Goal: Find contact information: Find contact information

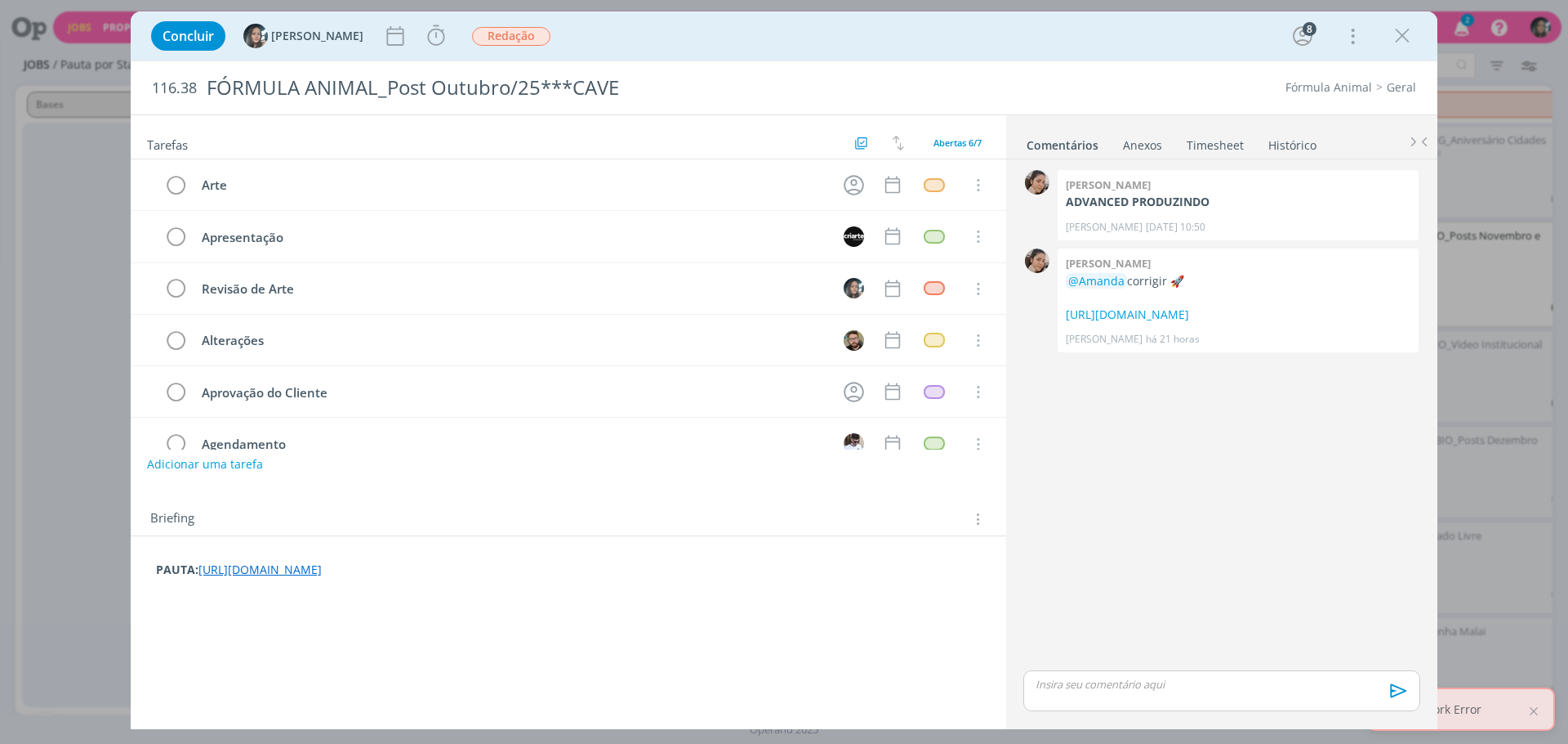
scroll to position [332, 0]
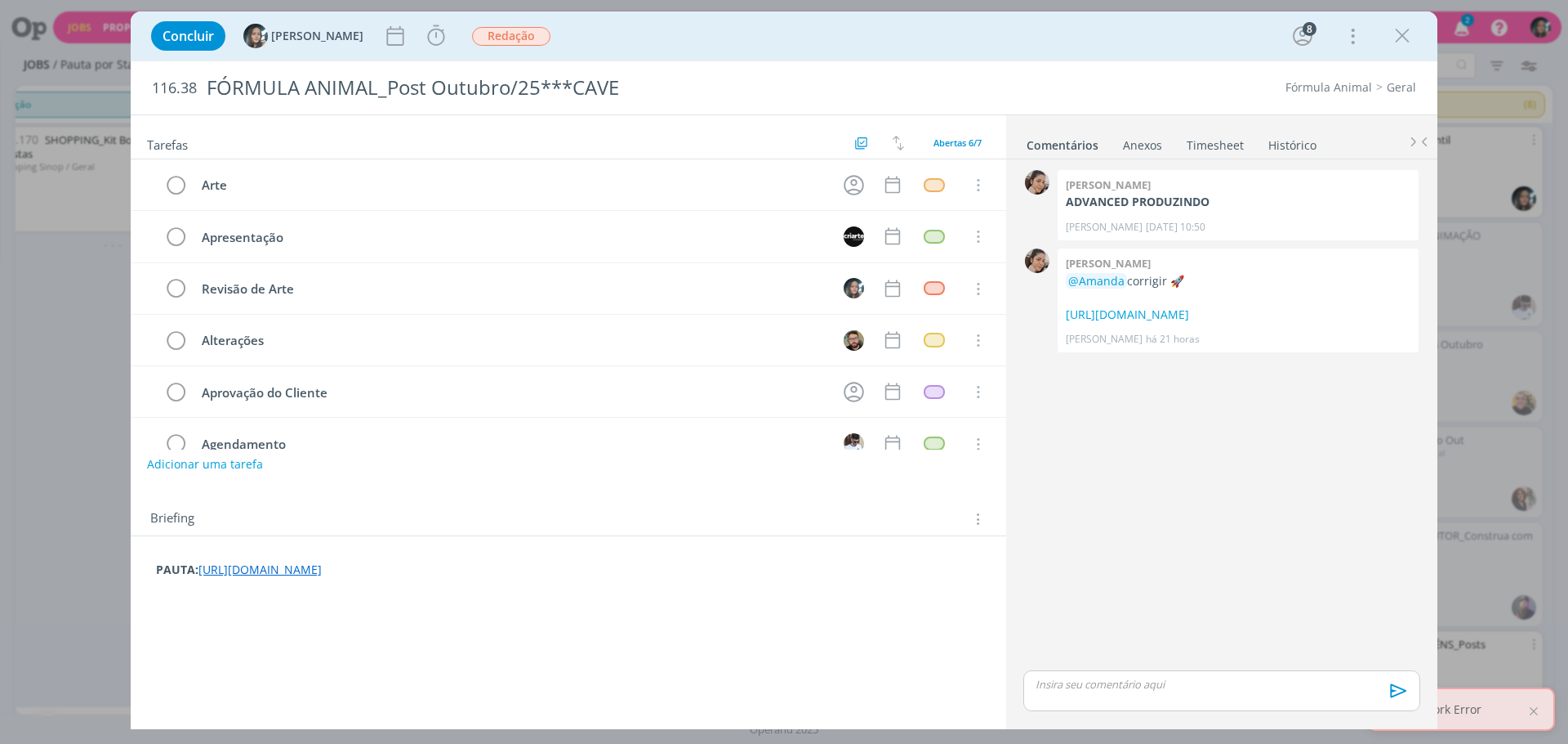
click at [322, 566] on link "https://docs.google.com/document/d/1F2giBQsooqQY0ydS6aWWAkRYOKFRa97z6BEEw7Is3sQ…" at bounding box center [260, 569] width 123 height 16
click at [489, 540] on link "https://docs.google.com/document/d/1F2giBQsooqQY0ydS6aWWAkRYOKFRa97z6BEEw7Is3sQ…" at bounding box center [448, 537] width 123 height 21
click at [1086, 691] on p "dialog" at bounding box center [1222, 684] width 371 height 15
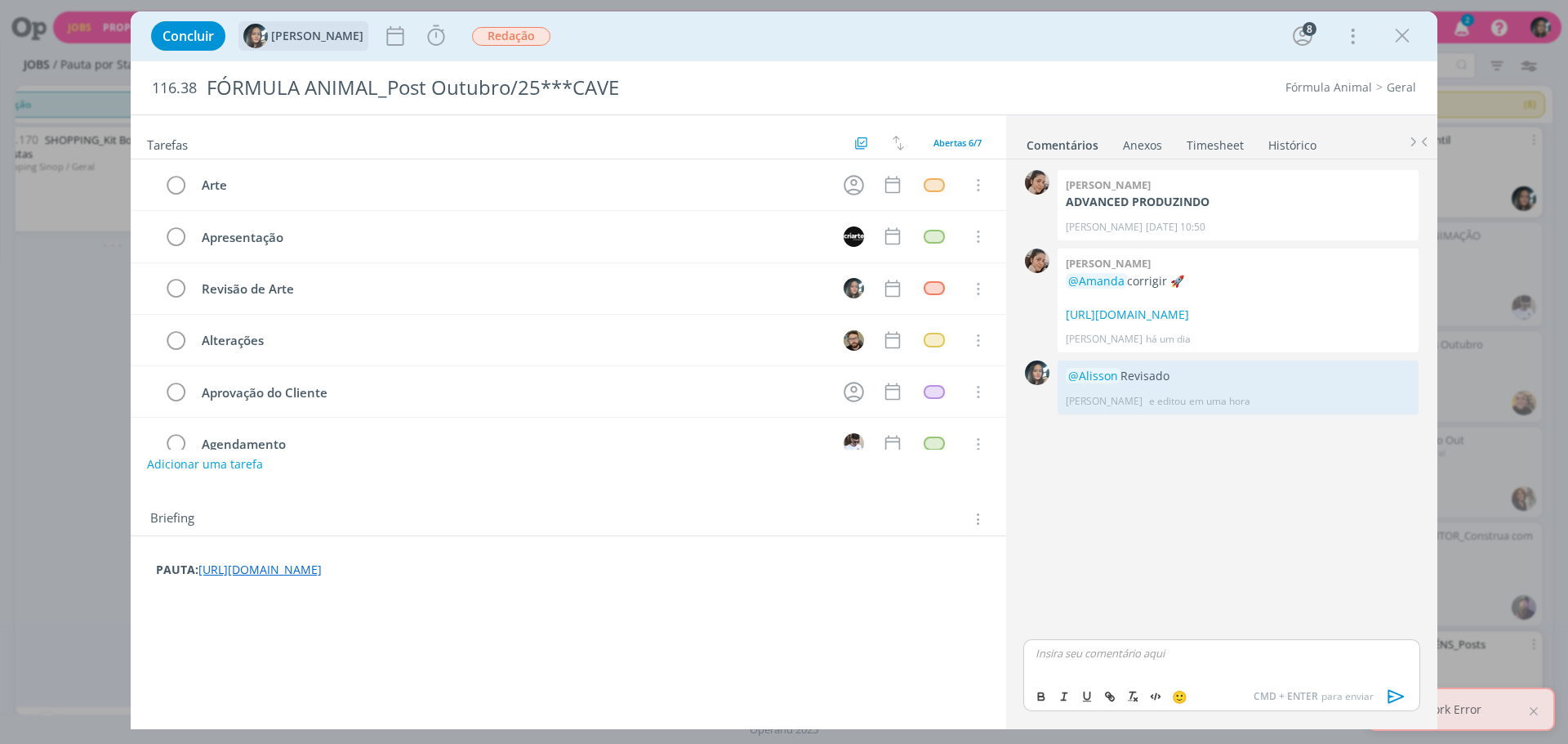
click at [294, 45] on div "[PERSON_NAME]" at bounding box center [304, 36] width 120 height 25
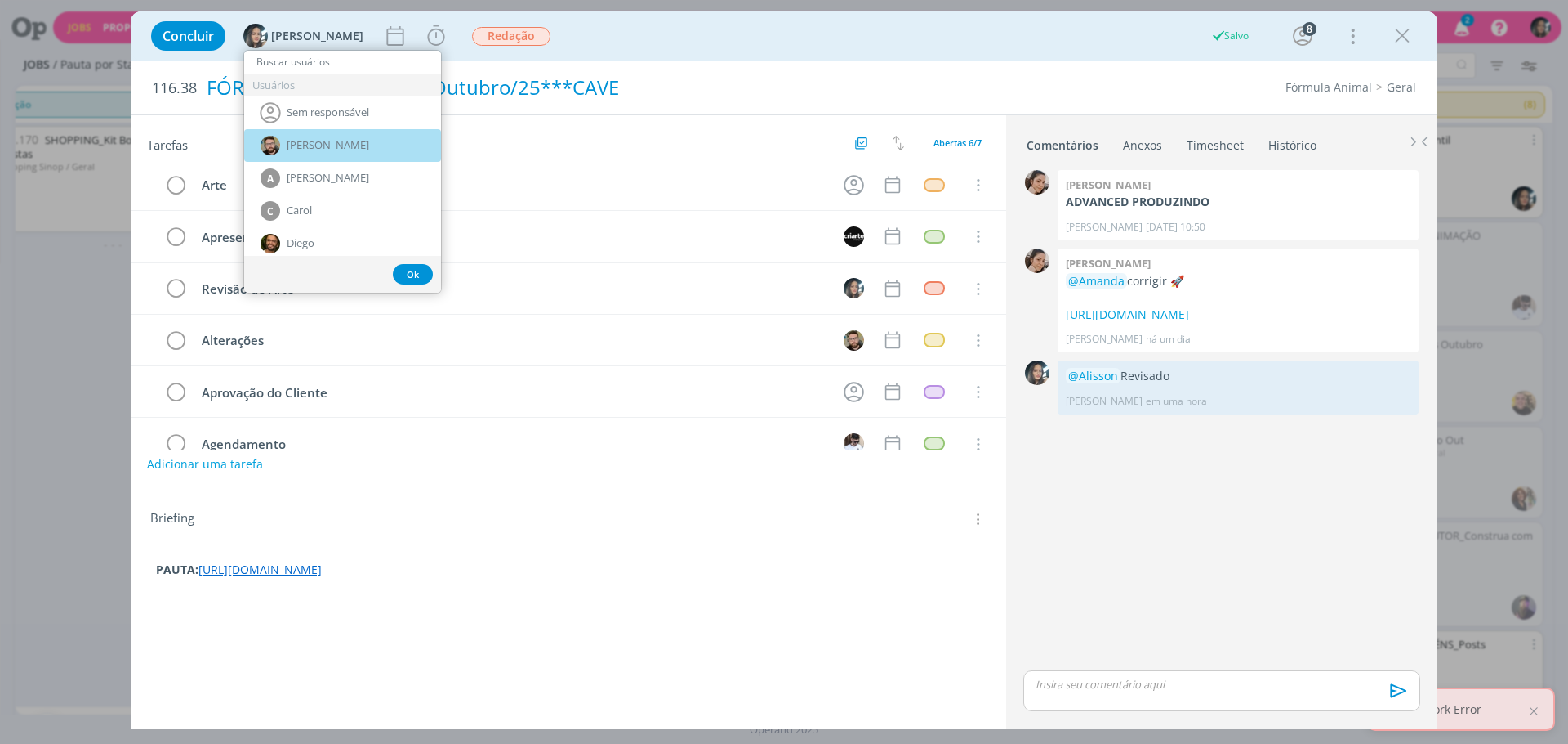
drag, startPoint x: 374, startPoint y: 134, endPoint x: 465, endPoint y: 87, distance: 102.4
click at [374, 134] on div "Alisson" at bounding box center [342, 146] width 197 height 33
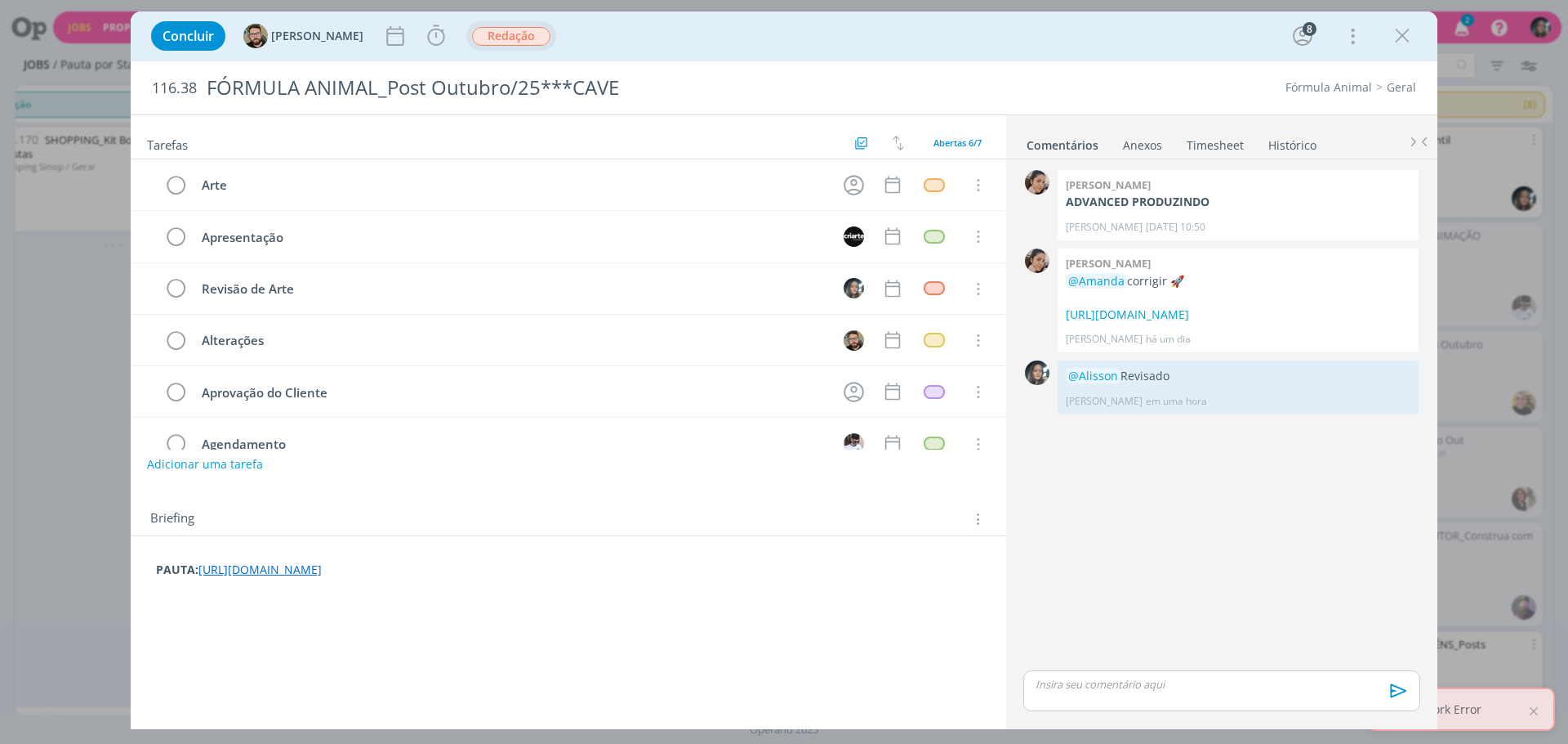
click at [472, 34] on span "Redação" at bounding box center [511, 36] width 78 height 19
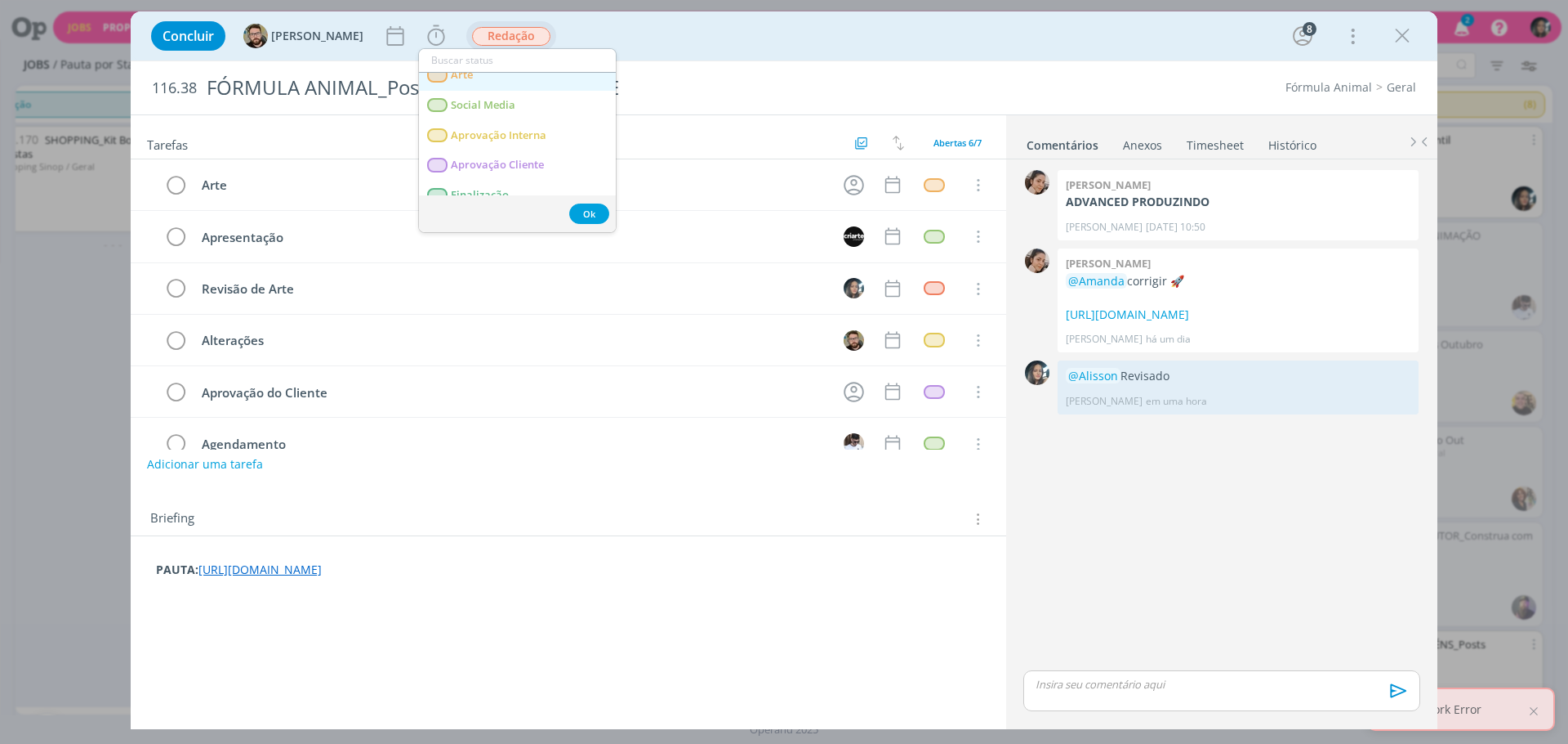
scroll to position [207, 0]
click at [550, 95] on Interna "Aprovação Interna" at bounding box center [517, 91] width 197 height 30
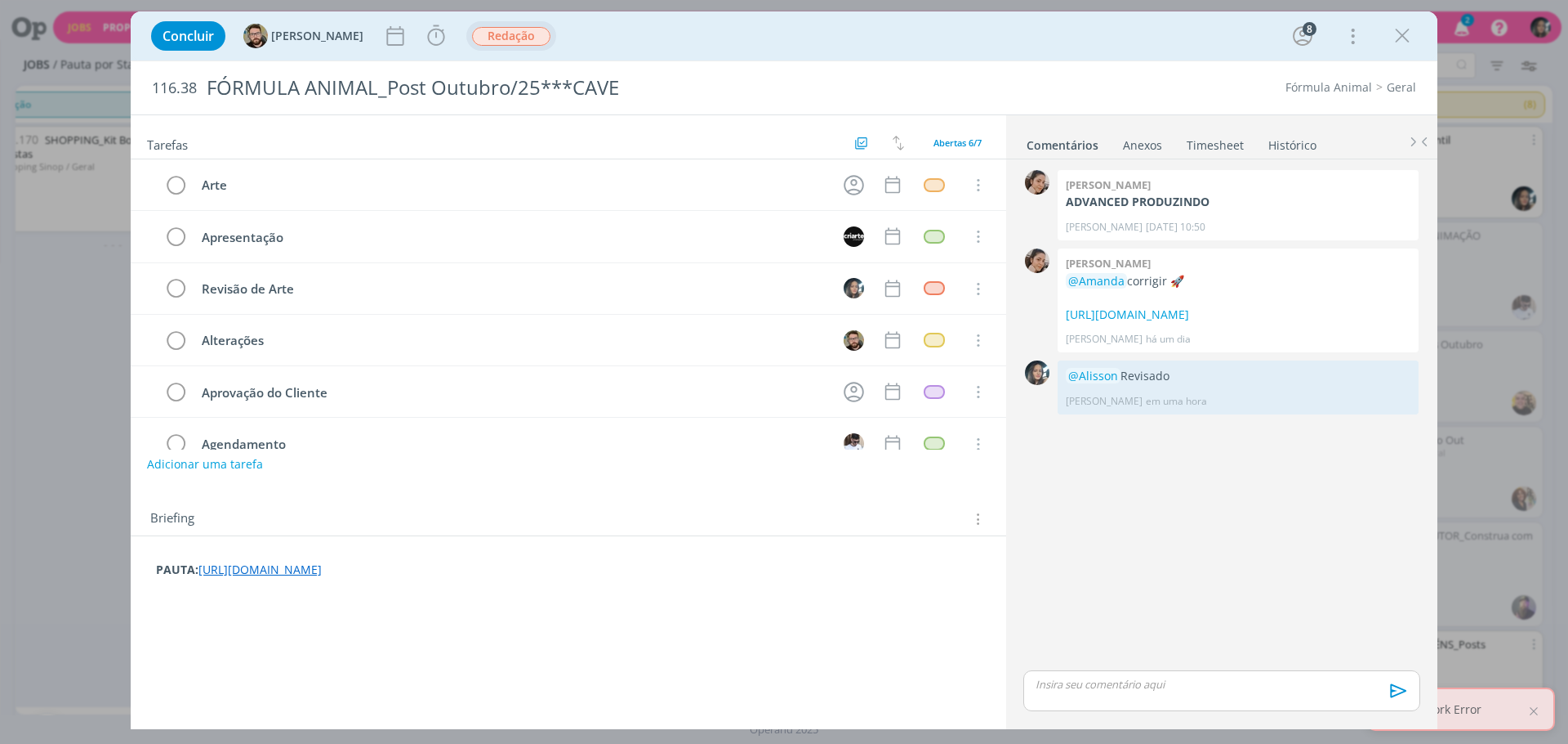
scroll to position [223, 0]
click at [1397, 28] on icon "dialog" at bounding box center [1403, 36] width 25 height 25
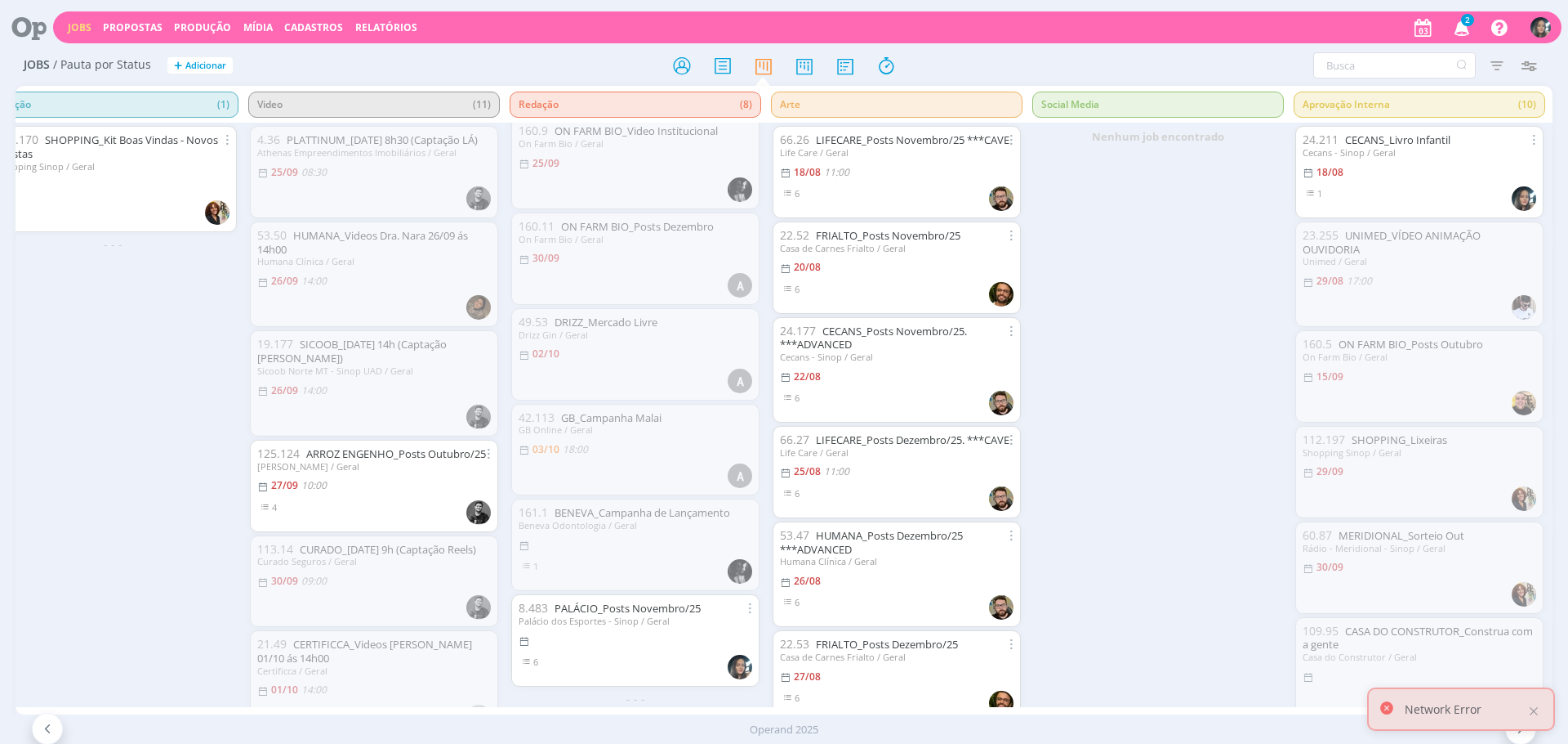
click at [1459, 31] on icon "button" at bounding box center [1462, 27] width 29 height 28
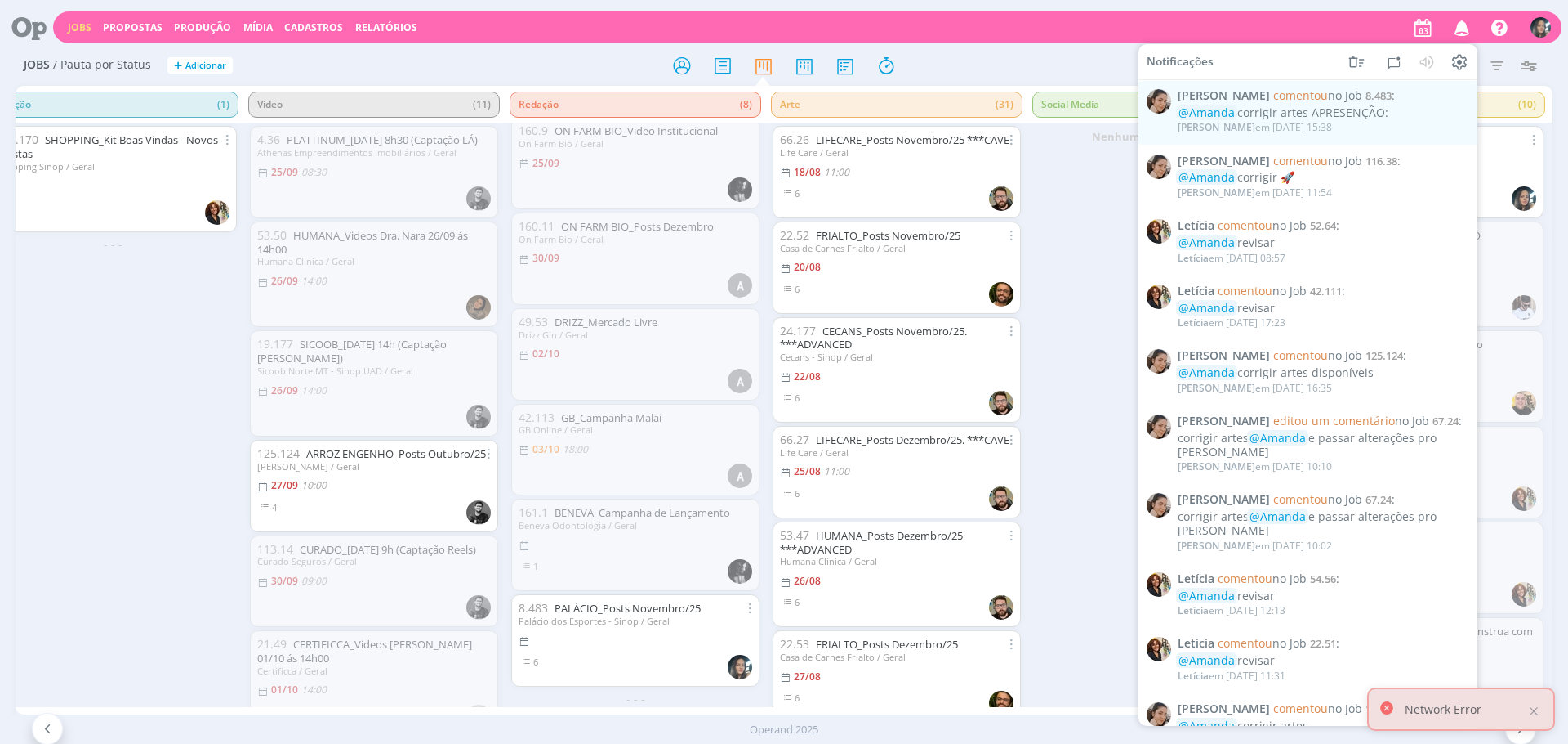
click at [1147, 389] on div at bounding box center [1159, 373] width 25 height 48
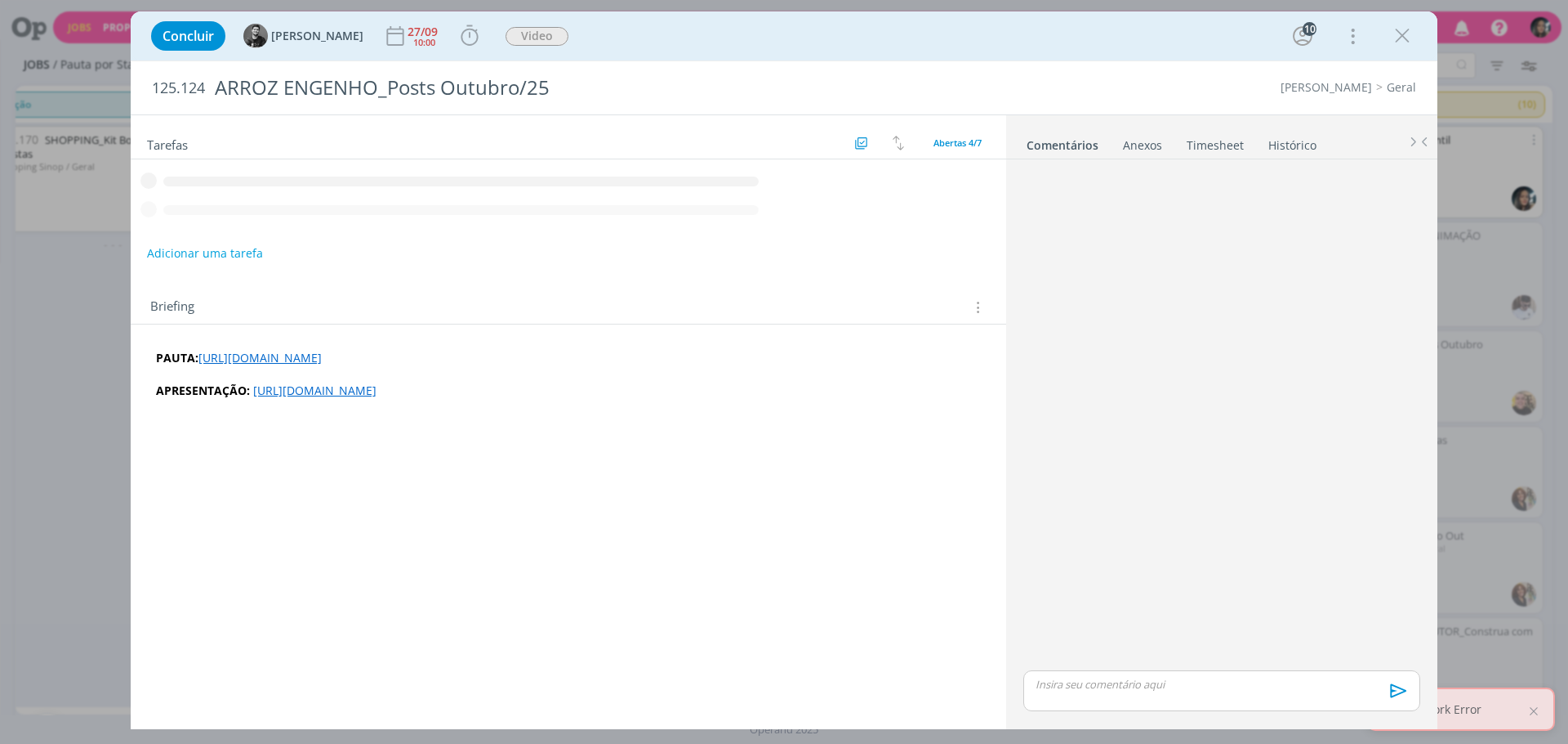
click at [1493, 191] on div "Concluir Wallace Costa 27/09 10:00 Iniciar Apontar Data * 03/10/2025 Horas * 00…" at bounding box center [784, 372] width 1568 height 744
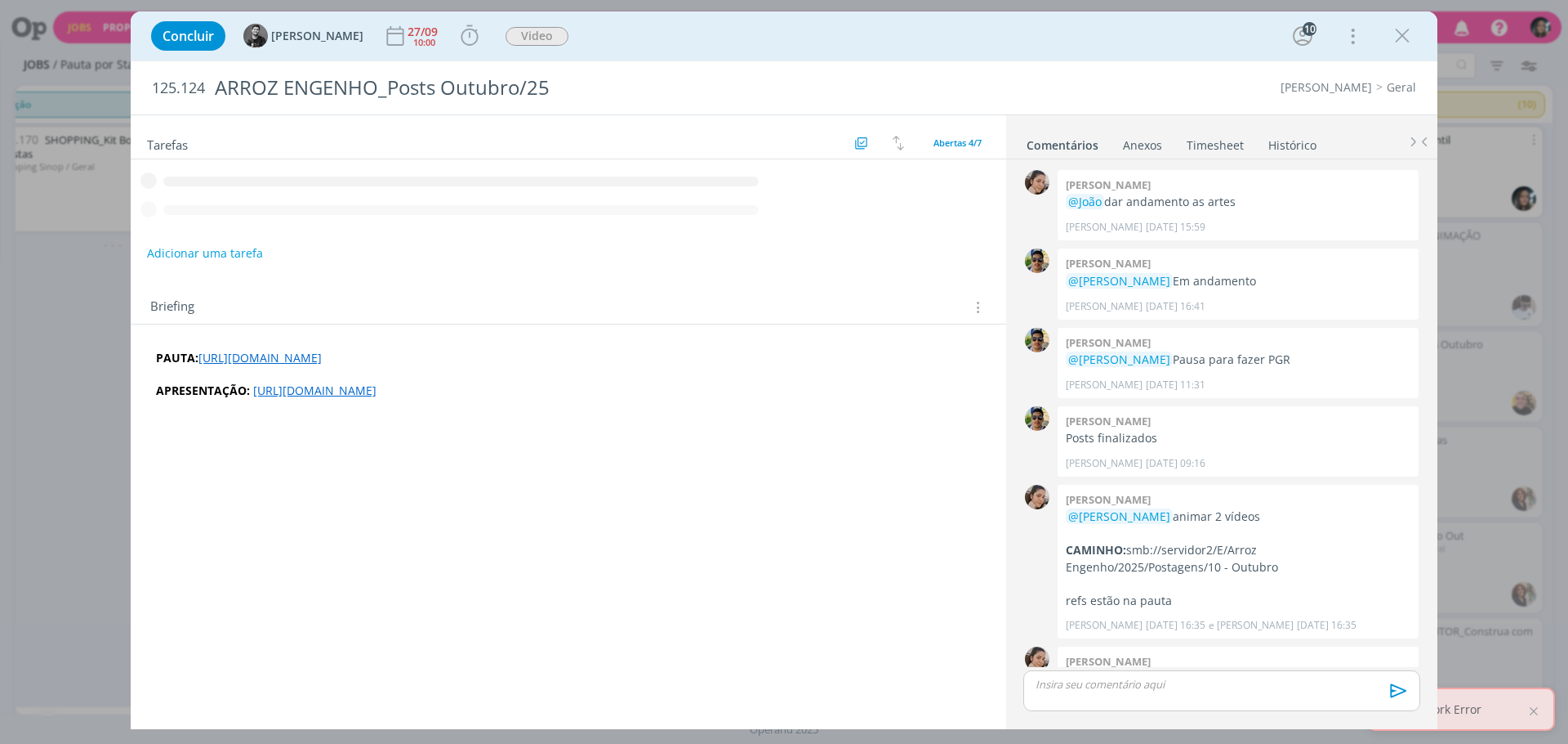
scroll to position [116, 0]
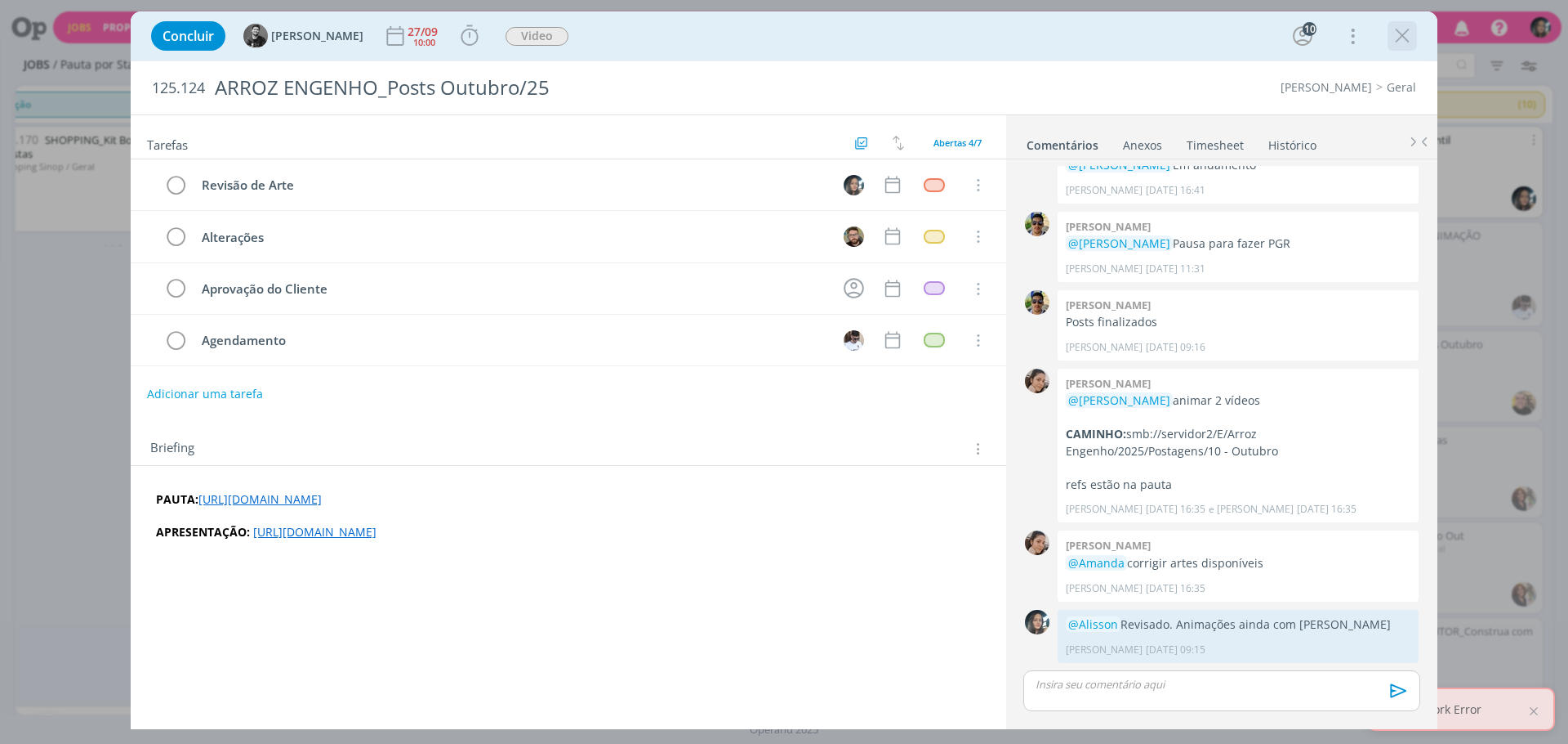
click at [1390, 34] on icon "dialog" at bounding box center [1403, 36] width 25 height 25
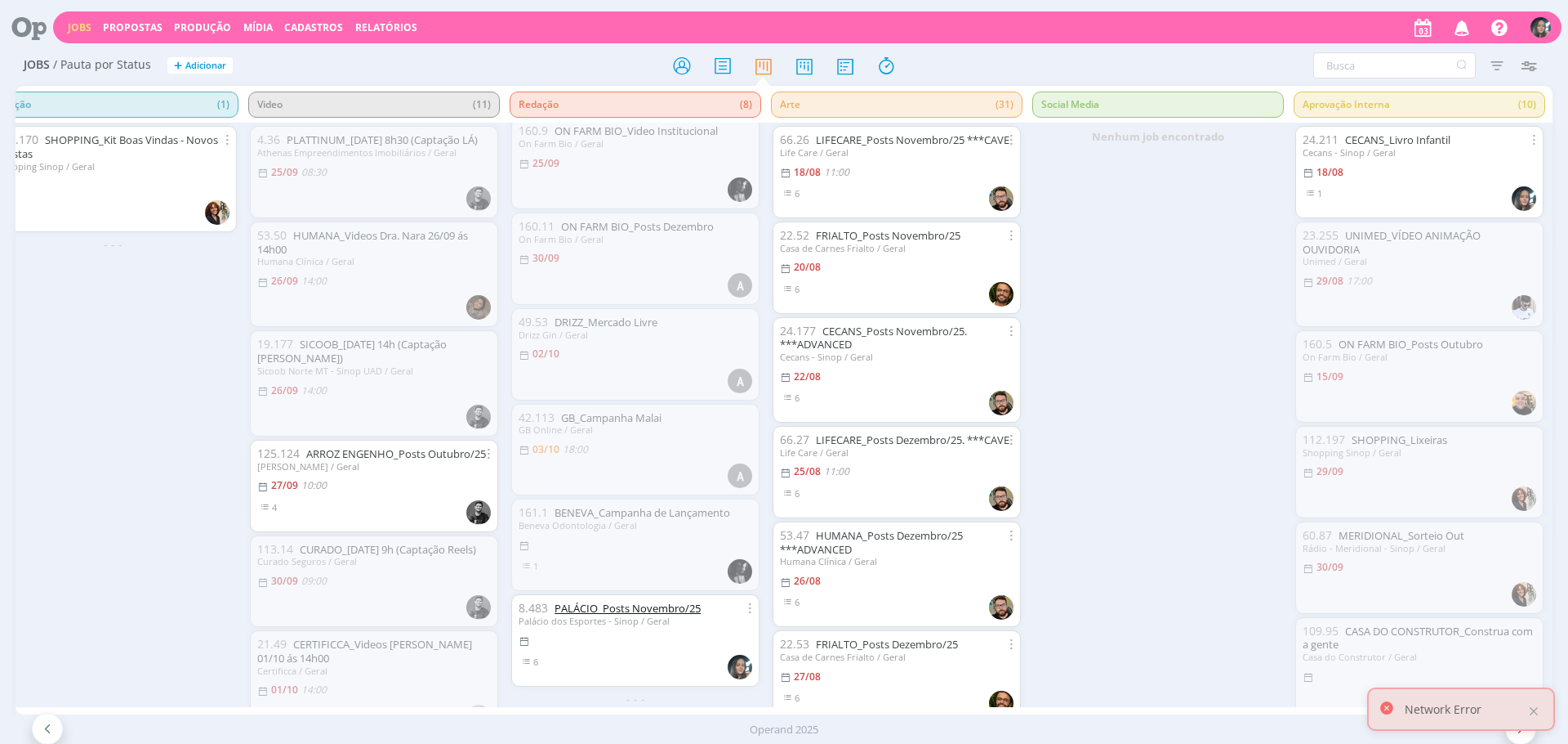
click at [659, 601] on link "PALÁCIO_Posts Novembro/25" at bounding box center [628, 608] width 146 height 15
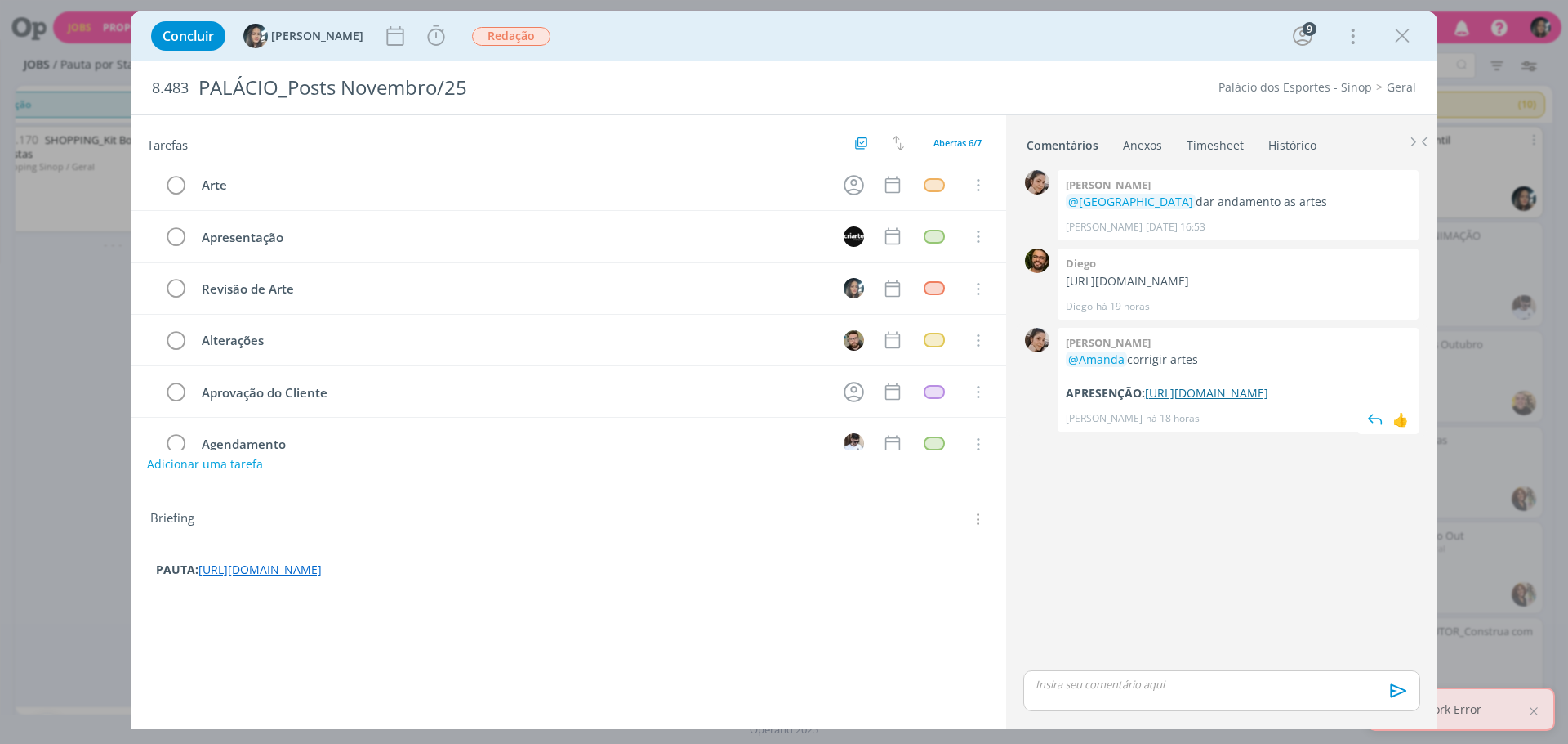
click at [1145, 401] on link "https://docs.google.com/presentation/d/1UAJAiEYzk5AaTnP4OVyP_0SomyVQIZI7/edit?u…" at bounding box center [1207, 393] width 123 height 16
click at [1410, 47] on icon "dialog" at bounding box center [1403, 36] width 25 height 25
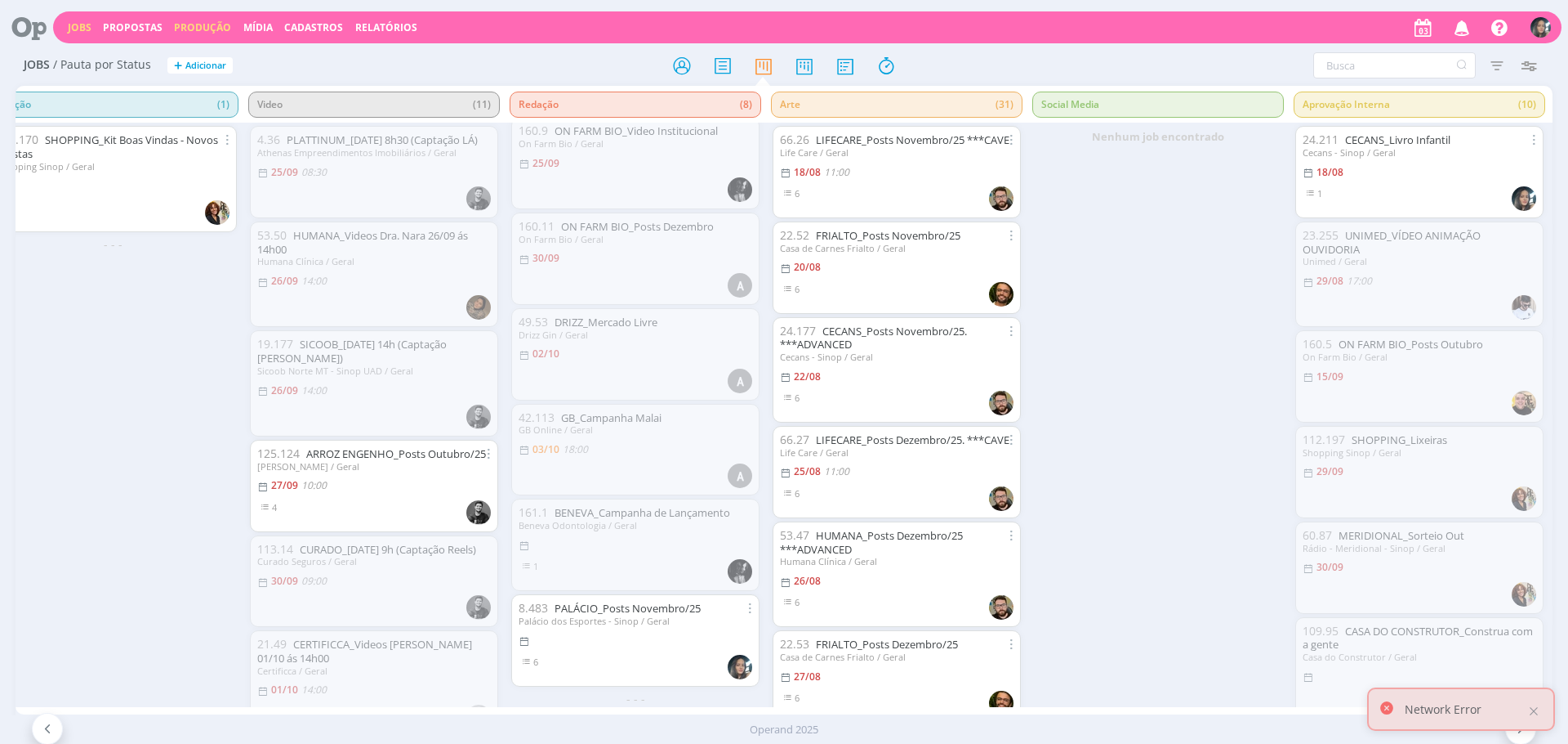
click at [216, 30] on link "Produção" at bounding box center [202, 27] width 58 height 14
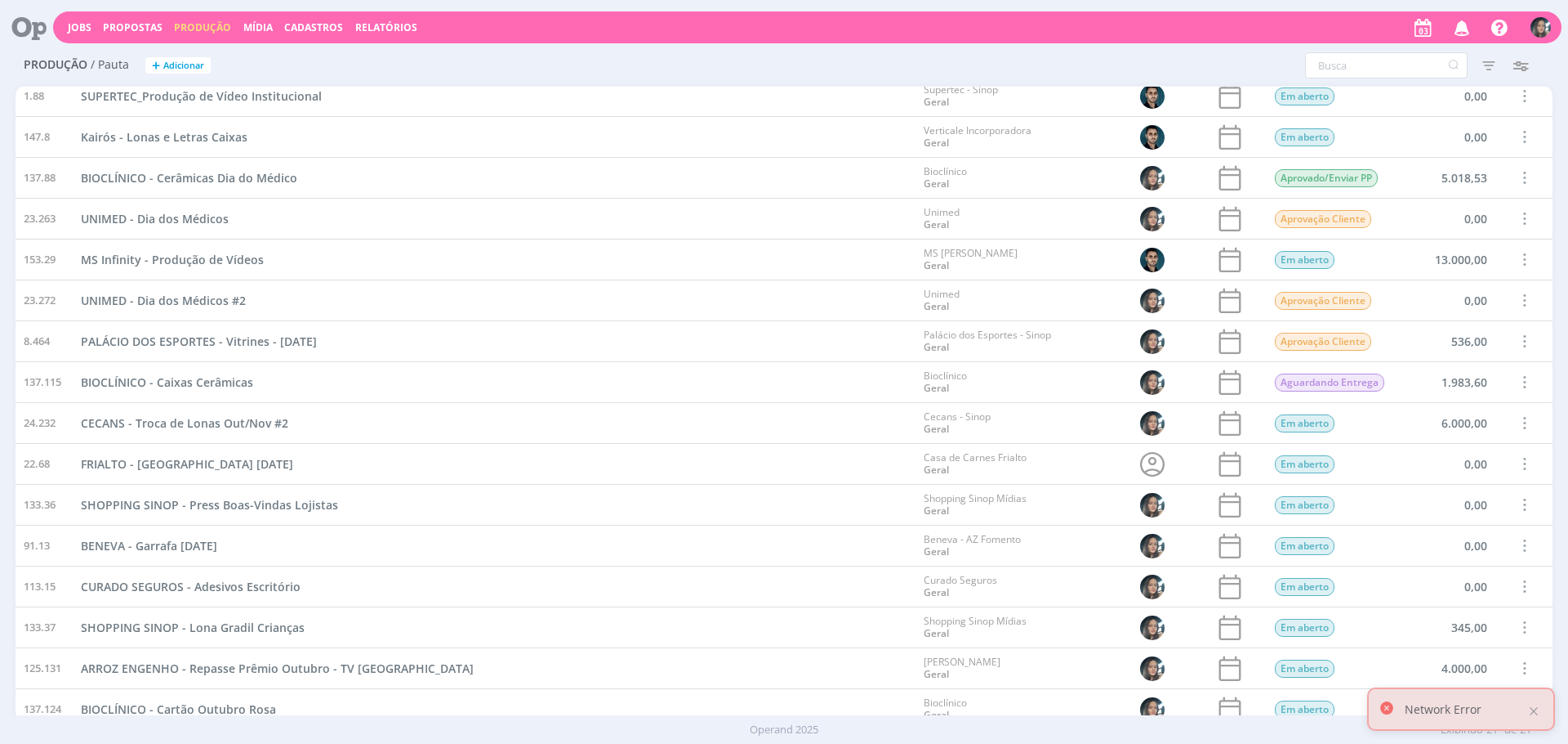
scroll to position [267, 0]
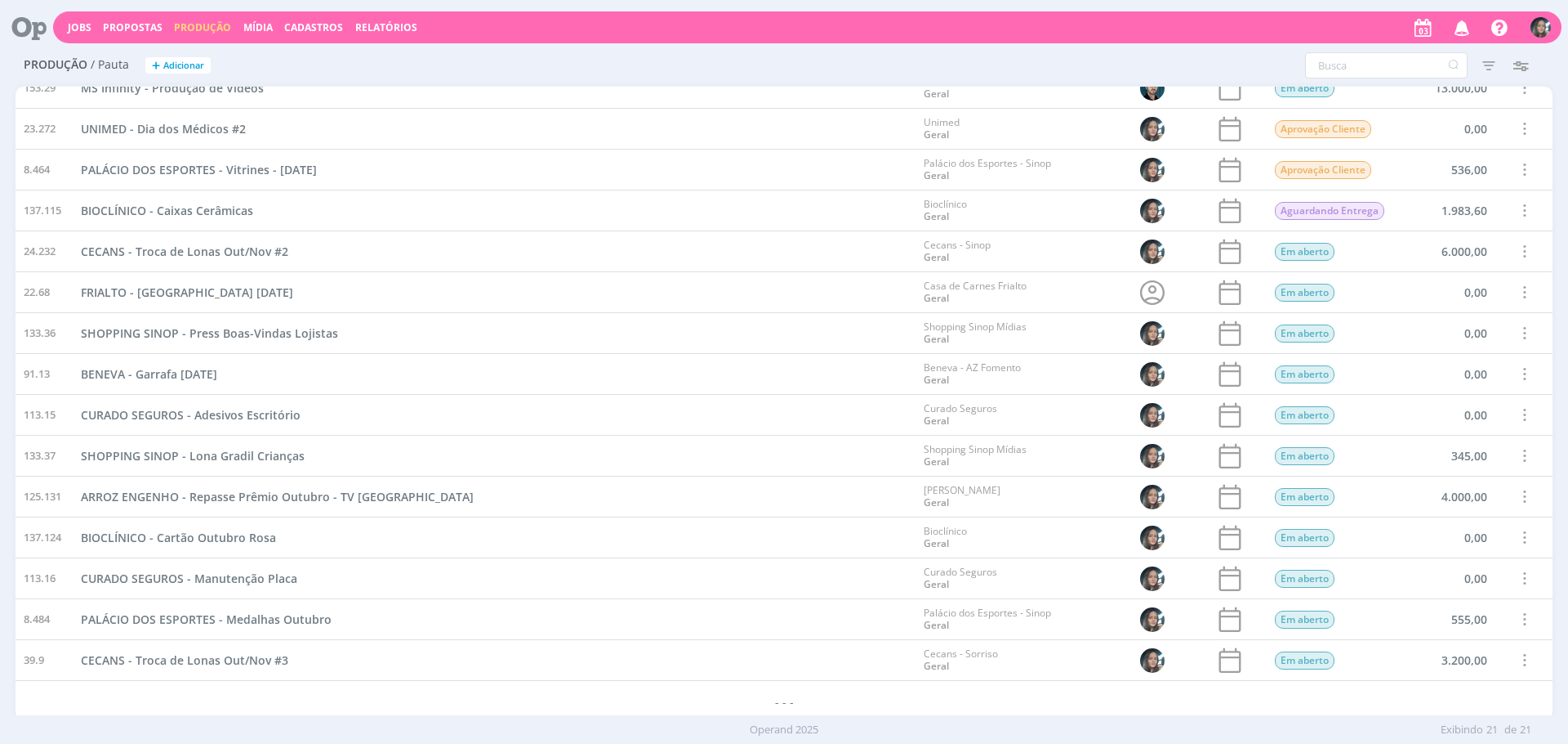
scroll to position [267, 0]
click at [529, 281] on div "FRIALTO - Cartazes Outubro 2025" at bounding box center [494, 290] width 843 height 40
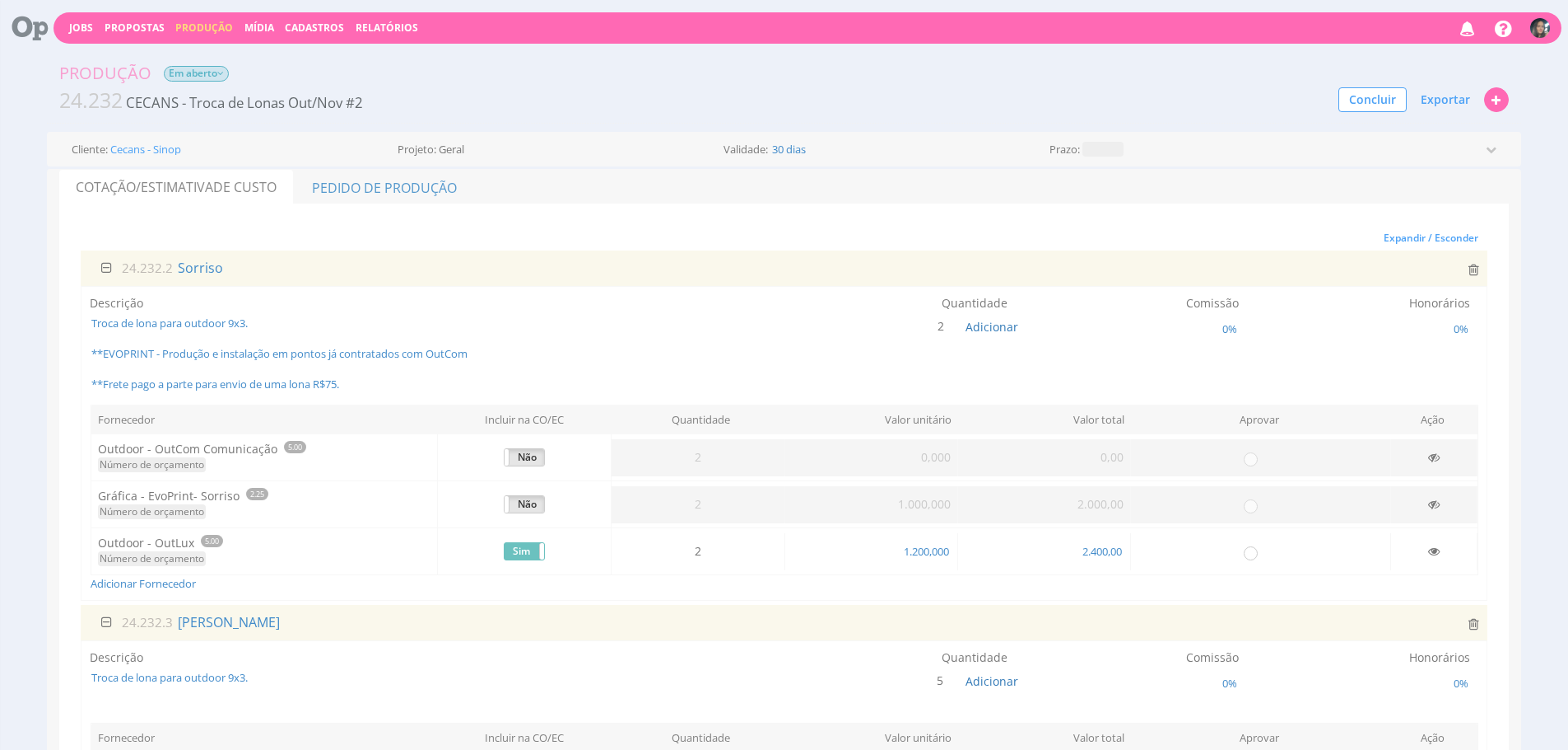
click at [209, 81] on div "Produção Em aberto" at bounding box center [784, 73] width 1474 height 25
click at [218, 64] on div "Produção Em aberto" at bounding box center [784, 73] width 1474 height 25
click at [211, 90] on span "24.232 CECANS - Troca de Lonas Out/Nov #2" at bounding box center [211, 100] width 303 height 30
click at [222, 66] on span "Em aberto" at bounding box center [197, 73] width 65 height 16
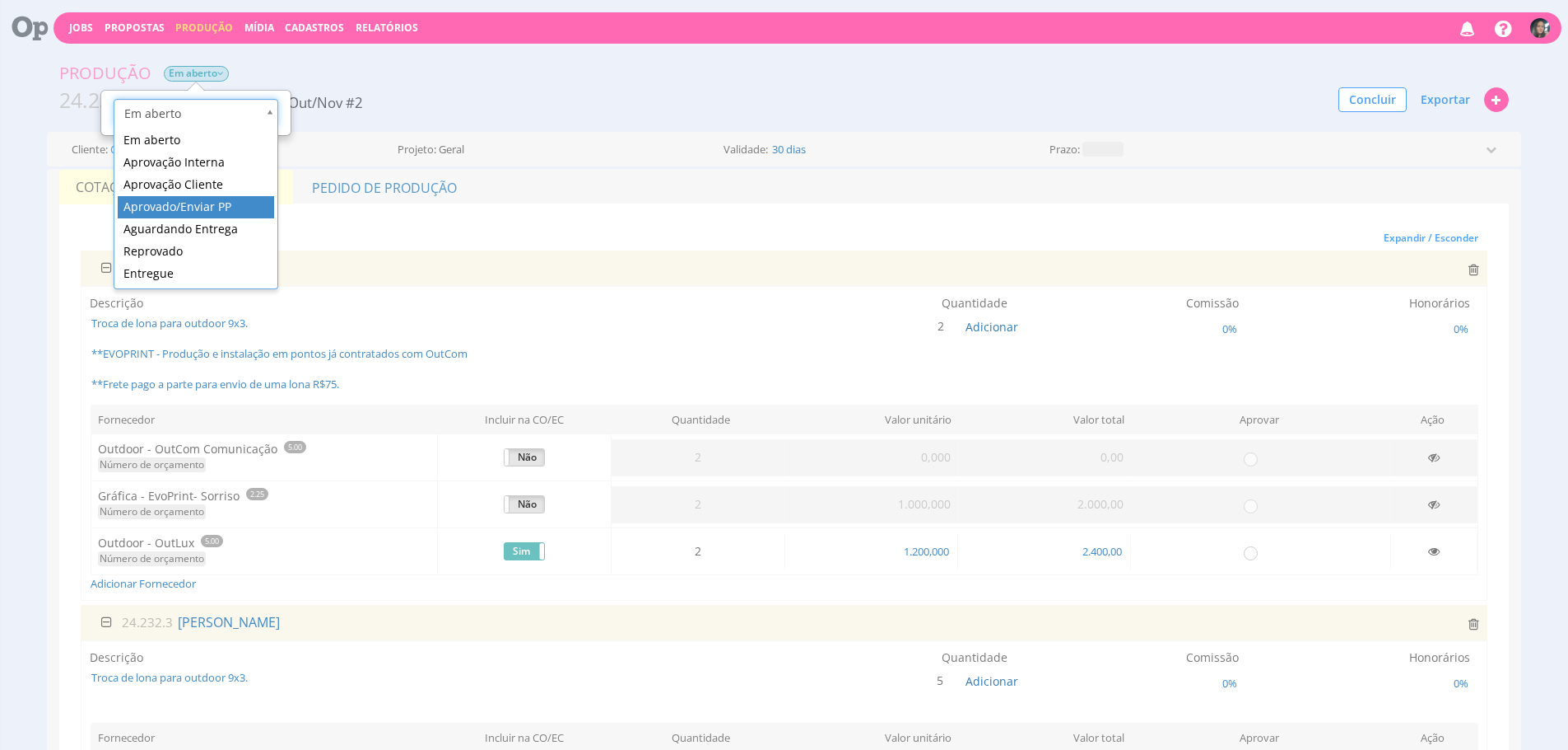
scroll to position [0, 5]
drag, startPoint x: 226, startPoint y: 212, endPoint x: 251, endPoint y: 173, distance: 46.3
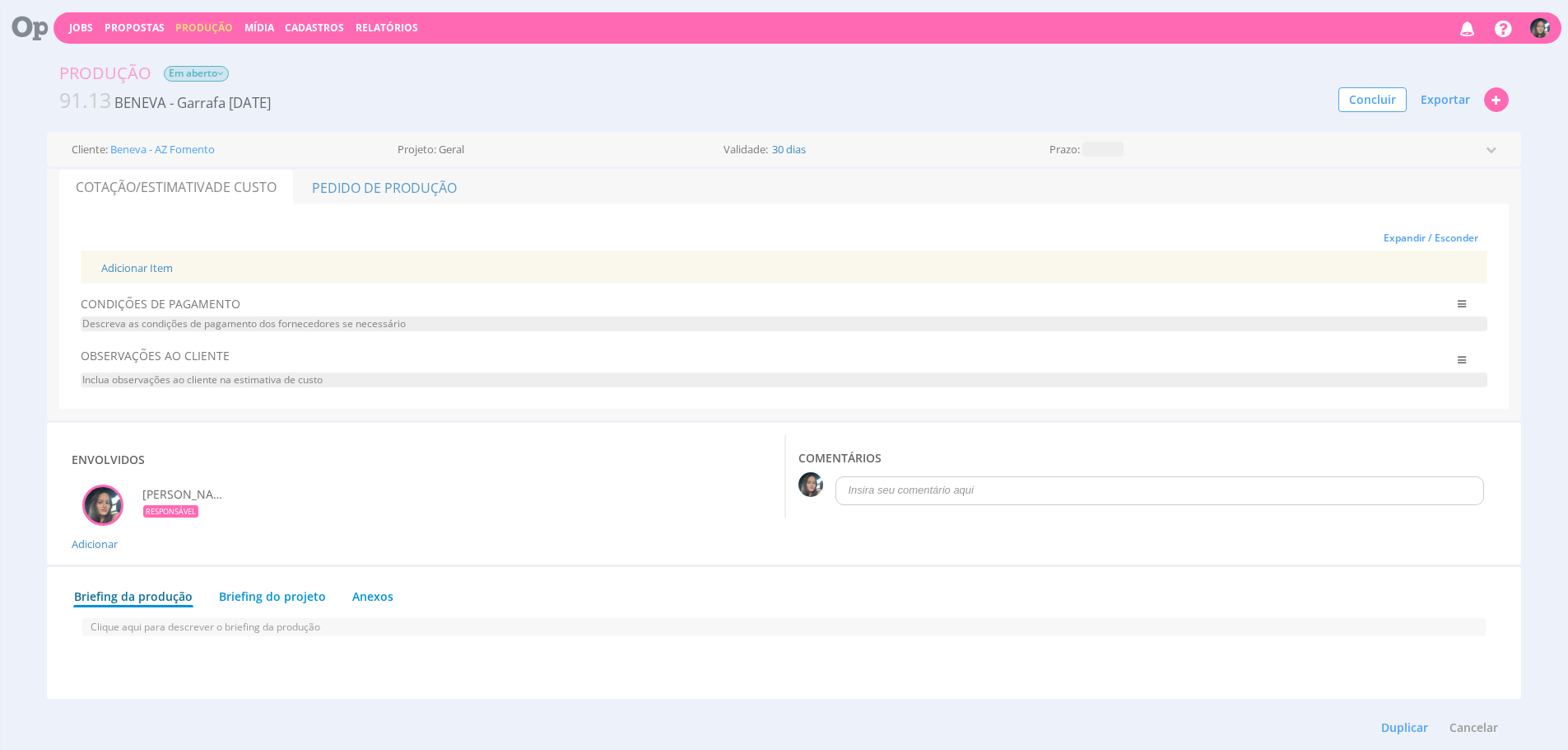
click at [216, 70] on span "Em aberto" at bounding box center [197, 73] width 65 height 16
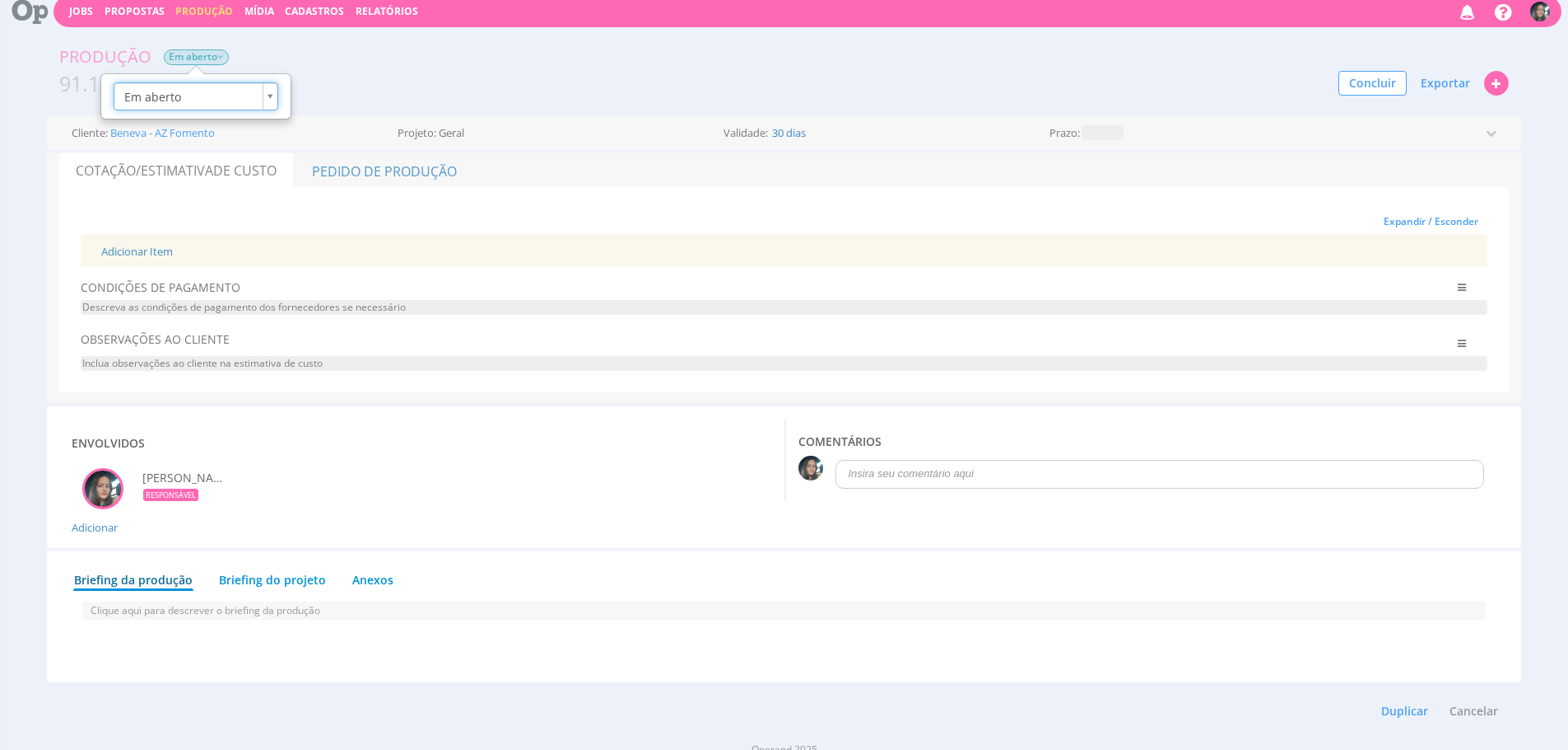
scroll to position [35, 0]
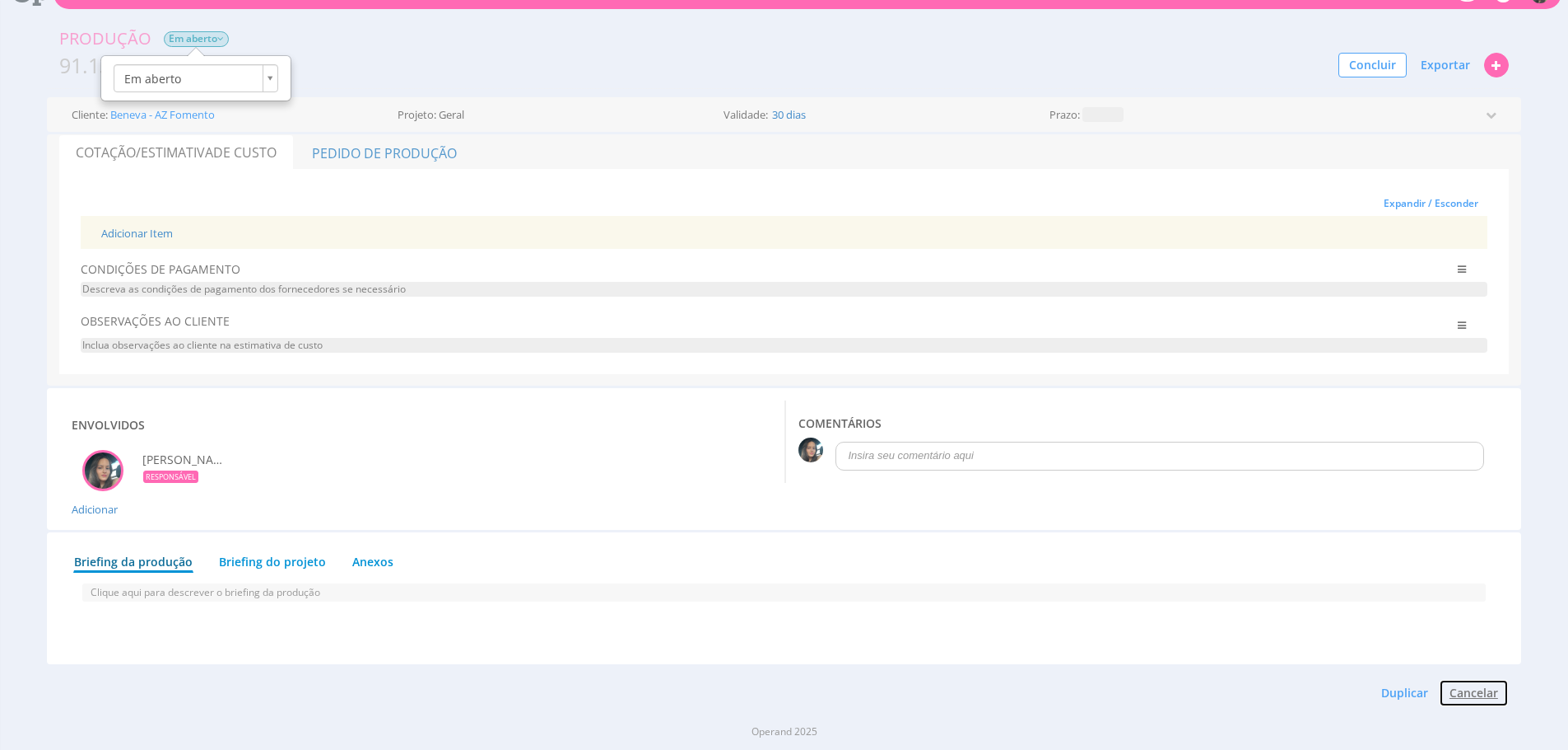
click at [1485, 704] on button "Cancelar" at bounding box center [1474, 693] width 70 height 28
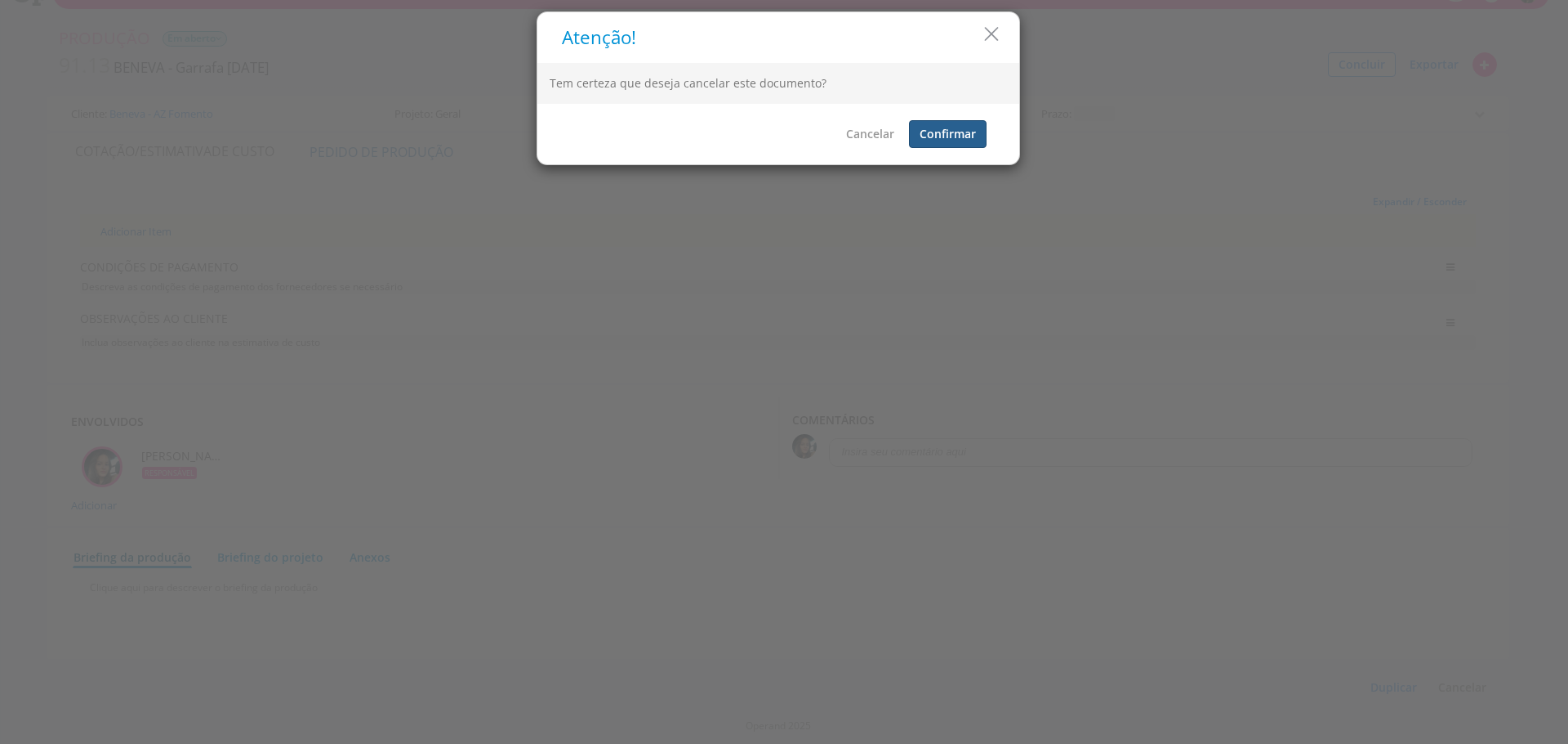
click at [950, 135] on button "Confirmar" at bounding box center [948, 134] width 77 height 28
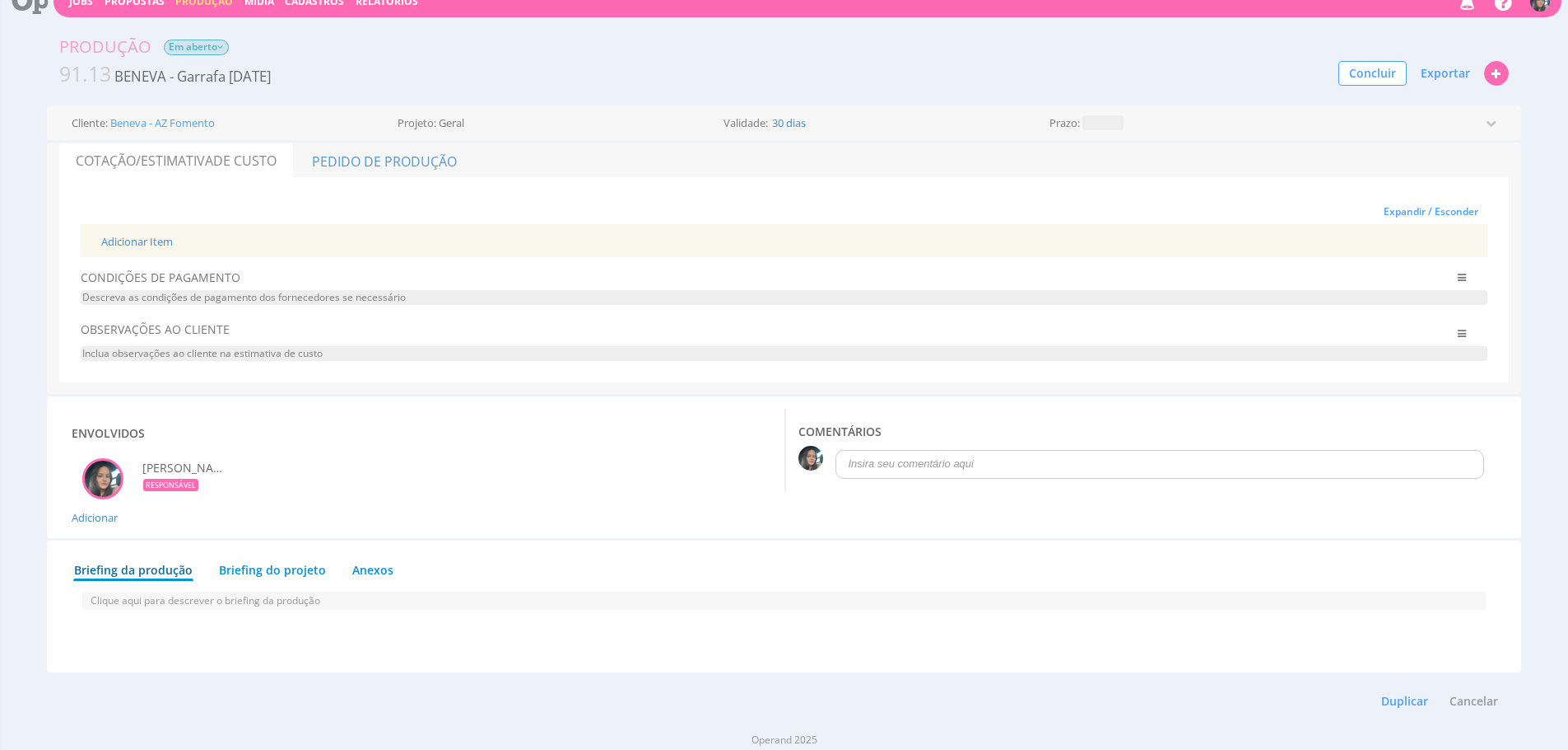
scroll to position [0, 0]
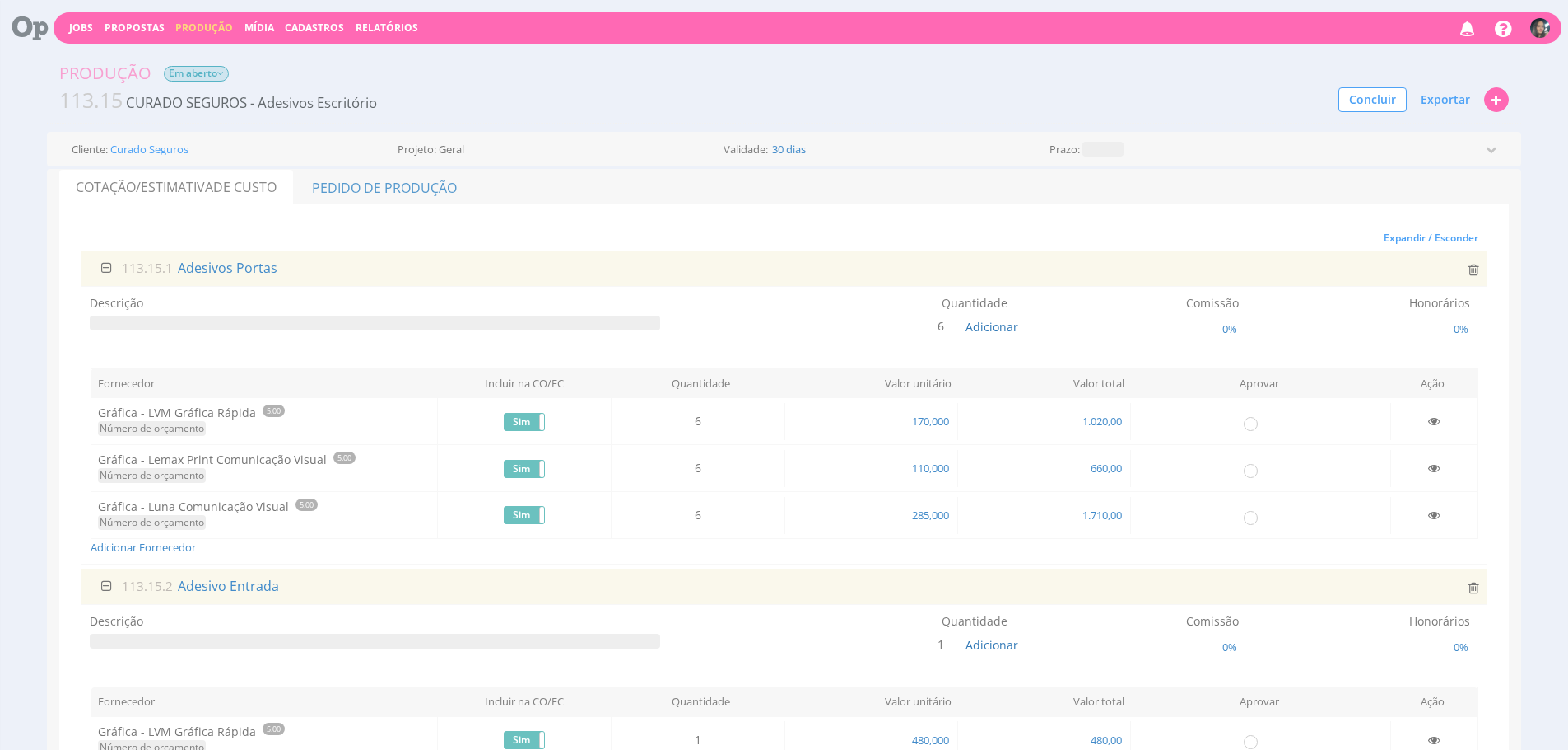
click at [225, 77] on span "Em aberto" at bounding box center [197, 73] width 65 height 16
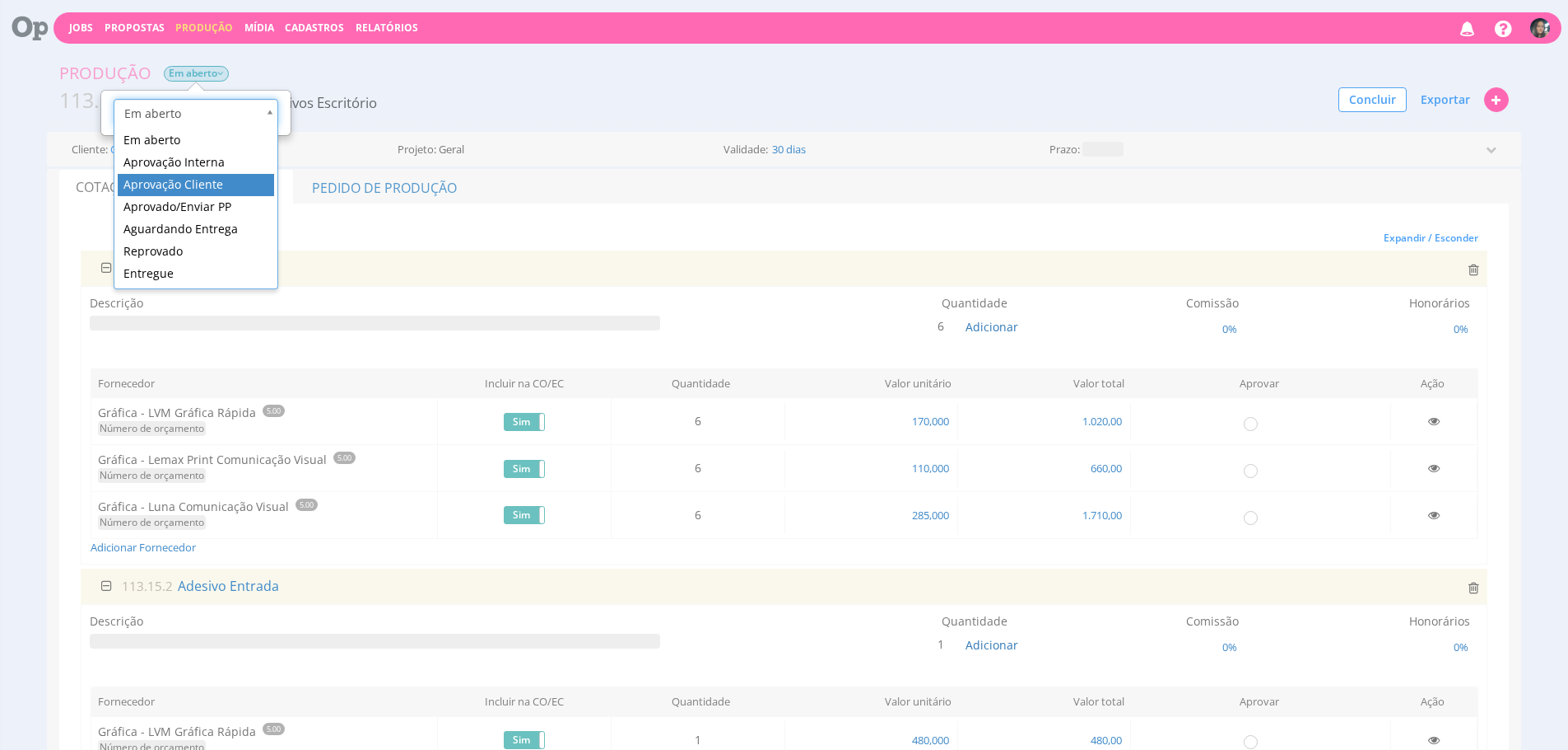
scroll to position [0, 5]
drag, startPoint x: 235, startPoint y: 175, endPoint x: 250, endPoint y: 153, distance: 26.6
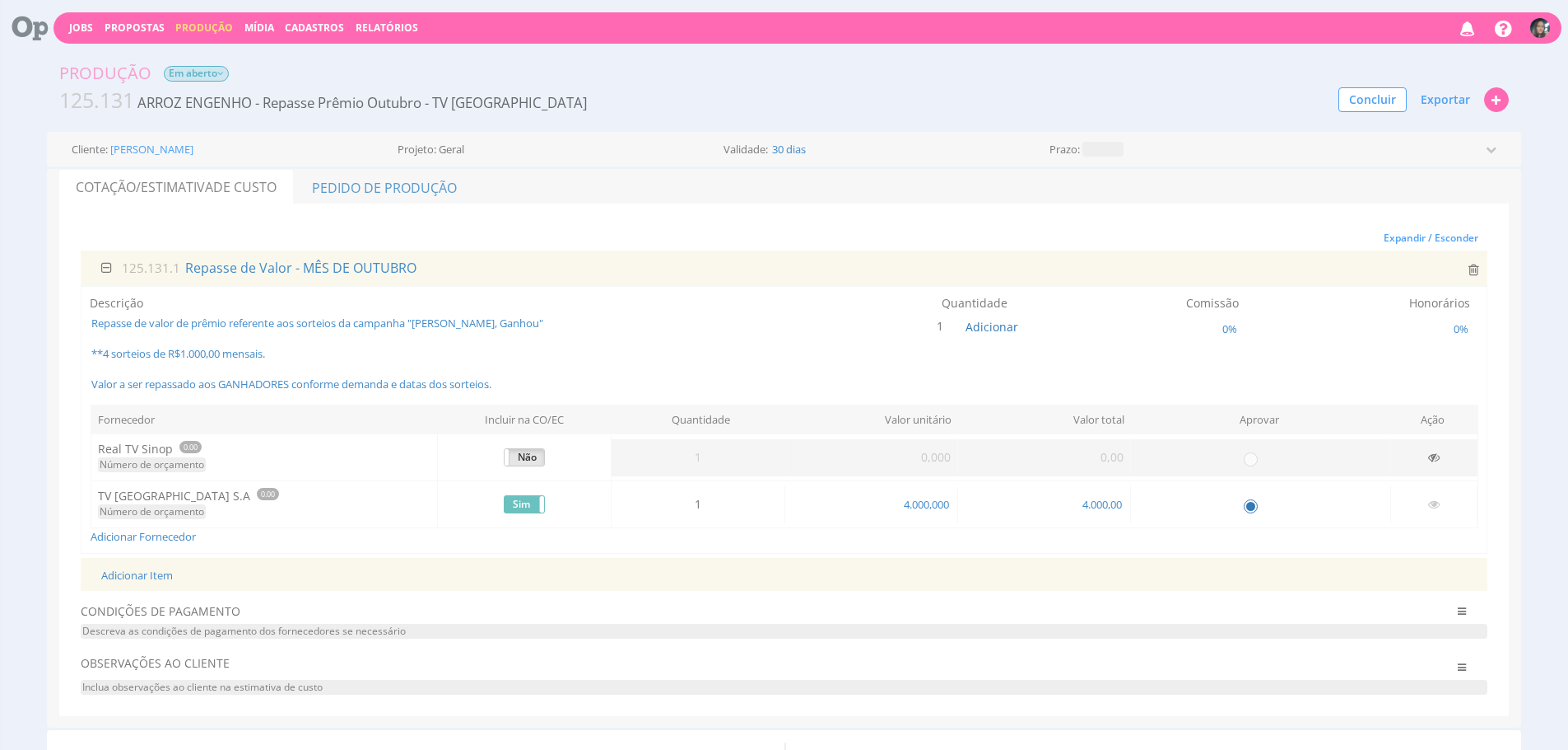
click at [202, 68] on span "Em aberto" at bounding box center [197, 73] width 65 height 16
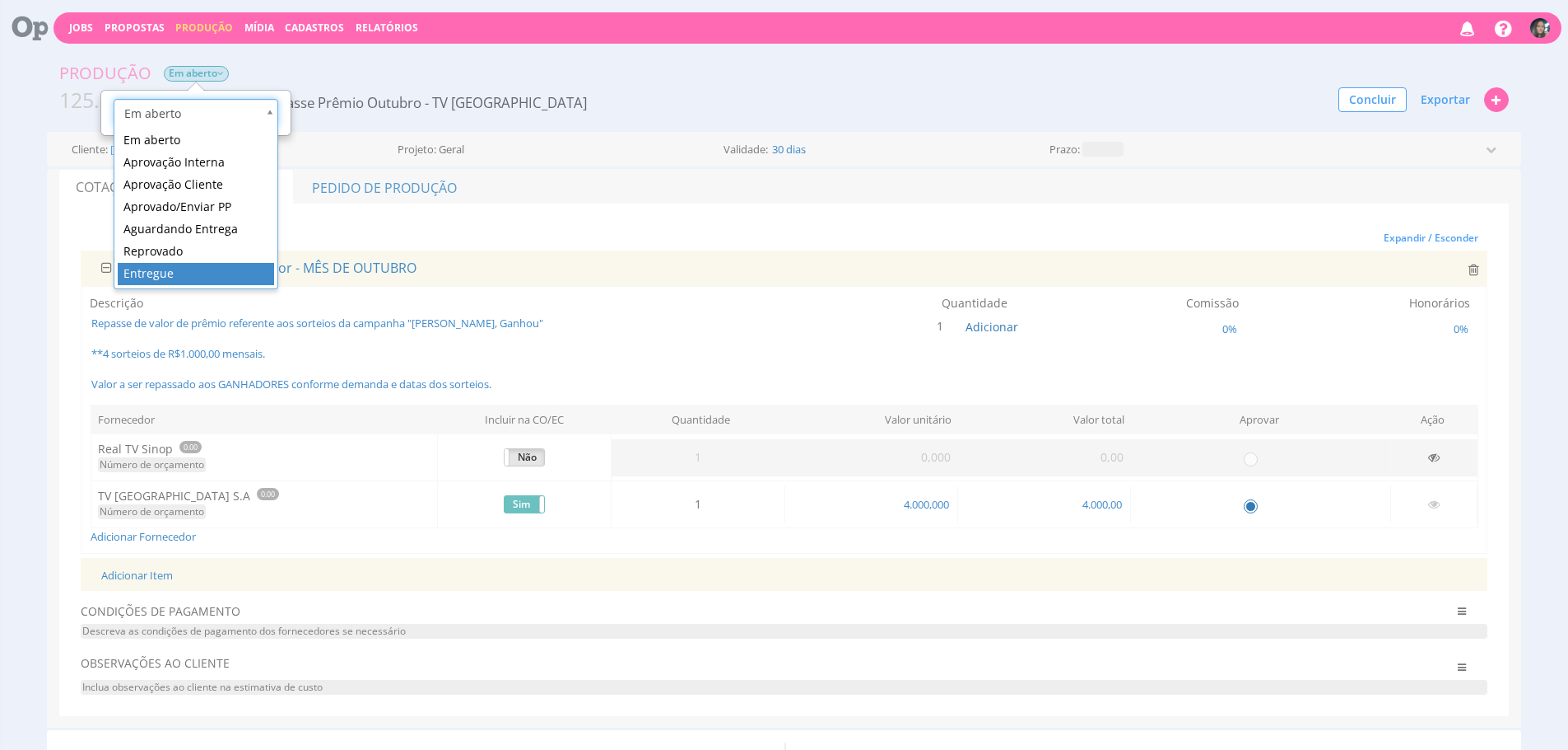
scroll to position [0, 5]
drag, startPoint x: 201, startPoint y: 280, endPoint x: 677, endPoint y: 126, distance: 500.3
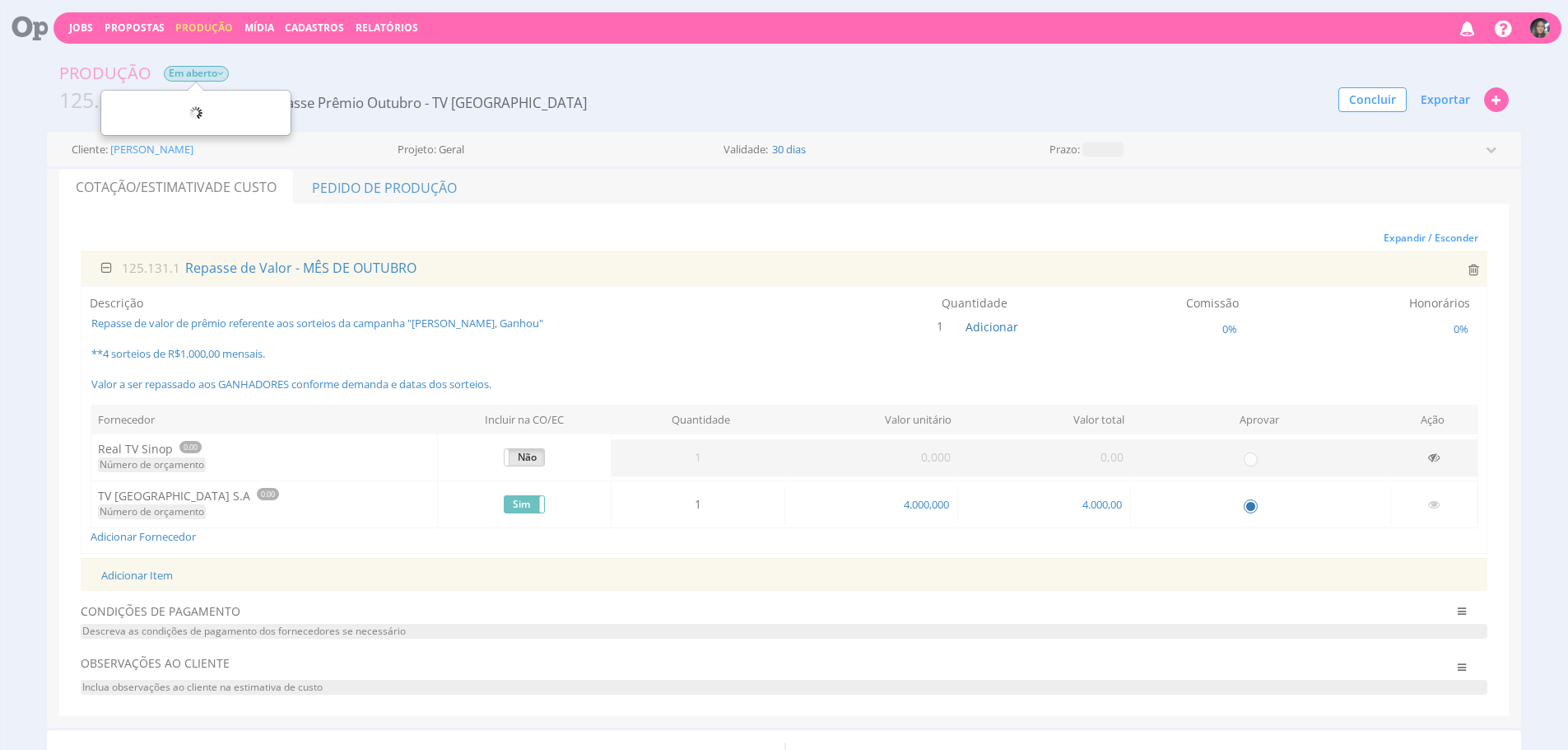
click at [1057, 68] on div "Produção Em aberto Entregue" at bounding box center [784, 73] width 1474 height 25
click at [1347, 105] on button "Concluir" at bounding box center [1372, 100] width 68 height 25
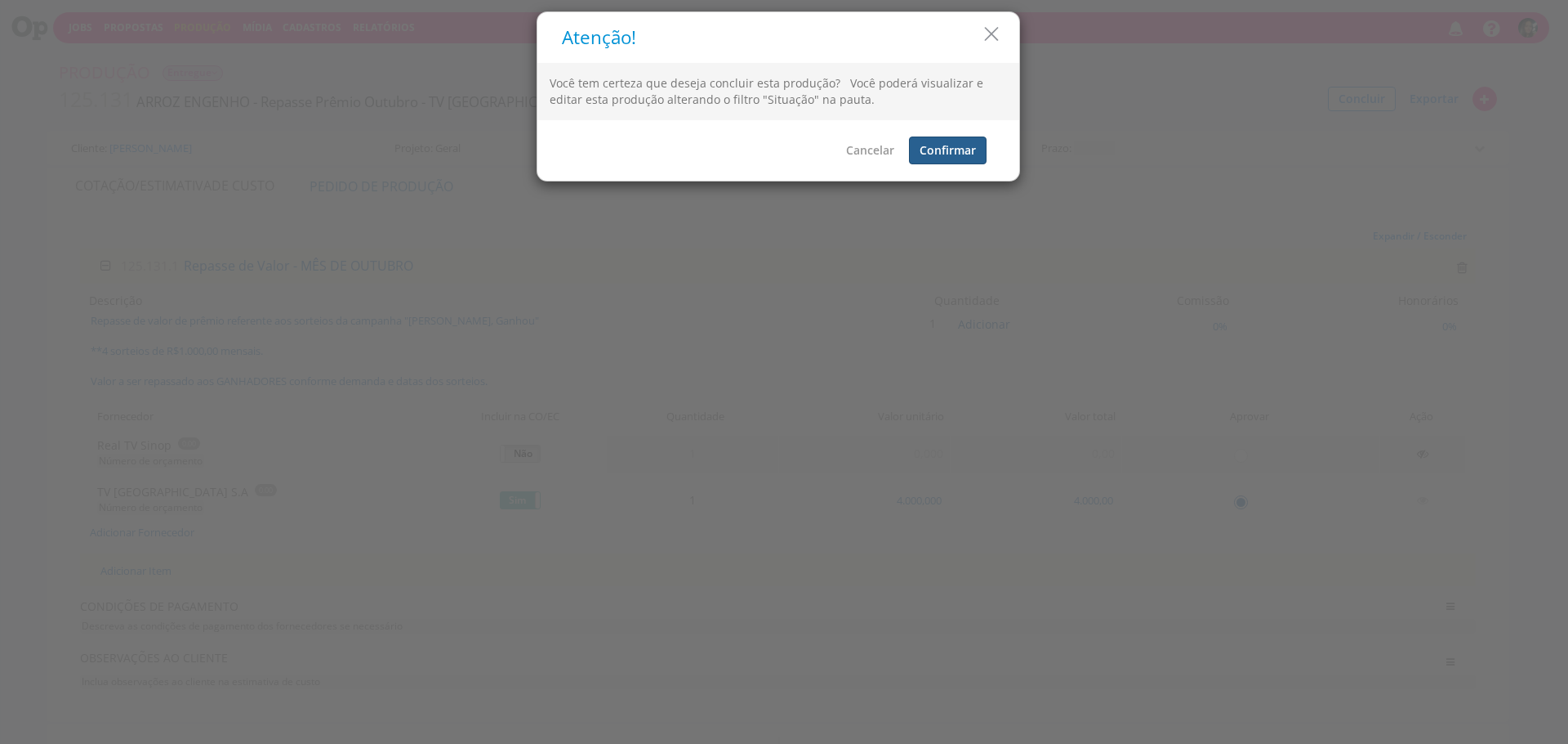
click at [967, 158] on button "Confirmar" at bounding box center [948, 151] width 77 height 28
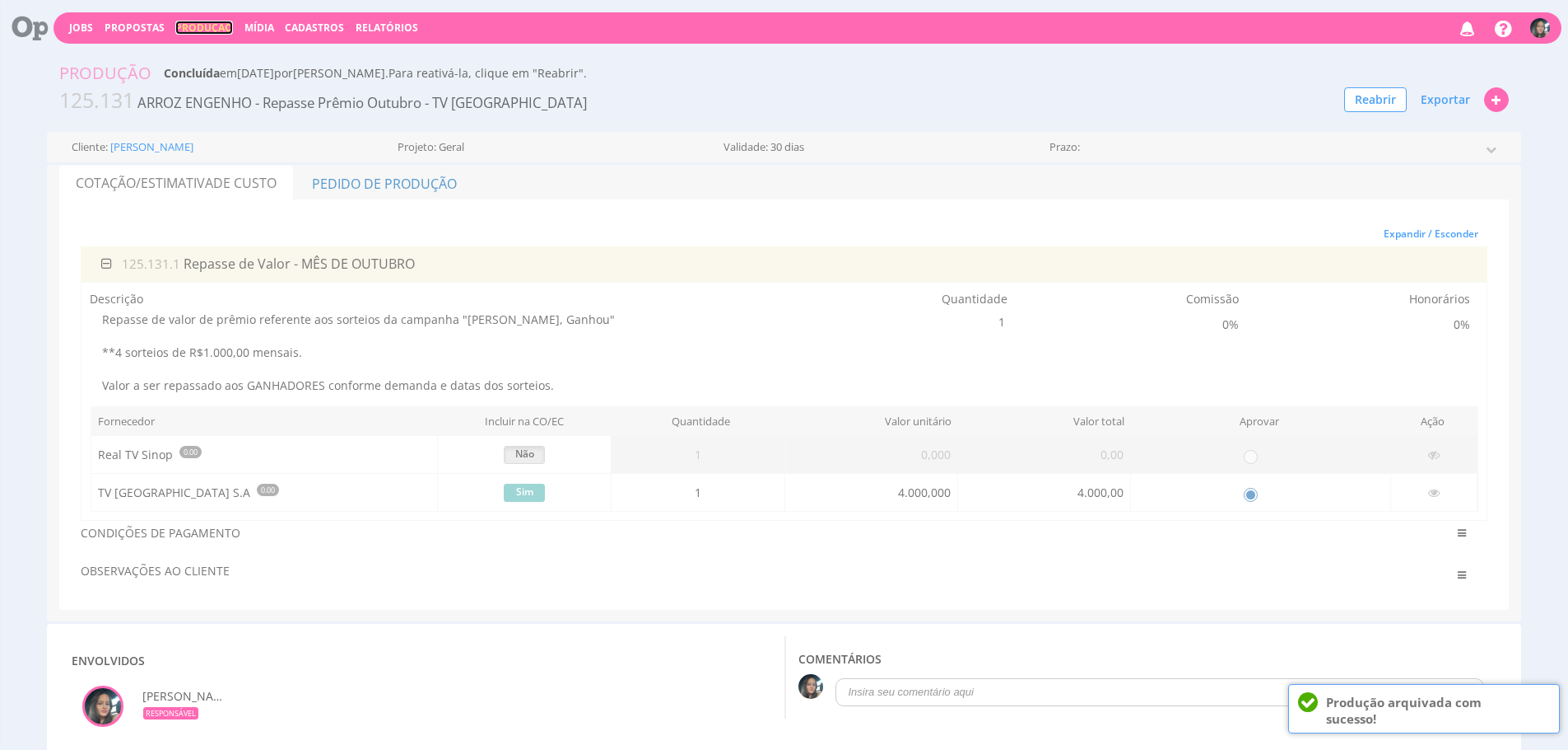
click at [192, 22] on link "Produção" at bounding box center [204, 27] width 58 height 14
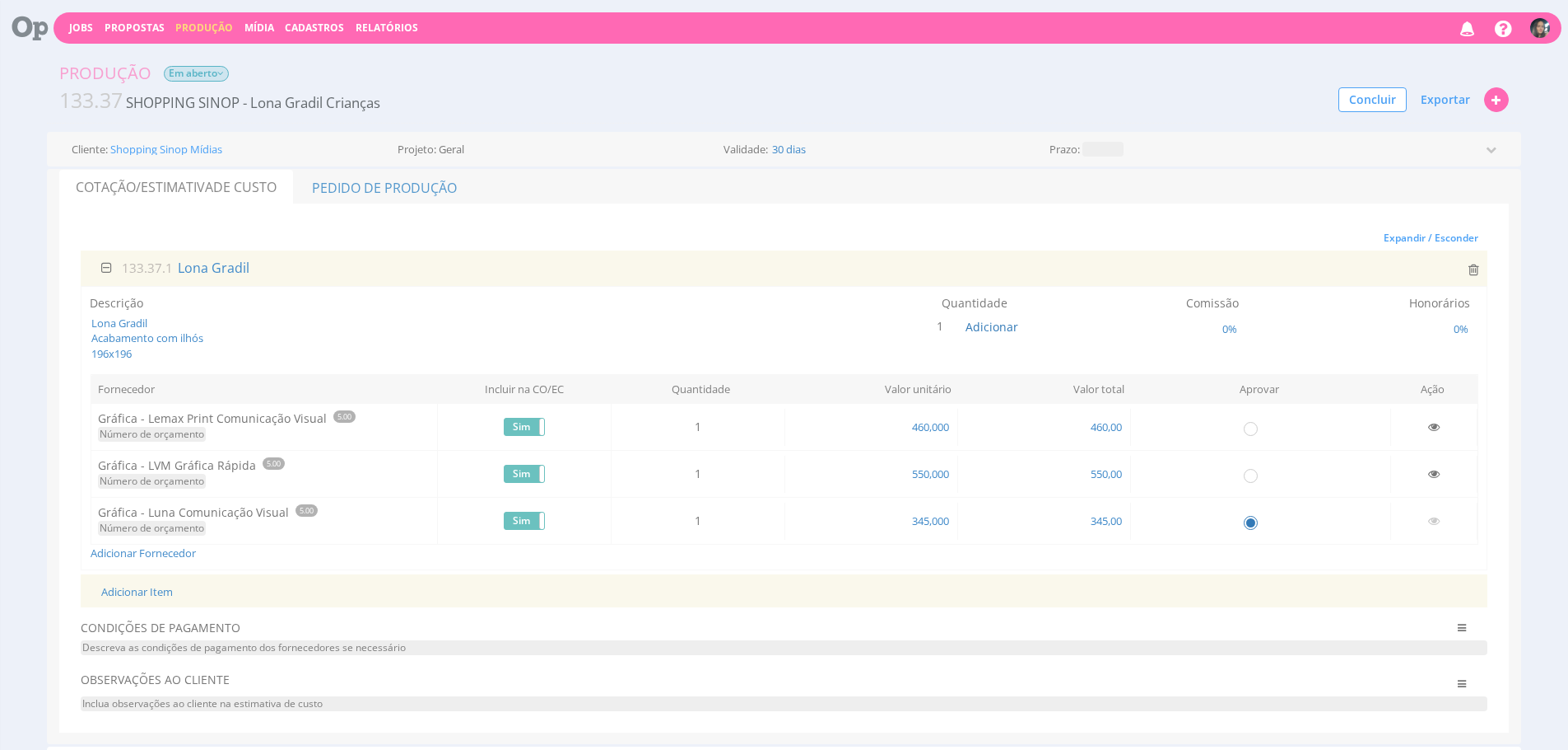
click at [179, 69] on span "Em aberto" at bounding box center [197, 73] width 65 height 16
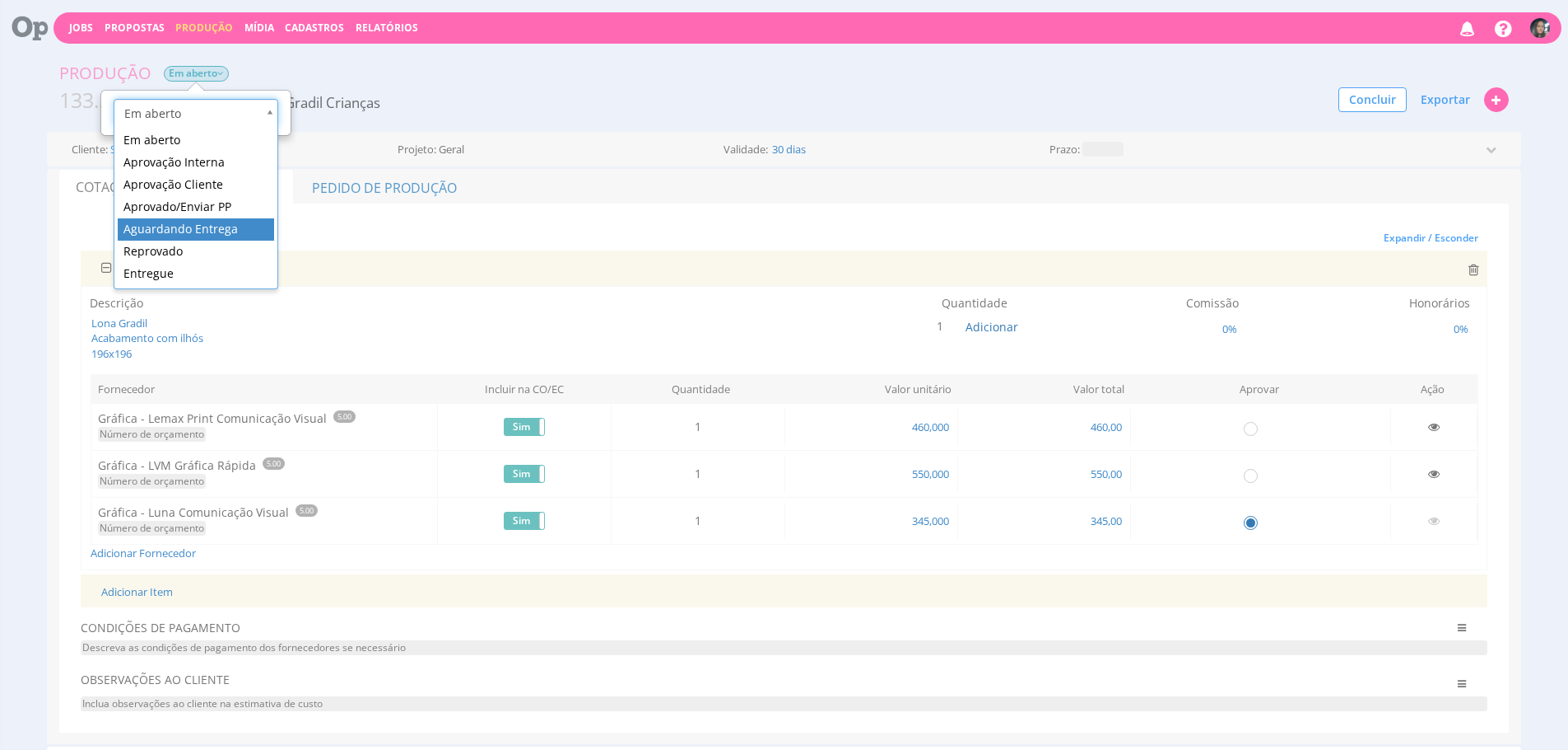
scroll to position [0, 5]
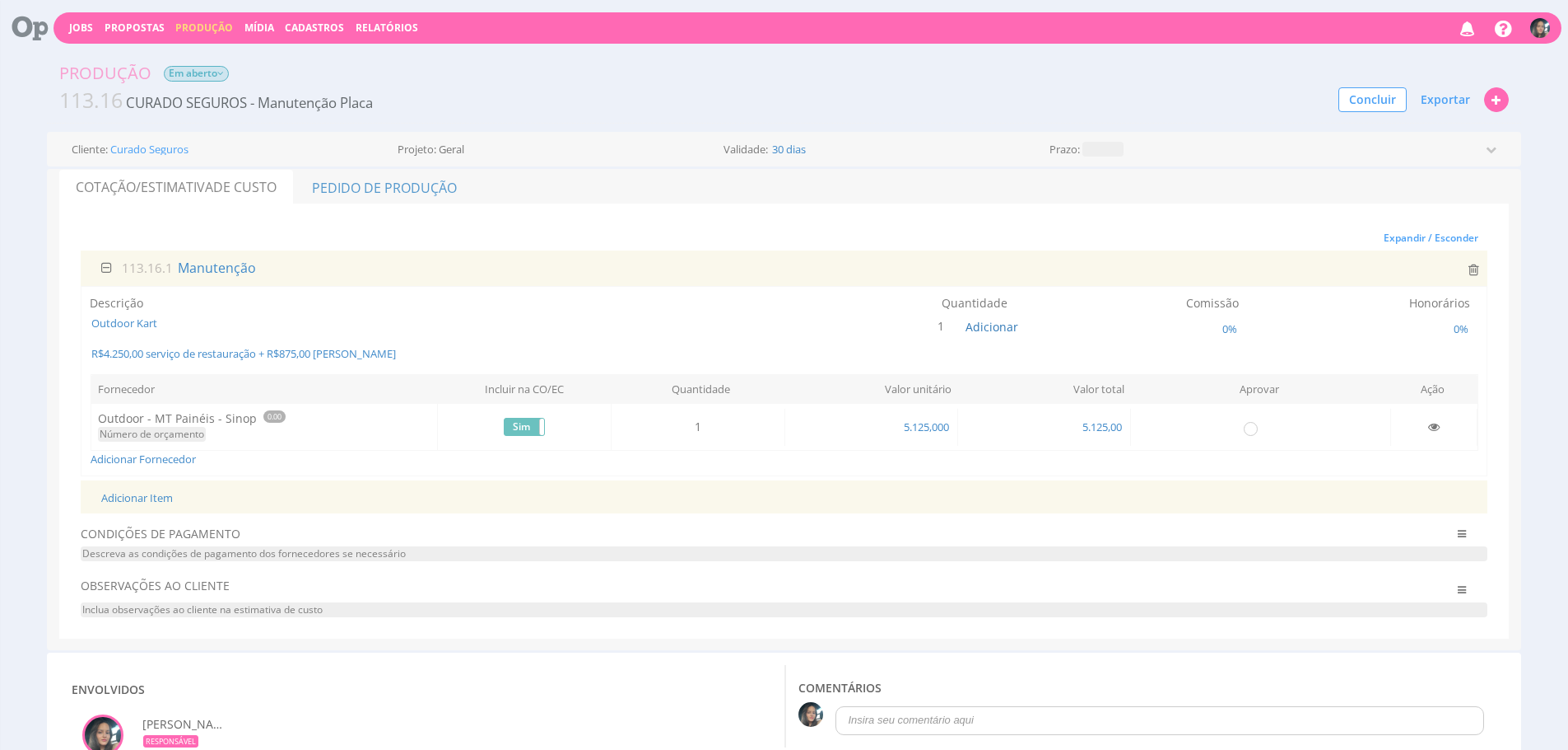
click at [224, 68] on icon at bounding box center [221, 73] width 7 height 10
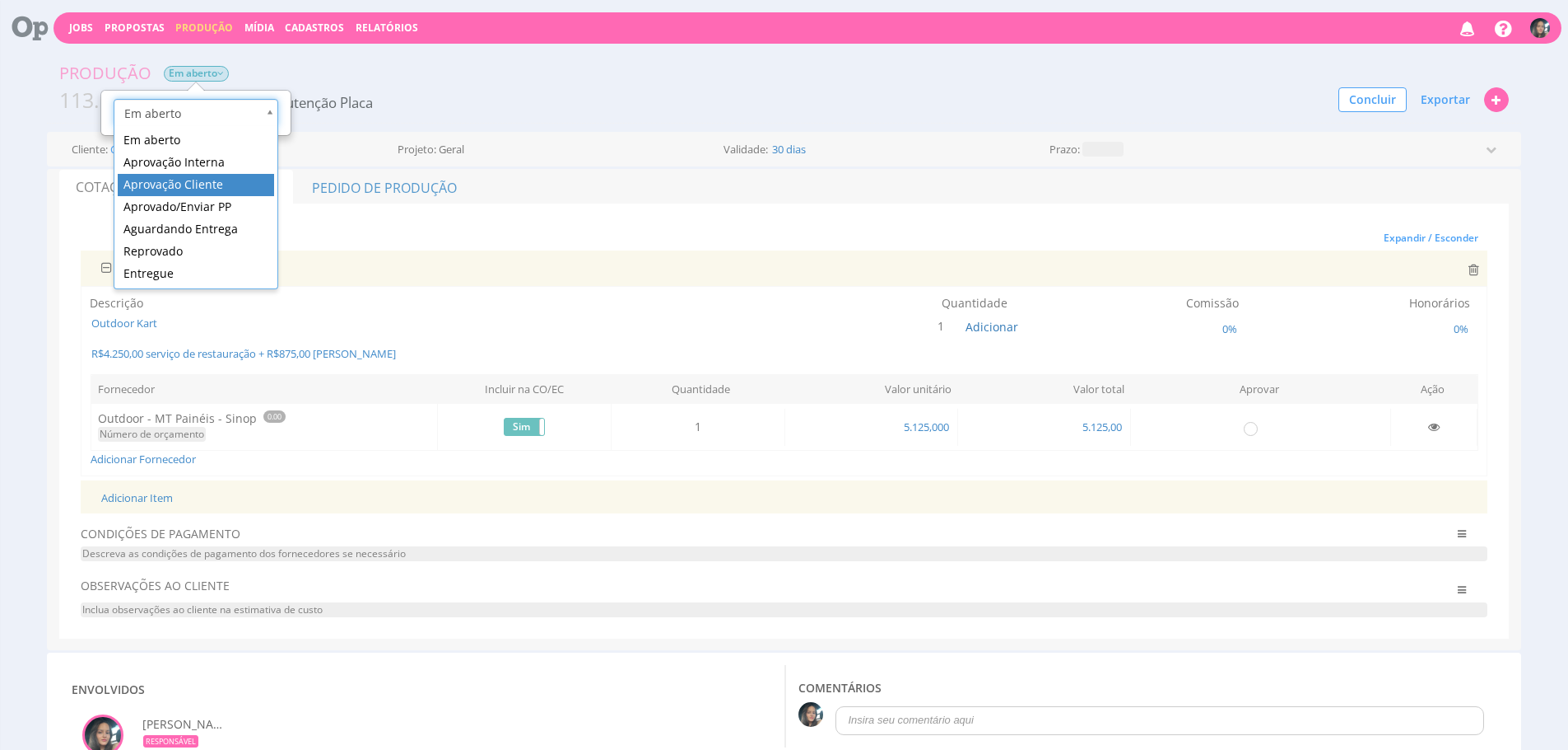
drag, startPoint x: 237, startPoint y: 188, endPoint x: 470, endPoint y: 146, distance: 236.8
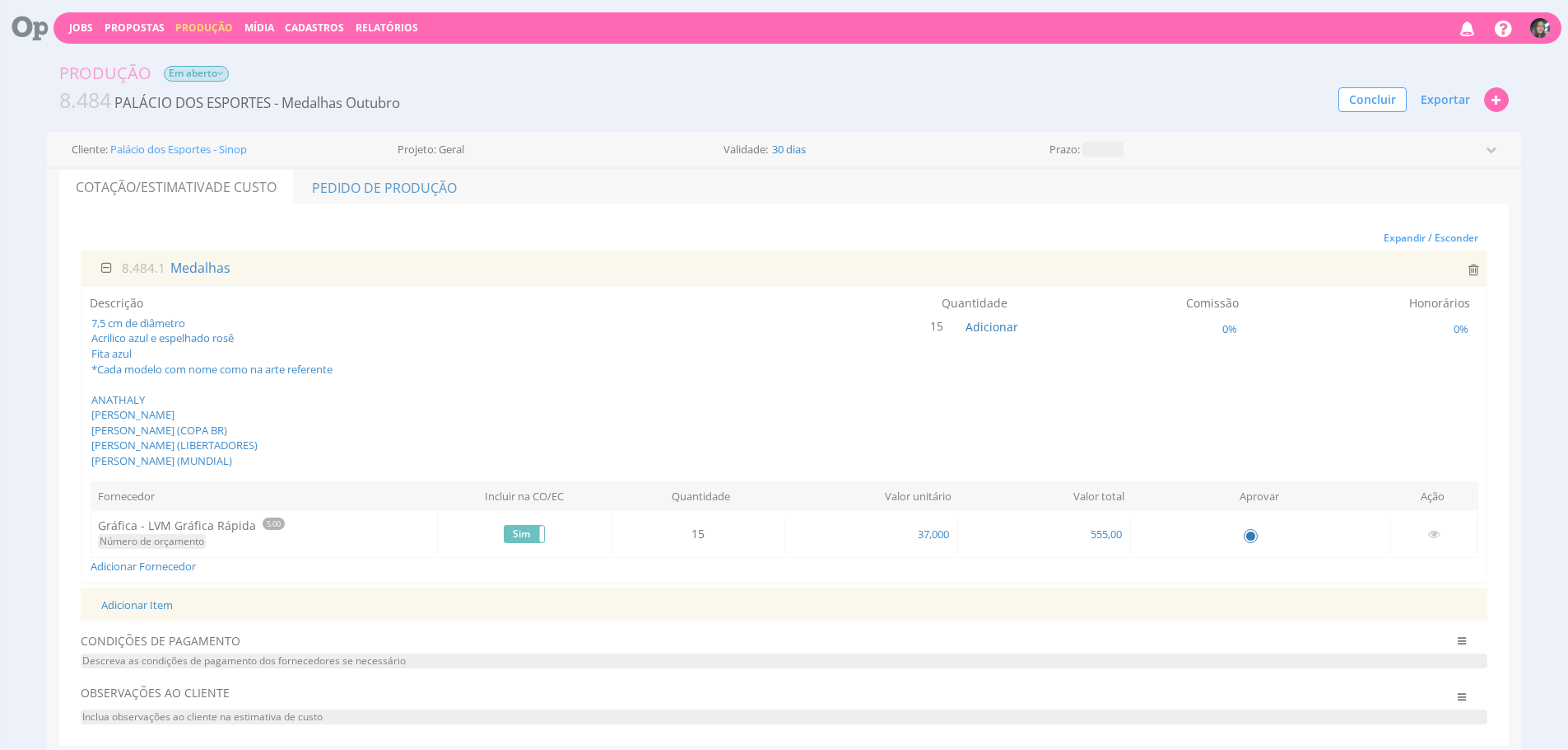
click at [194, 66] on span "Em aberto" at bounding box center [197, 73] width 65 height 16
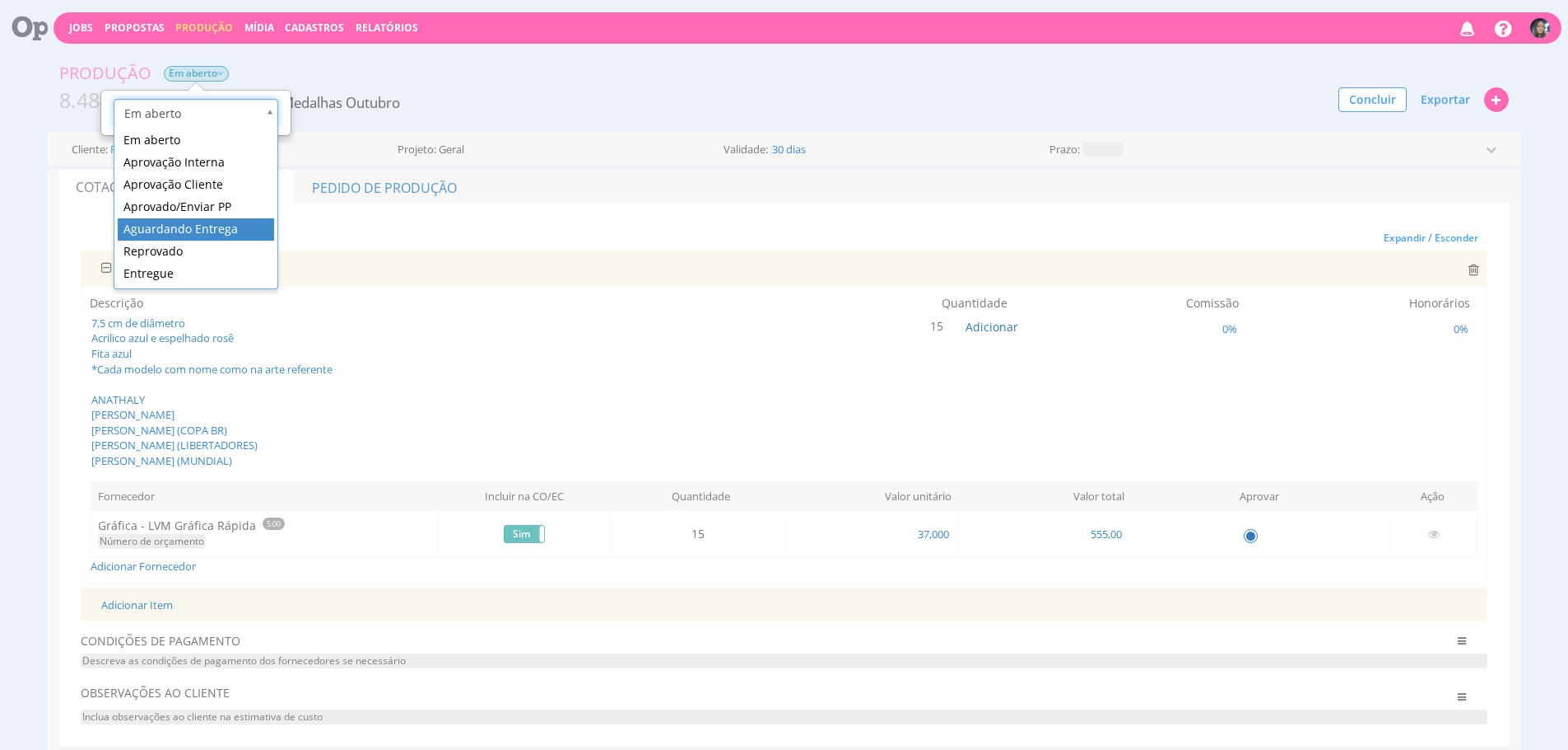
scroll to position [0, 5]
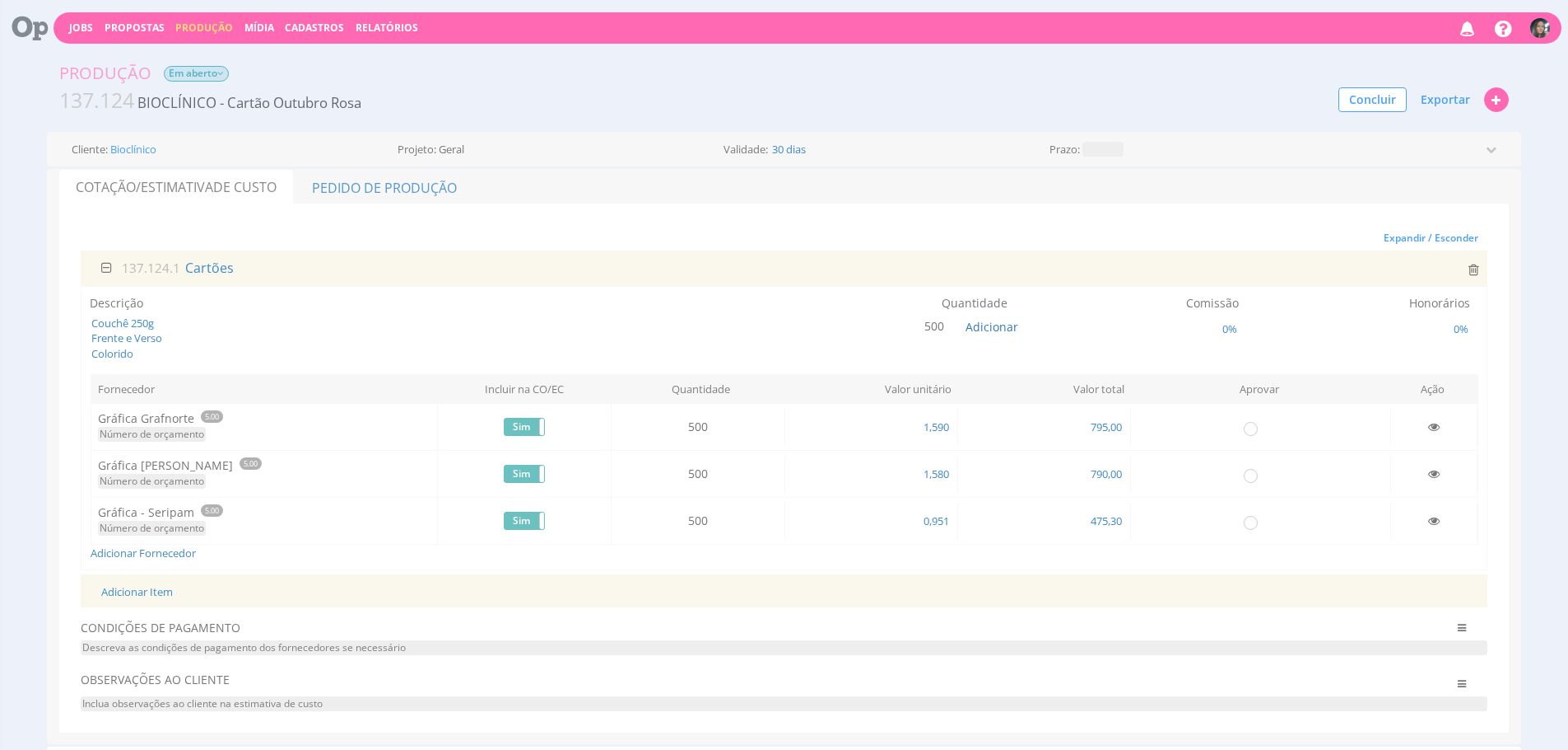
click at [213, 71] on span "Em aberto" at bounding box center [197, 73] width 65 height 16
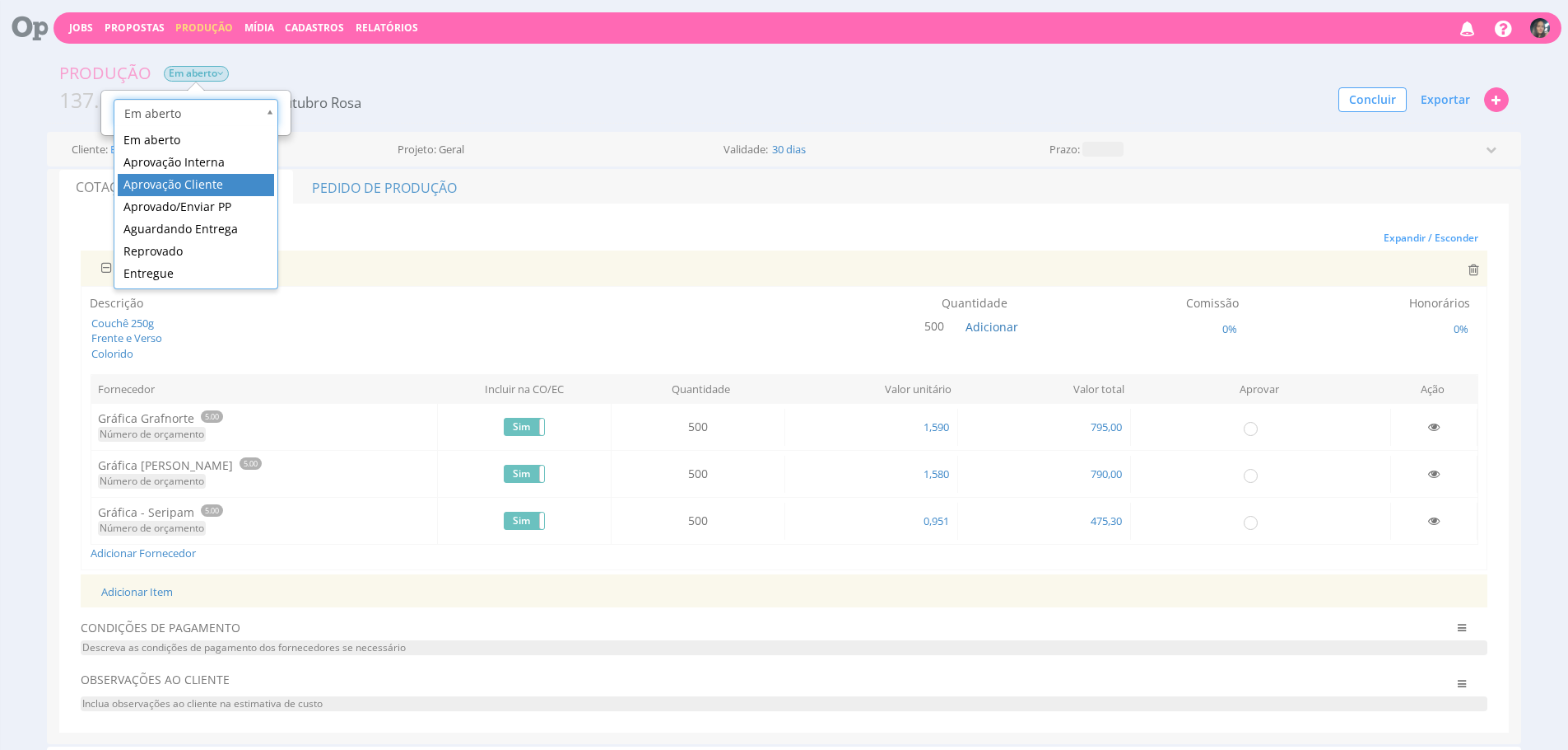
scroll to position [0, 5]
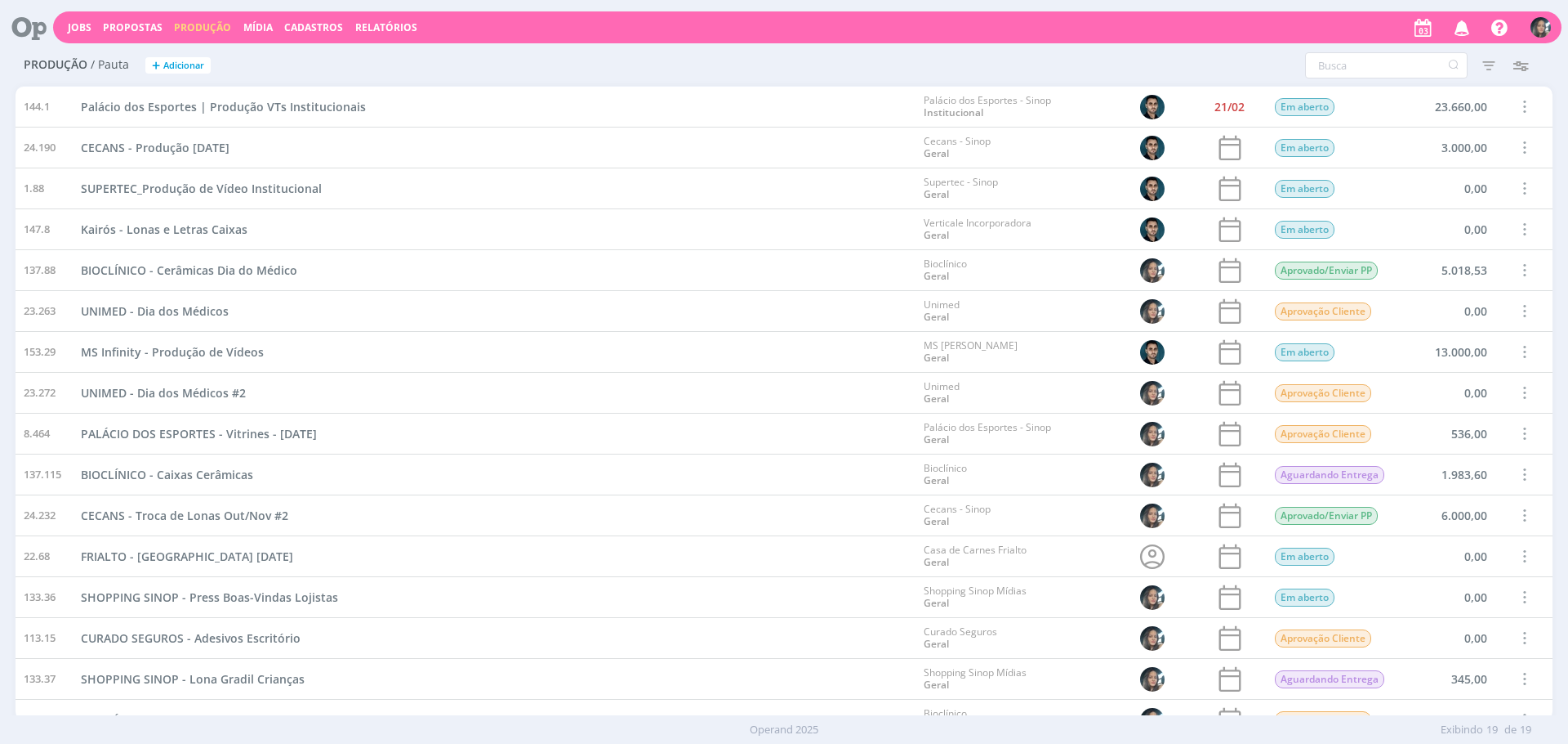
click at [270, 26] on button "Mídia" at bounding box center [258, 28] width 39 height 13
click at [252, 30] on link "Mídia" at bounding box center [258, 27] width 30 height 14
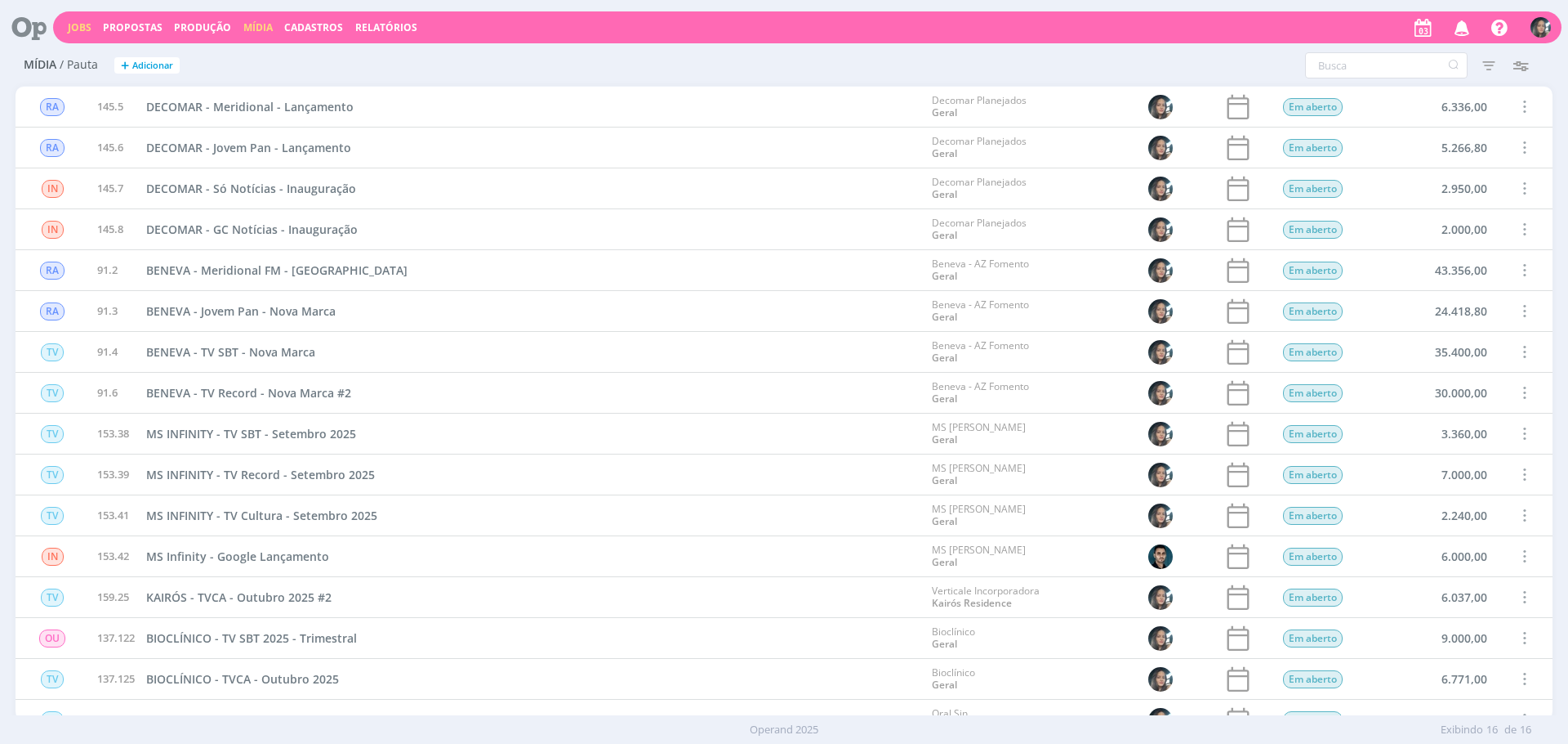
click at [74, 26] on link "Jobs" at bounding box center [79, 27] width 24 height 14
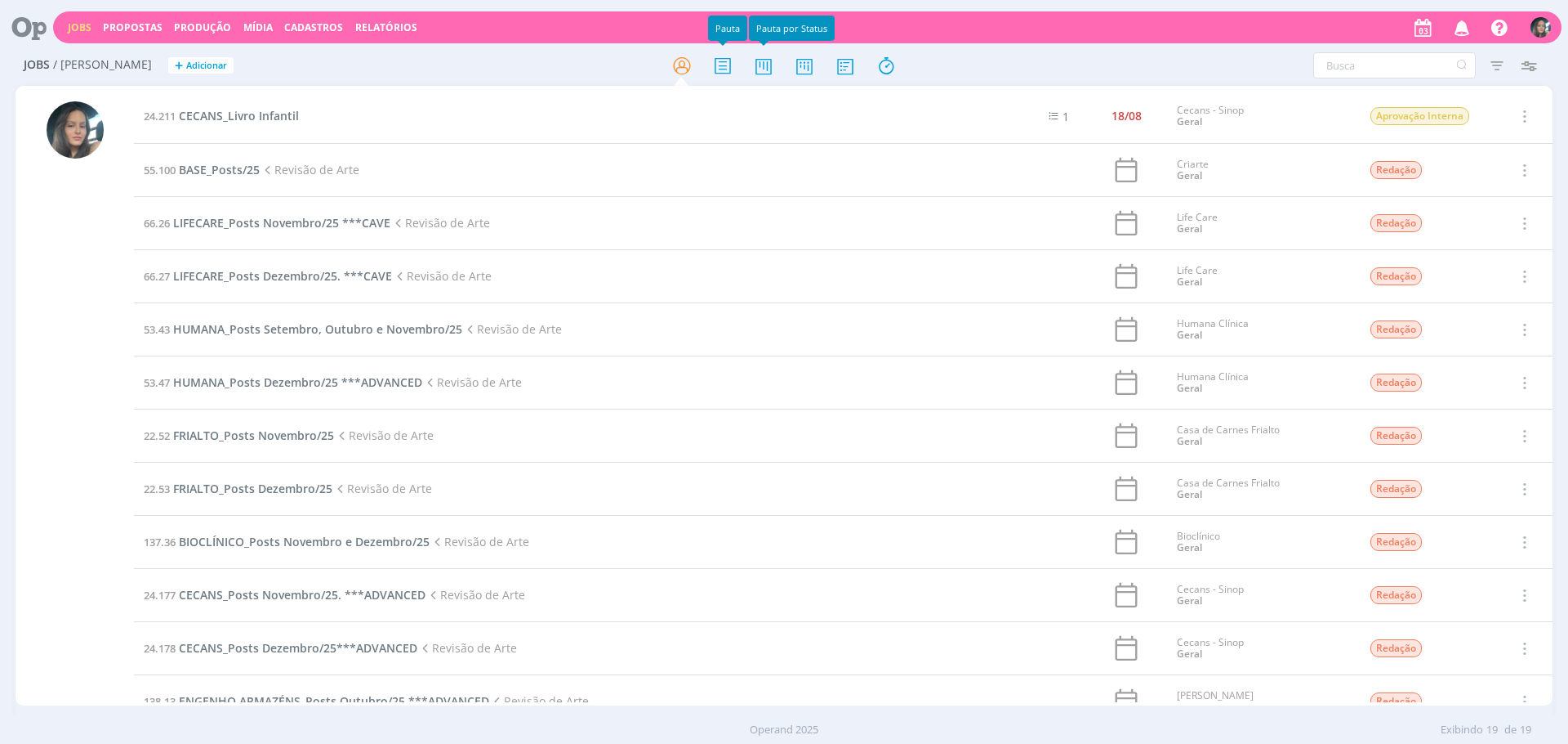
click at [774, 67] on icon at bounding box center [763, 66] width 30 height 32
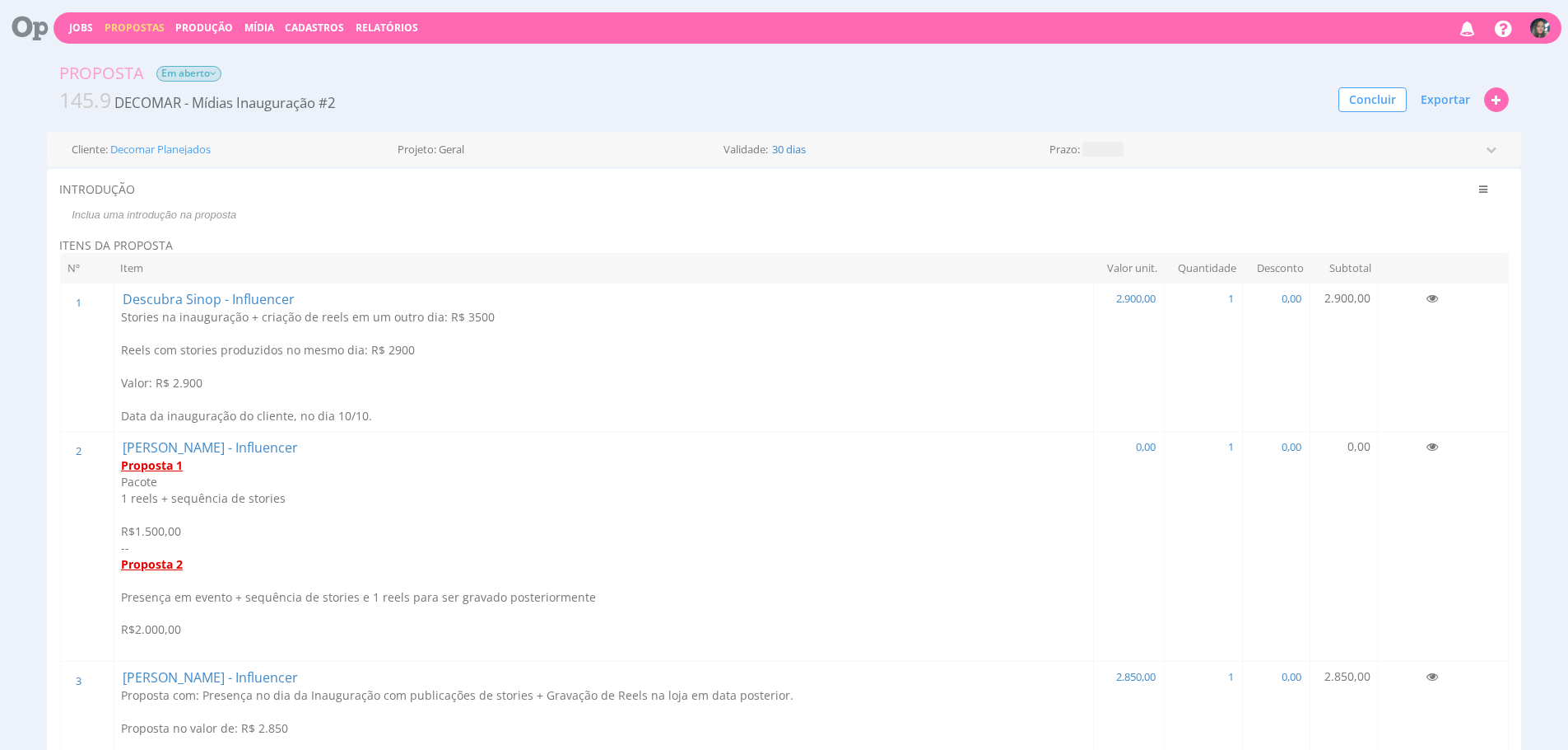
click at [124, 30] on span "Propostas" at bounding box center [134, 27] width 60 height 14
click at [204, 21] on link "Produção" at bounding box center [204, 27] width 58 height 14
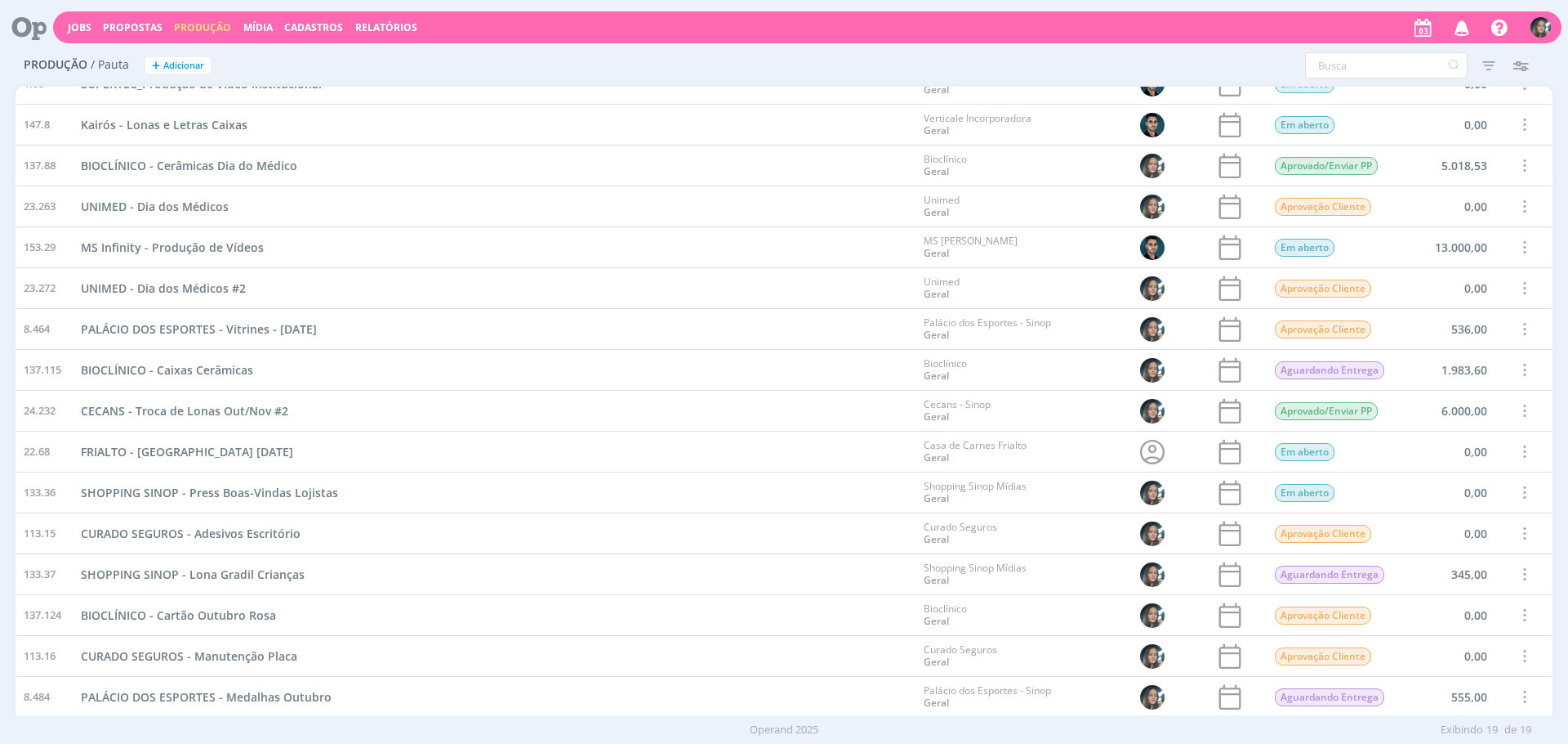
scroll to position [105, 0]
drag, startPoint x: 284, startPoint y: 21, endPoint x: 308, endPoint y: 31, distance: 26.0
click at [285, 22] on span "Cadastros" at bounding box center [313, 27] width 58 height 14
drag, startPoint x: 331, startPoint y: 49, endPoint x: 351, endPoint y: 52, distance: 20.2
click at [331, 49] on link "Clientes" at bounding box center [318, 55] width 137 height 26
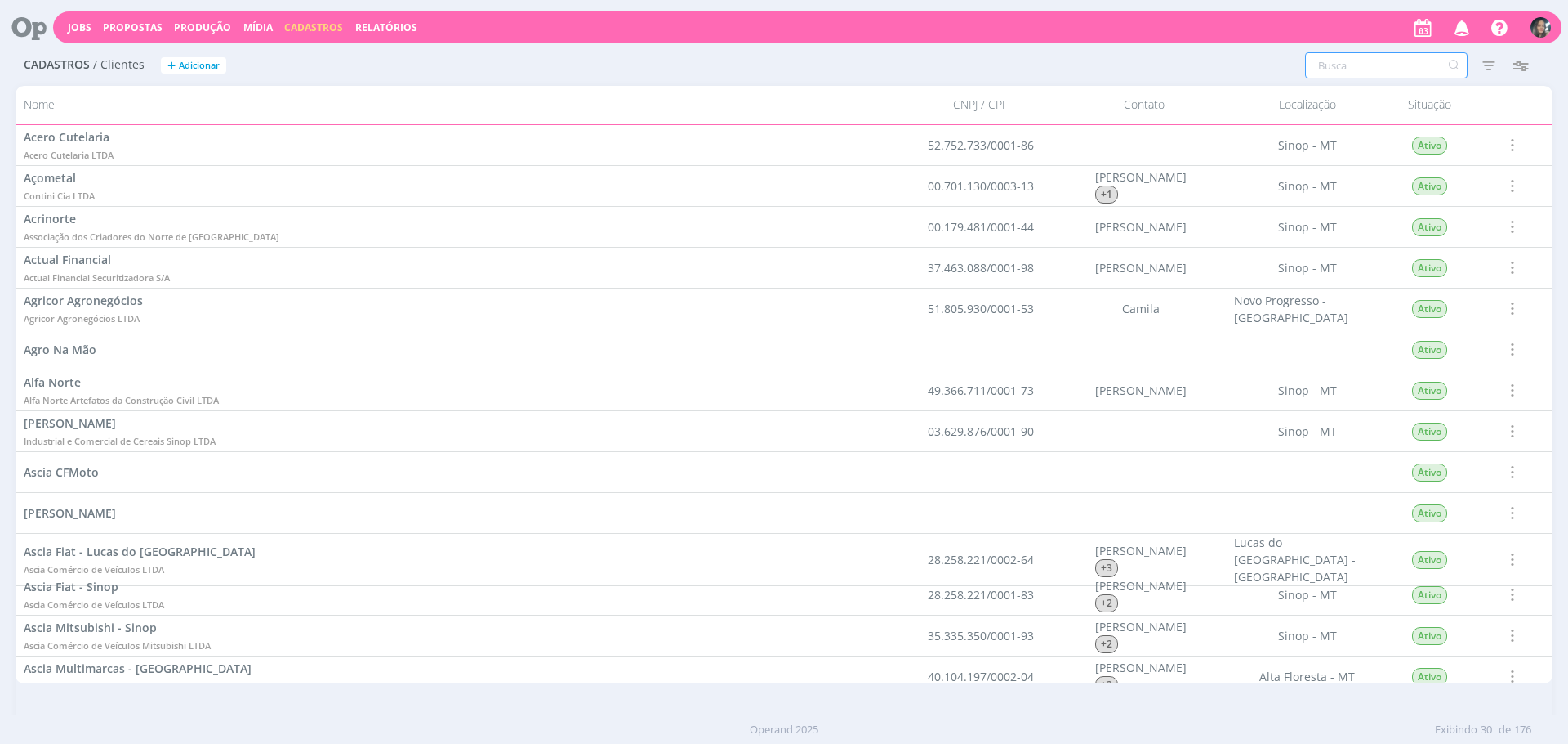
click at [1324, 64] on input "text" at bounding box center [1387, 66] width 163 height 26
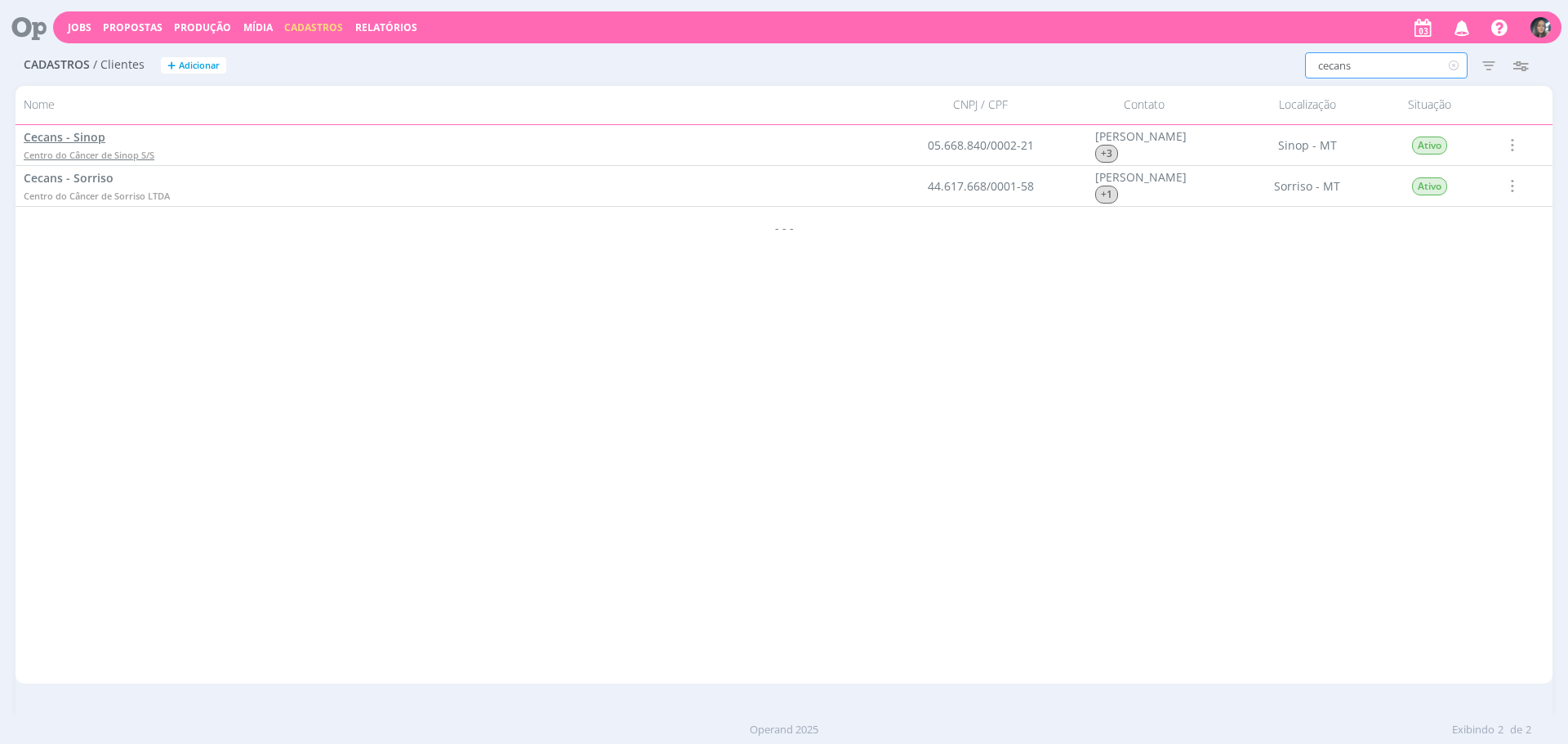
type input "cecans"
click at [106, 136] on link "Cecans - Sinop Centro do Câncer de Sinop S/S" at bounding box center [89, 146] width 131 height 35
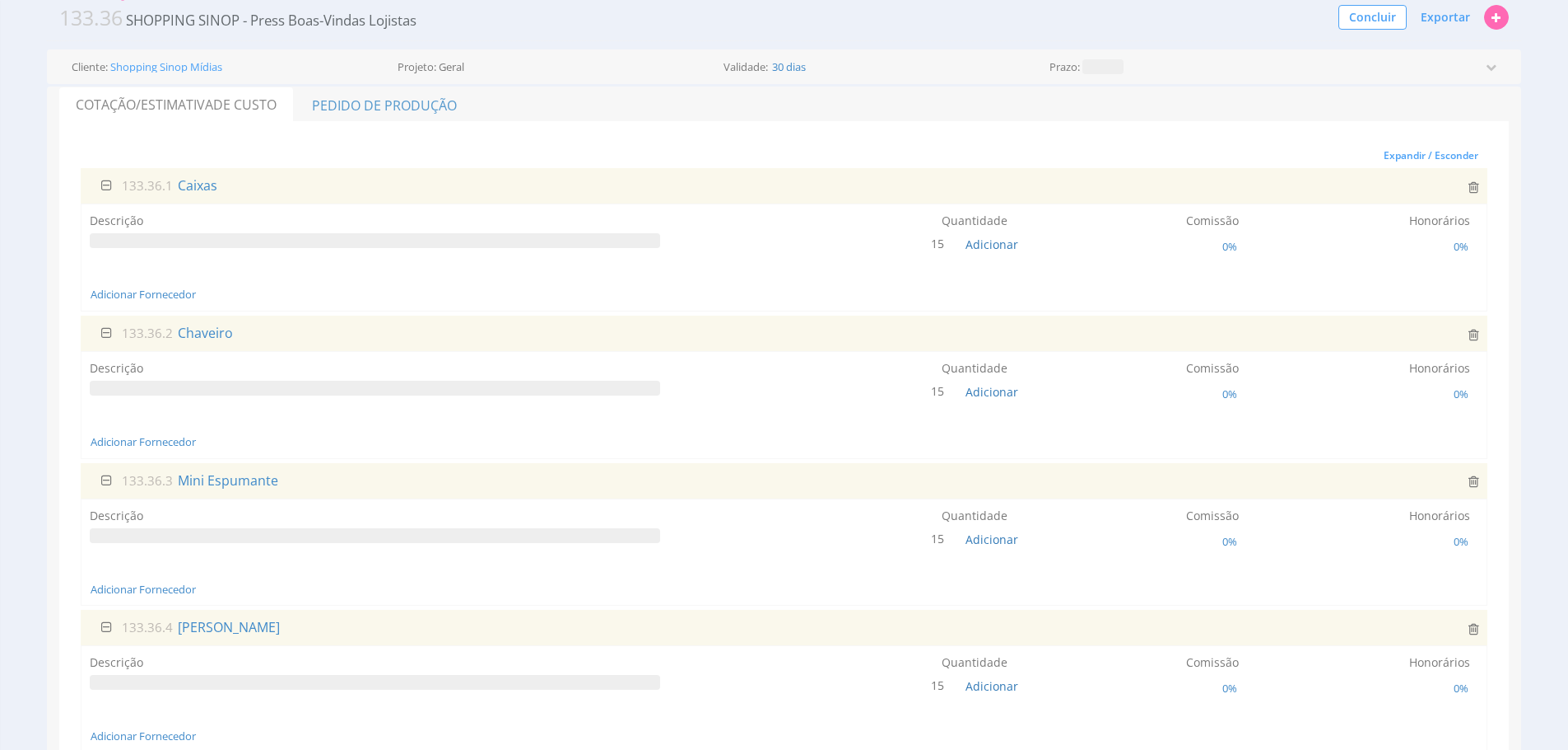
scroll to position [94, 0]
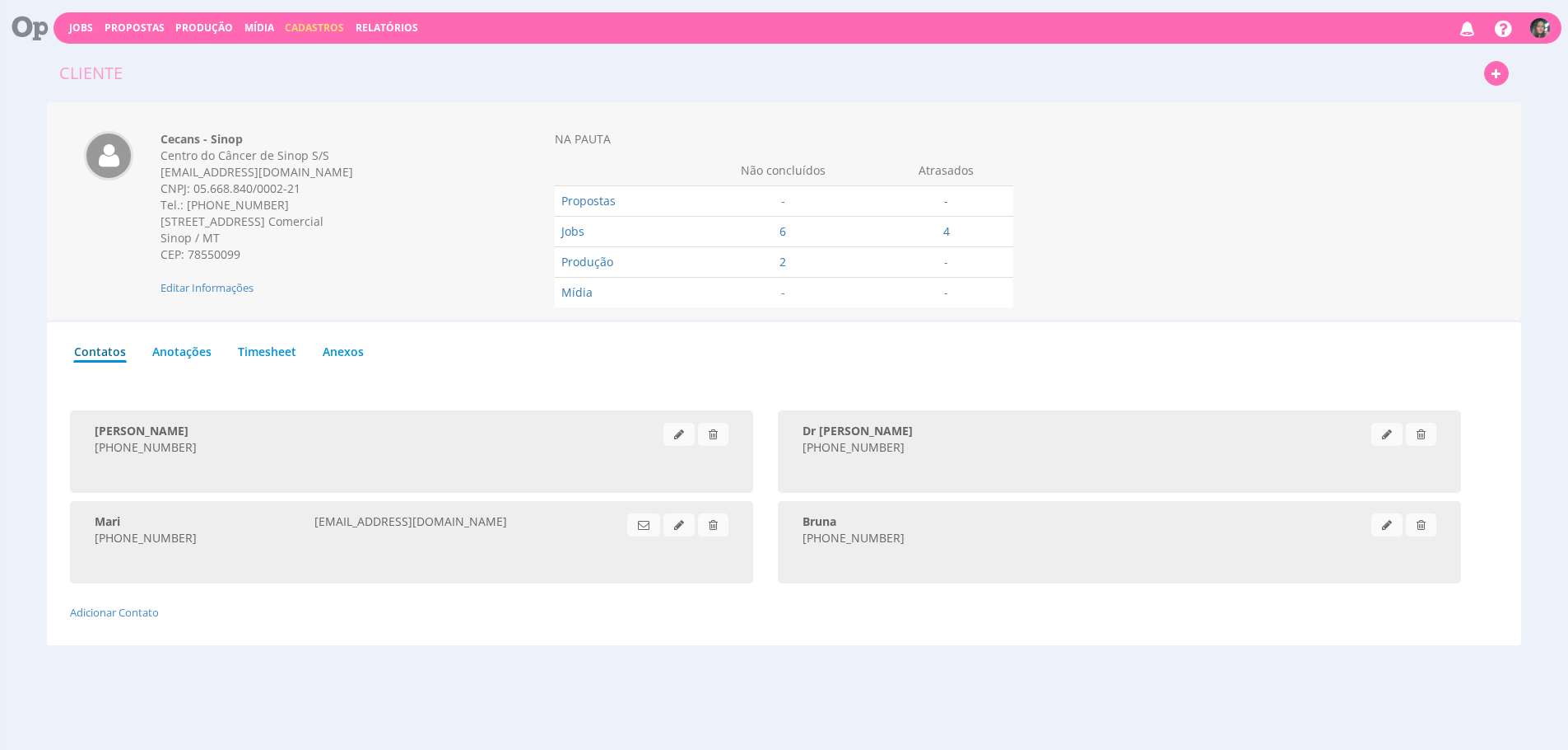
drag, startPoint x: 172, startPoint y: 225, endPoint x: 241, endPoint y: 249, distance: 73.1
click at [241, 249] on div "Cecans - Sinop Centro do Câncer de Sinop S/S [EMAIL_ADDRESS][DOMAIN_NAME] CNPJ:…" at bounding box center [320, 213] width 344 height 165
copy div "[STREET_ADDRESS] 78550099"
click at [592, 391] on div "[PERSON_NAME] [PHONE_NUMBER] Dr [PERSON_NAME] [PHONE_NUMBER] Mari [PHONE_NUMBER…" at bounding box center [771, 503] width 1404 height 235
click at [192, 30] on link "Produção" at bounding box center [204, 27] width 58 height 14
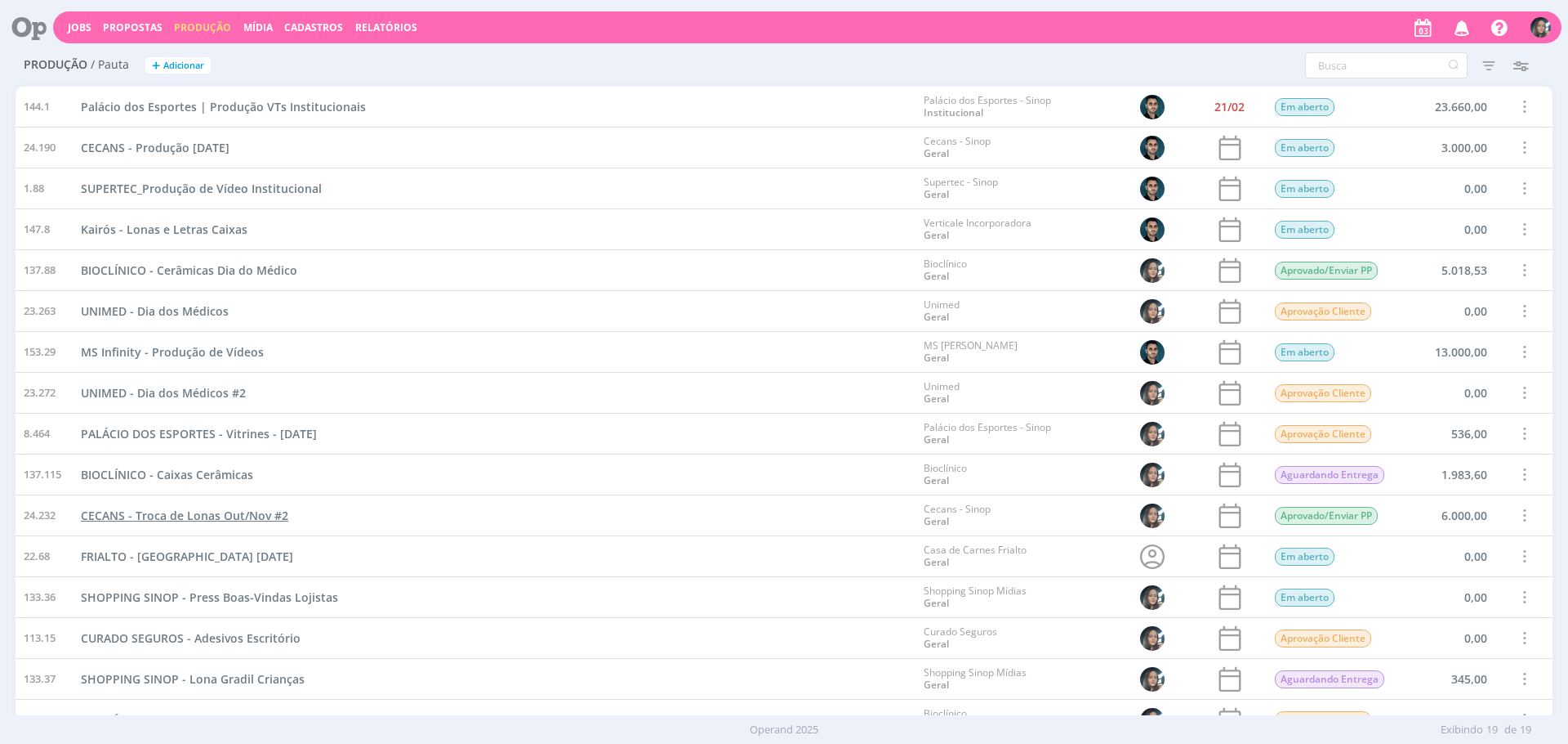
click at [254, 518] on span "CECANS - Troca de Lonas Out/Nov #2" at bounding box center [184, 515] width 207 height 16
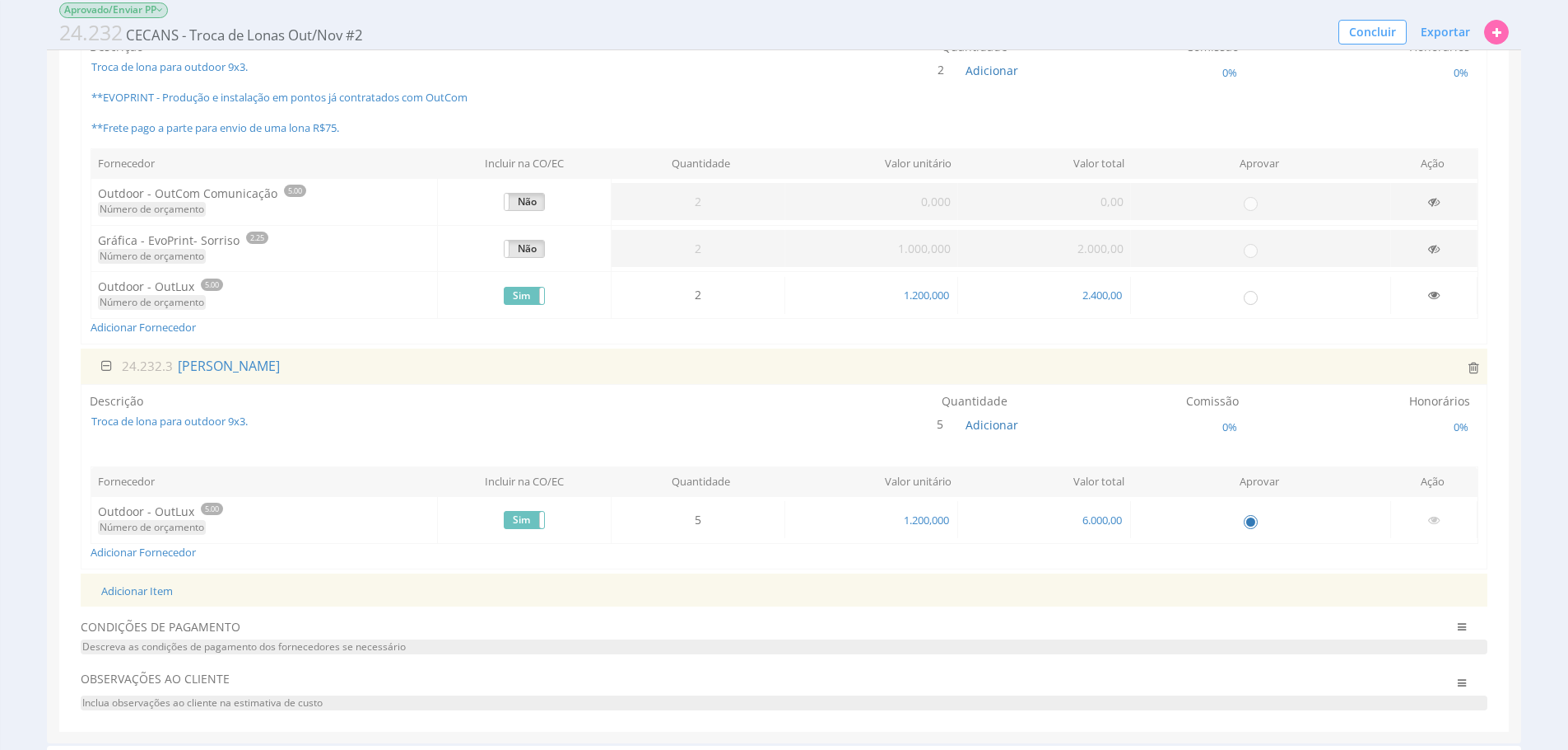
scroll to position [222, 0]
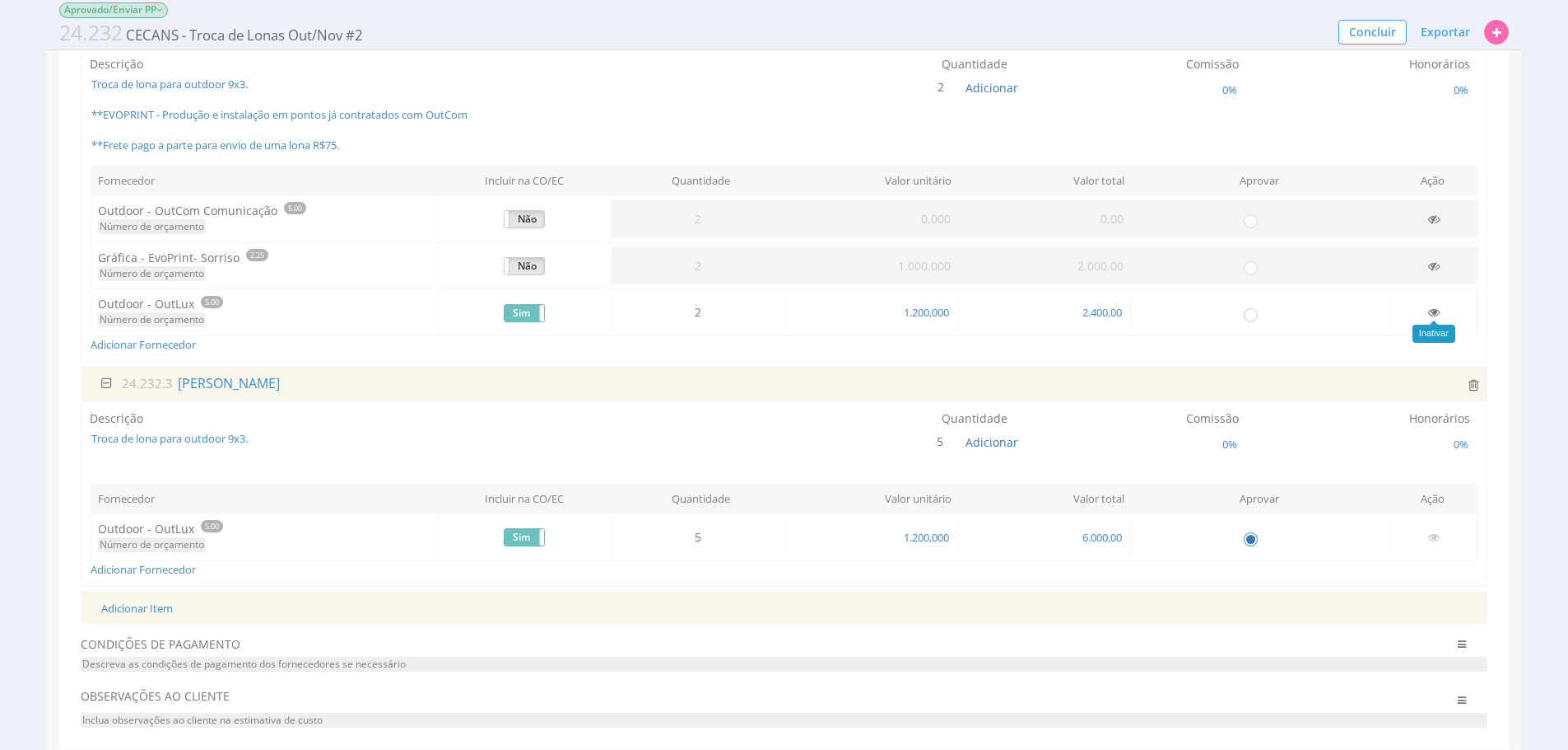
click at [1435, 306] on icon at bounding box center [1435, 312] width 12 height 12
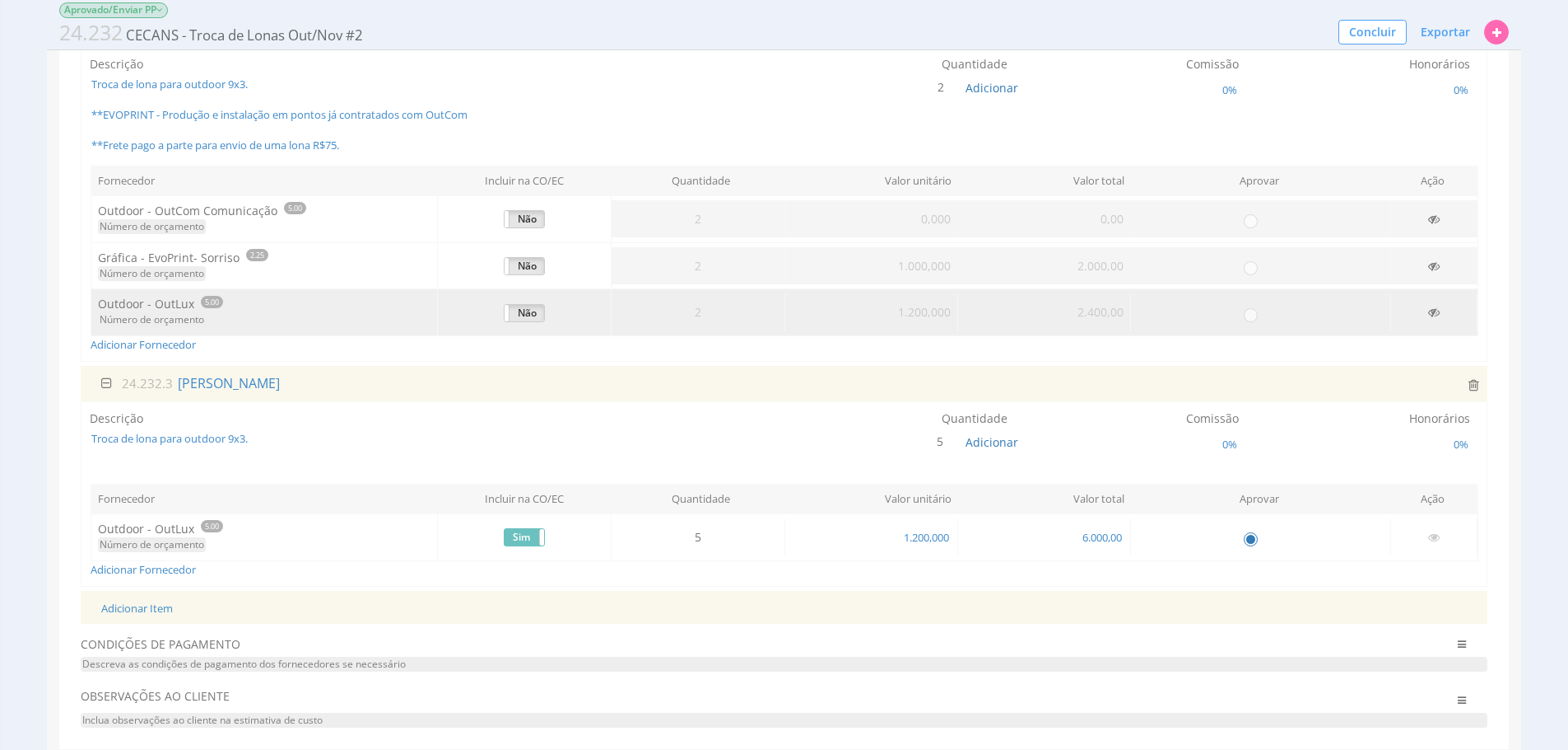
click at [1098, 544] on td "6.000,00" at bounding box center [1044, 537] width 173 height 37
click at [1098, 541] on span "6.000,00" at bounding box center [1103, 537] width 43 height 15
type input "4.800,00"
click at [1130, 601] on div "Adicionar Item" at bounding box center [784, 607] width 1391 height 34
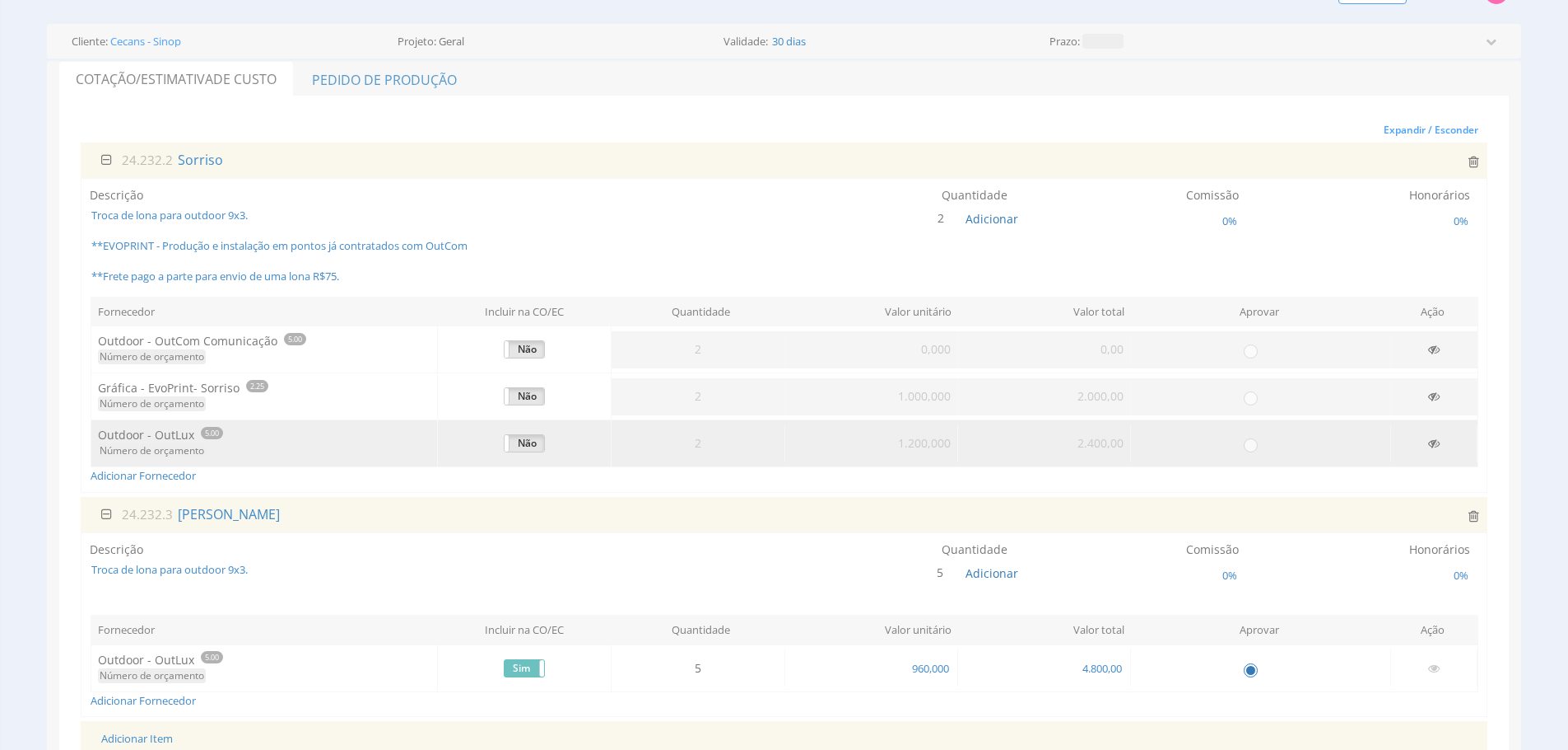
scroll to position [110, 0]
click at [978, 566] on span "Adicionar" at bounding box center [993, 571] width 53 height 16
type input "4"
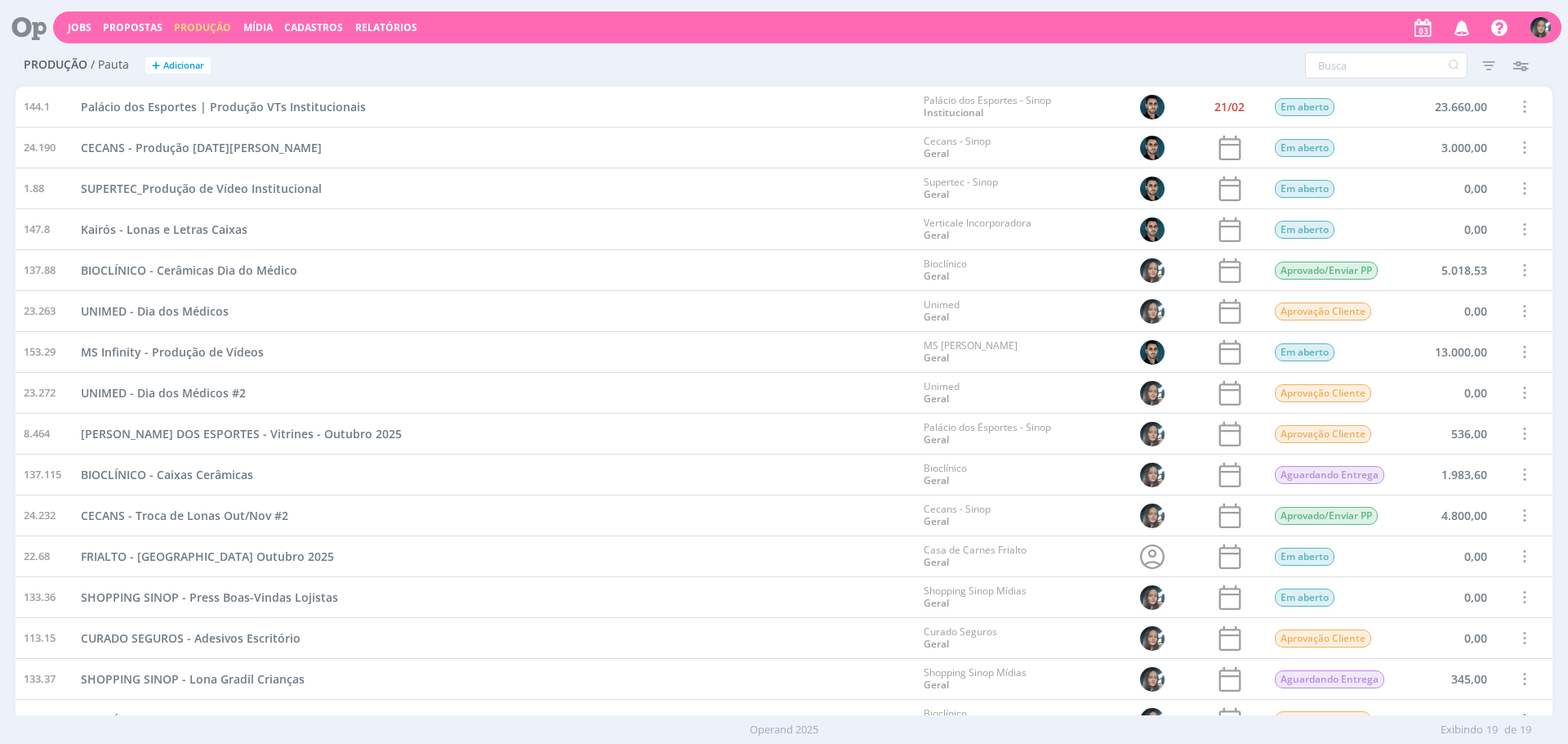
click at [302, 33] on span "Cadastros" at bounding box center [313, 27] width 58 height 14
click at [304, 65] on link "Clientes" at bounding box center [318, 55] width 137 height 26
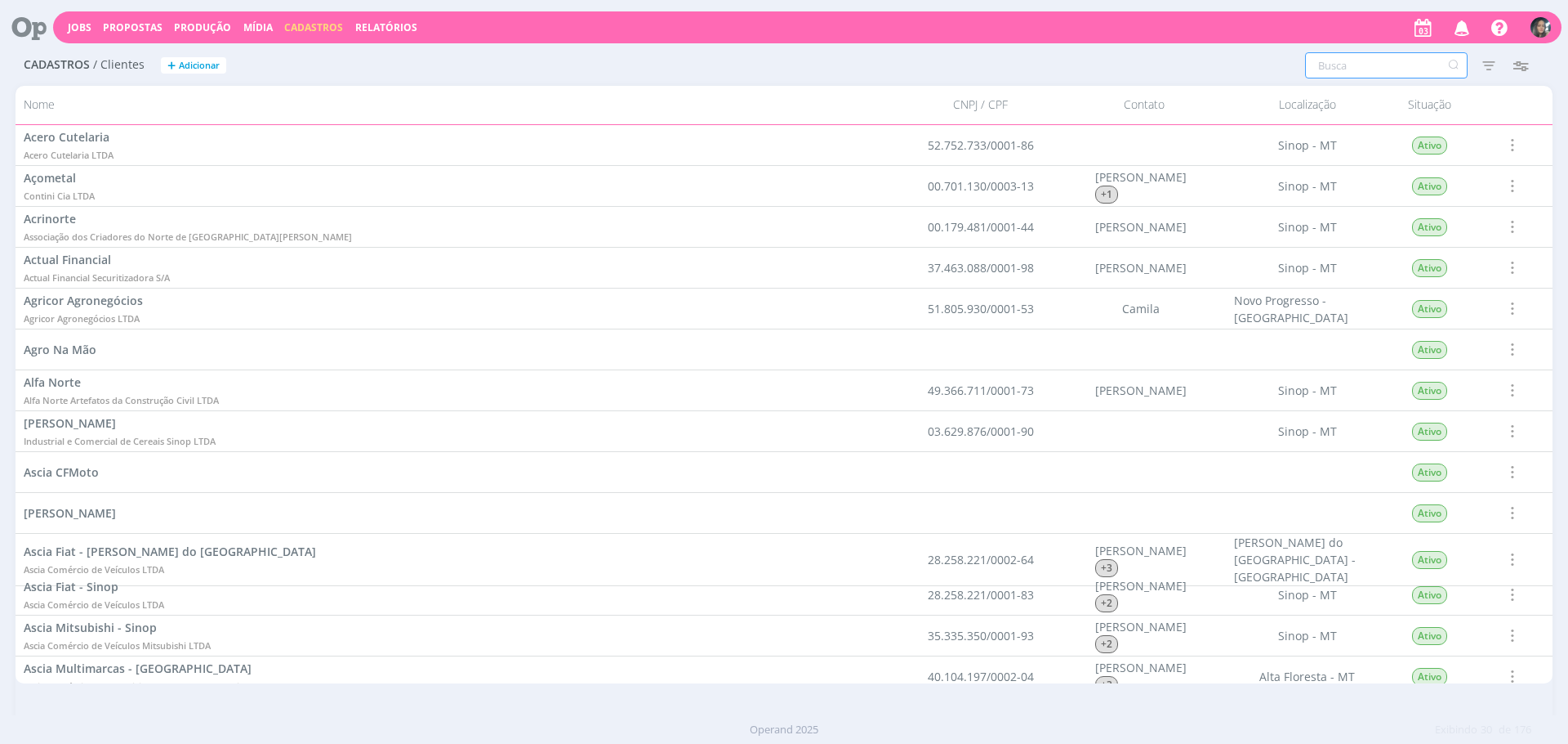
click at [1345, 63] on input "text" at bounding box center [1387, 66] width 163 height 26
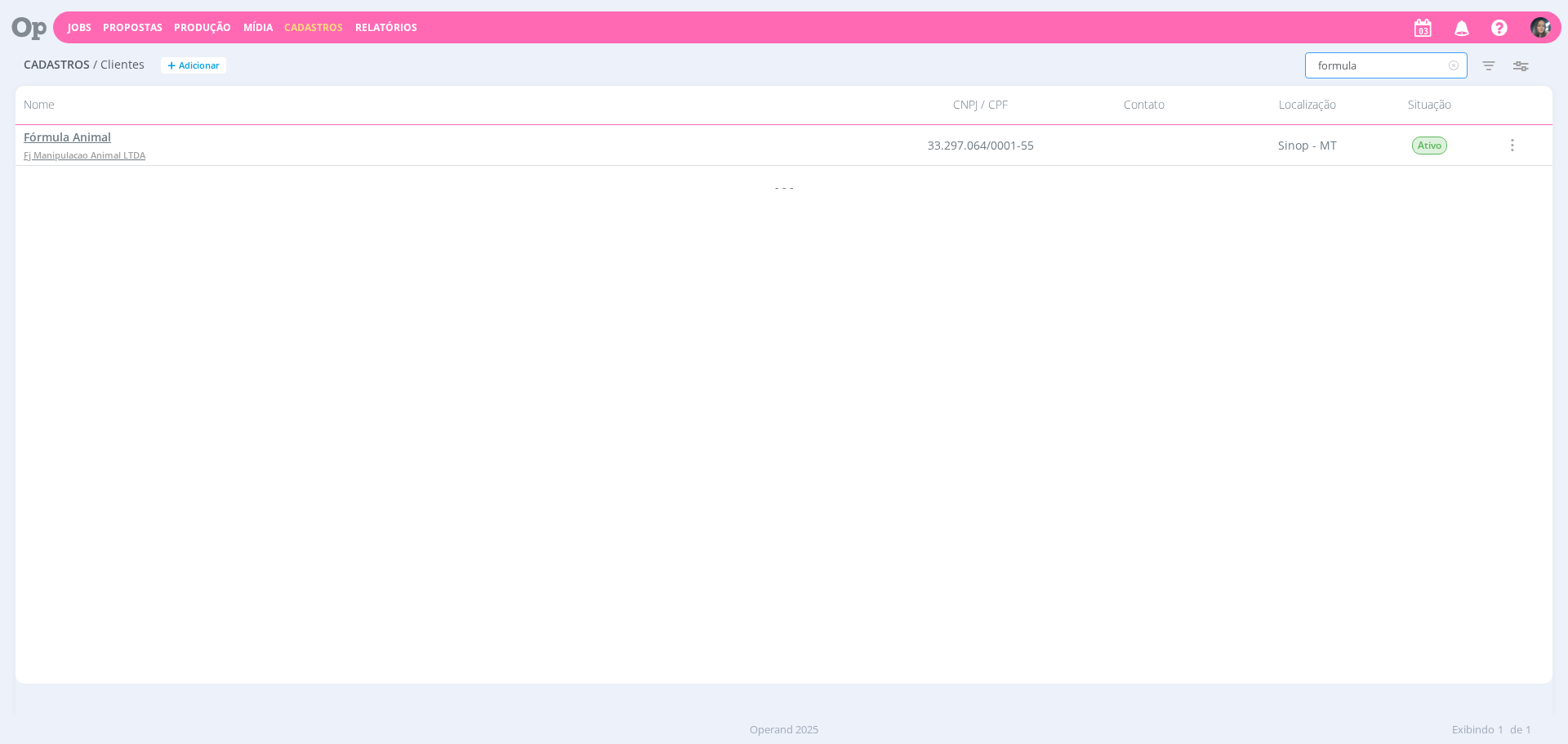
type input "formula"
click at [118, 153] on span "Fj Manipulacao Animal LTDA" at bounding box center [85, 155] width 122 height 12
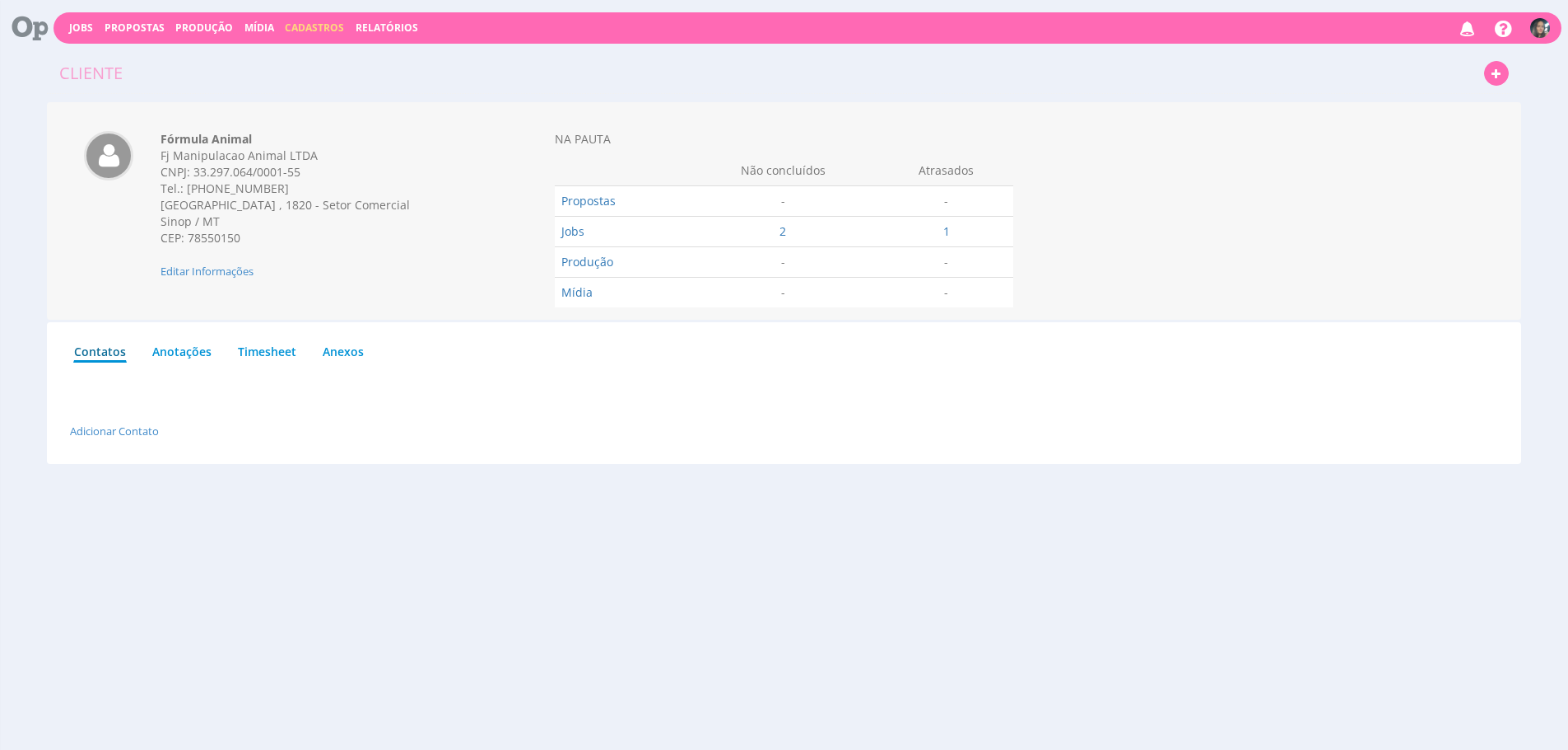
click at [221, 172] on div "CNPJ: 33.297.064/0001-55" at bounding box center [320, 173] width 319 height 17
click at [214, 169] on div "CNPJ: 33.297.064/0001-55" at bounding box center [320, 173] width 319 height 17
drag, startPoint x: 192, startPoint y: 170, endPoint x: 323, endPoint y: 178, distance: 131.2
click at [323, 178] on div "CNPJ: 33.297.064/0001-55" at bounding box center [320, 173] width 319 height 17
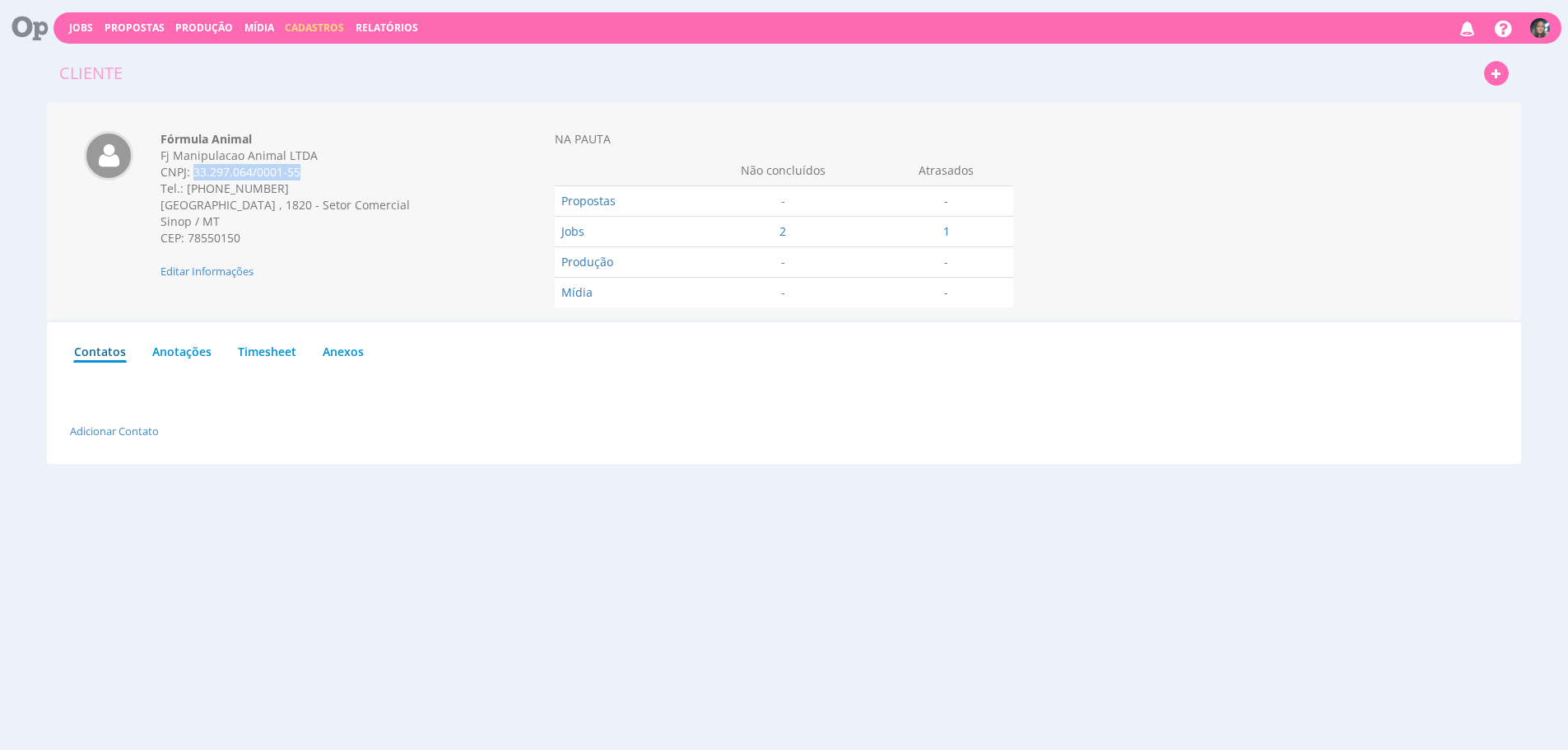
copy div "33.297.064/0001-55"
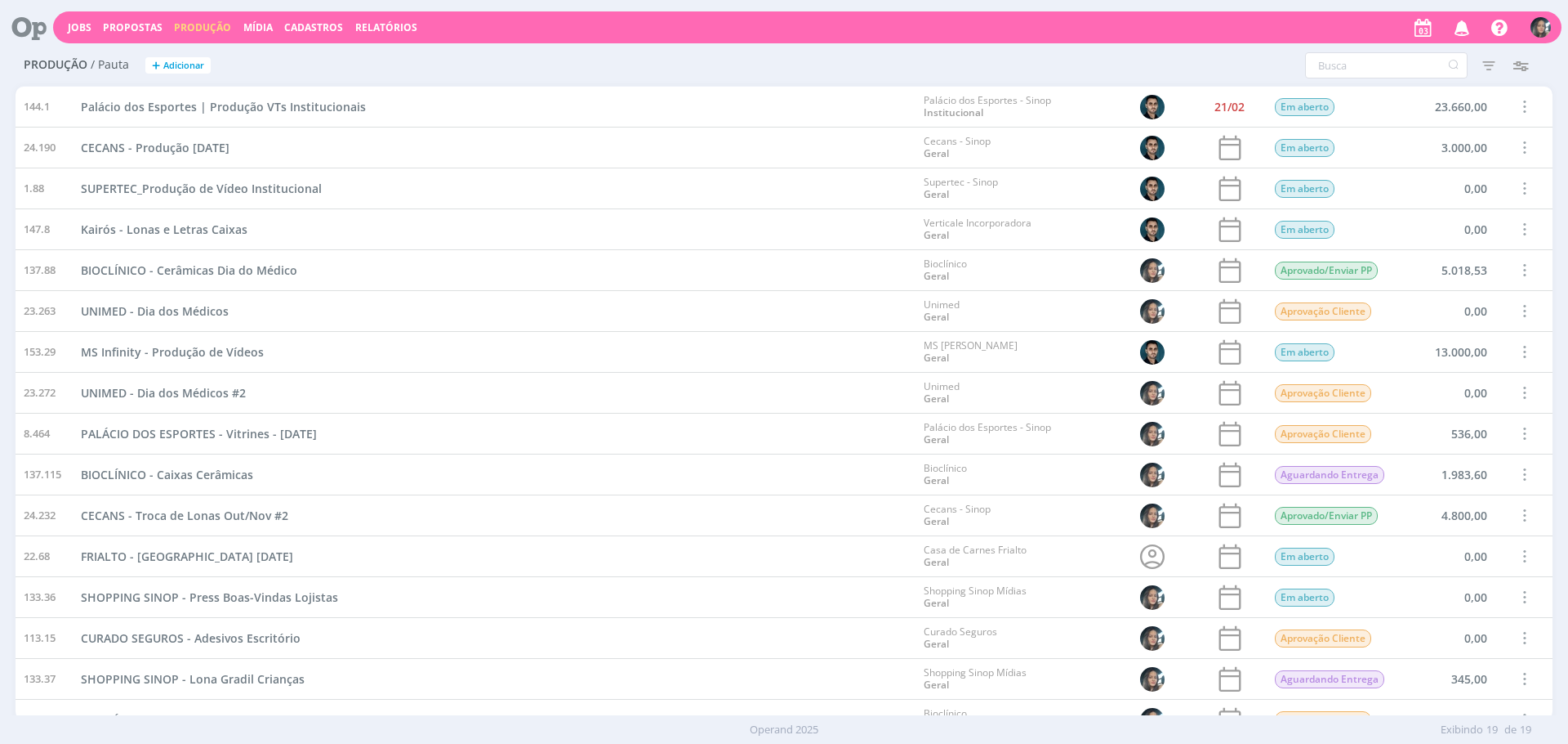
click at [311, 30] on span "Cadastros" at bounding box center [313, 27] width 58 height 14
drag, startPoint x: 322, startPoint y: 49, endPoint x: 360, endPoint y: 51, distance: 38.1
click at [322, 50] on link "Clientes" at bounding box center [318, 55] width 137 height 26
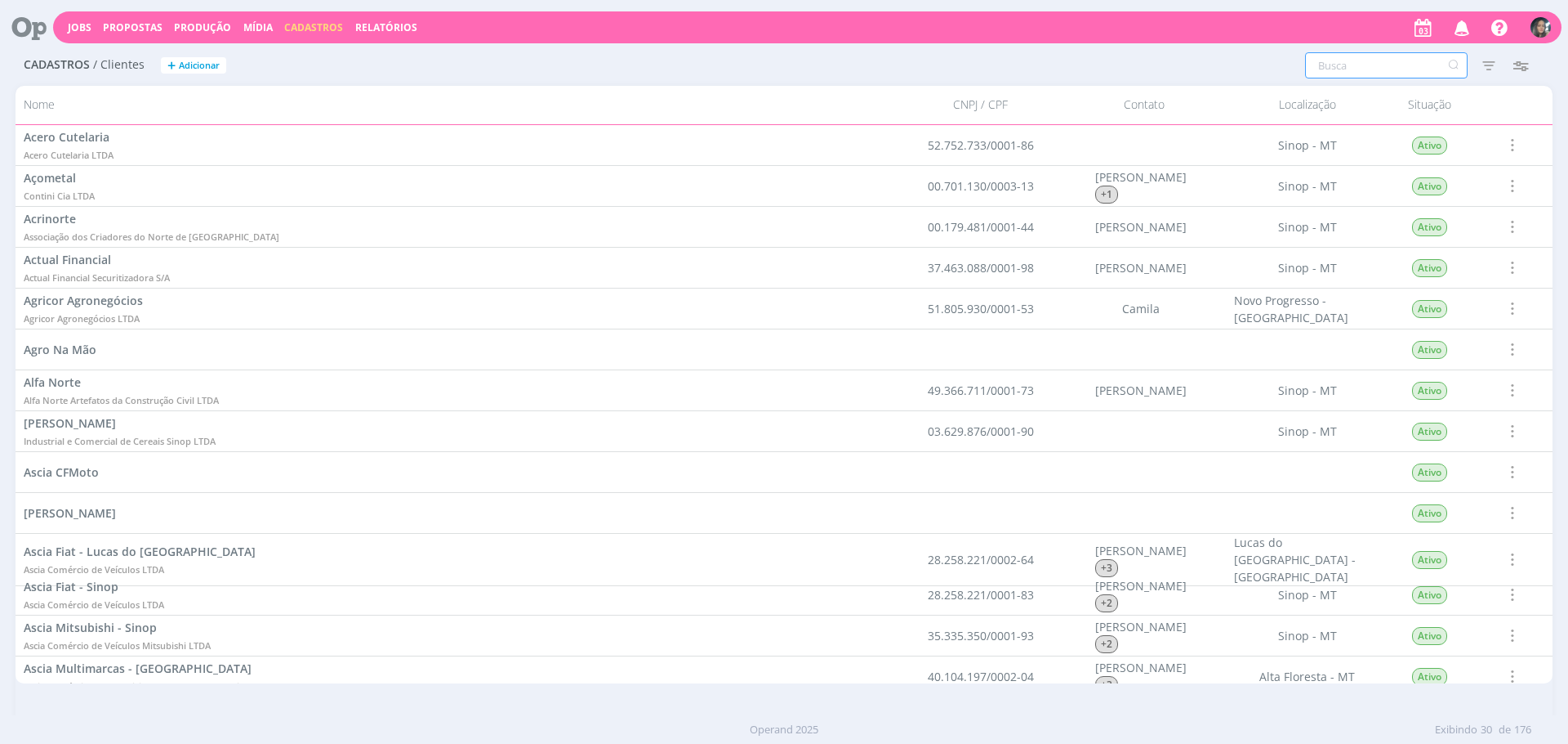
click at [1362, 78] on div "Cadastros / Clientes + Adicionar Filtros Filtrar Limpar Situação Ativos Inativo…" at bounding box center [784, 67] width 1538 height 41
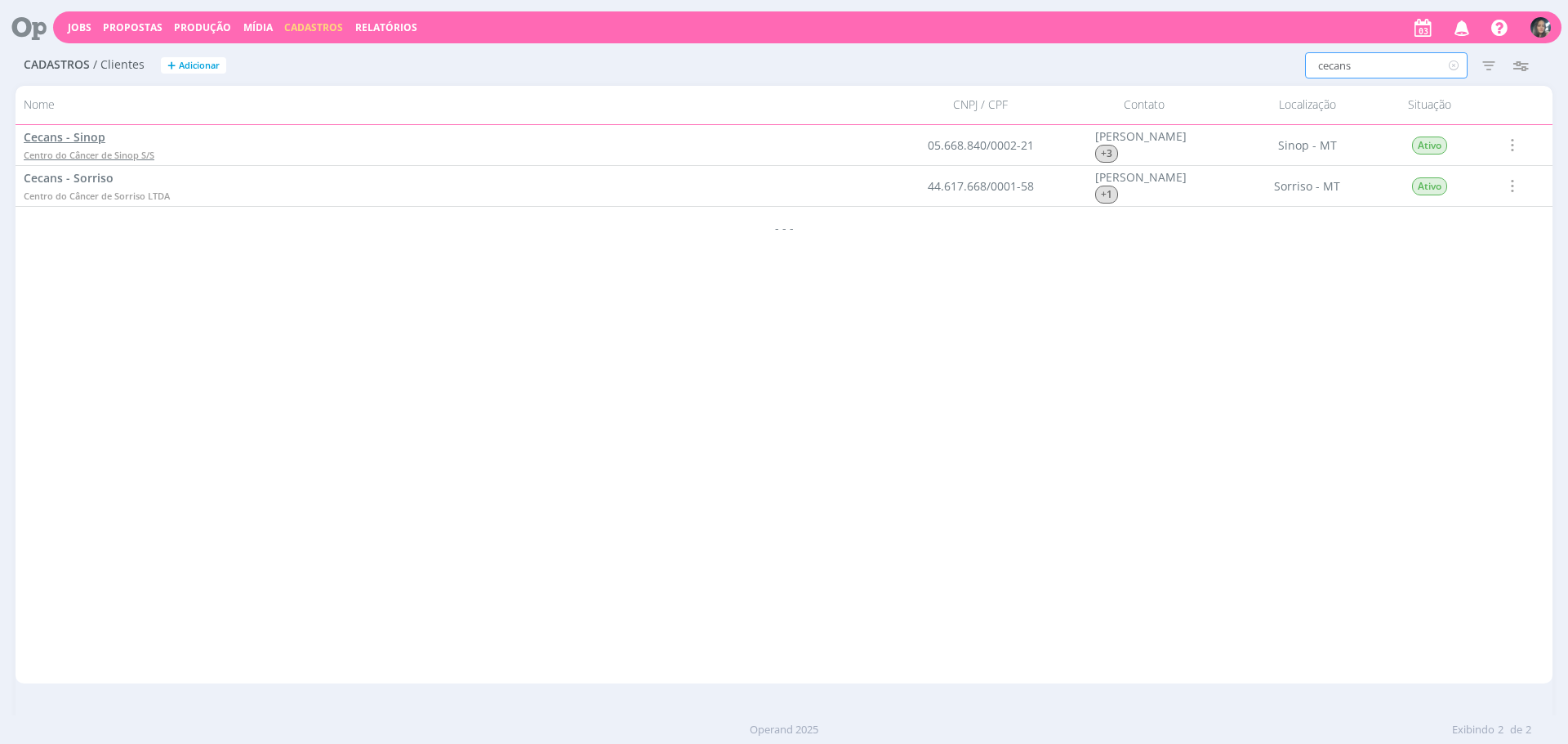
type input "cecans"
click at [67, 147] on link "Cecans - Sinop Centro do Câncer de Sinop S/S" at bounding box center [89, 146] width 131 height 35
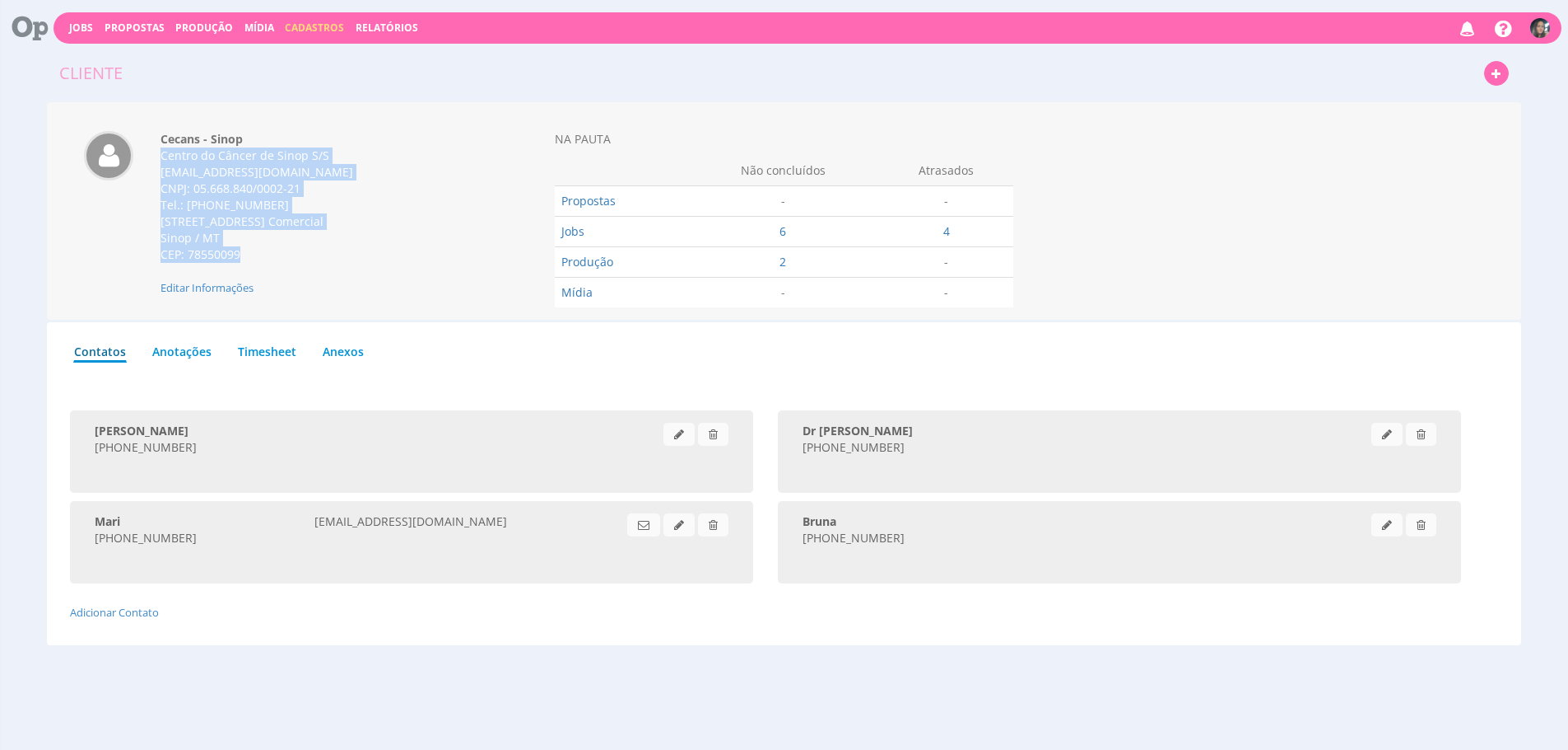
drag, startPoint x: 161, startPoint y: 157, endPoint x: 299, endPoint y: 274, distance: 180.9
click at [299, 274] on div "Cecans - Sinop Centro do Câncer de Sinop S/S faturamento@cecans.com.br CNPJ: 05…" at bounding box center [320, 213] width 344 height 165
copy div "Centro do Câncer de Sinop S/S faturamento@cecans.com.br CNPJ: 05.668.840/0002-2…"
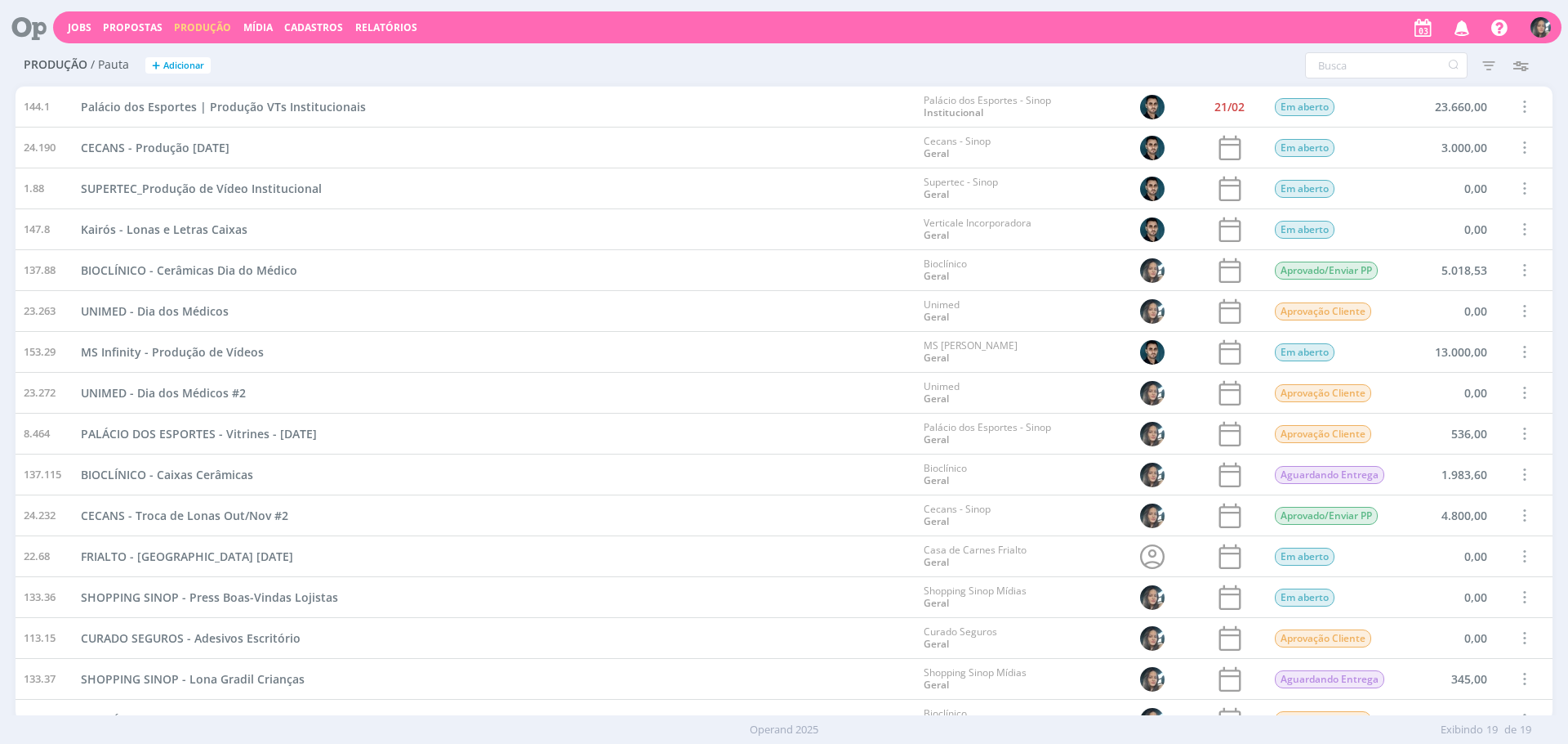
click at [717, 109] on div "Palácio dos Esportes | Produção VTs Institucionais" at bounding box center [494, 106] width 843 height 40
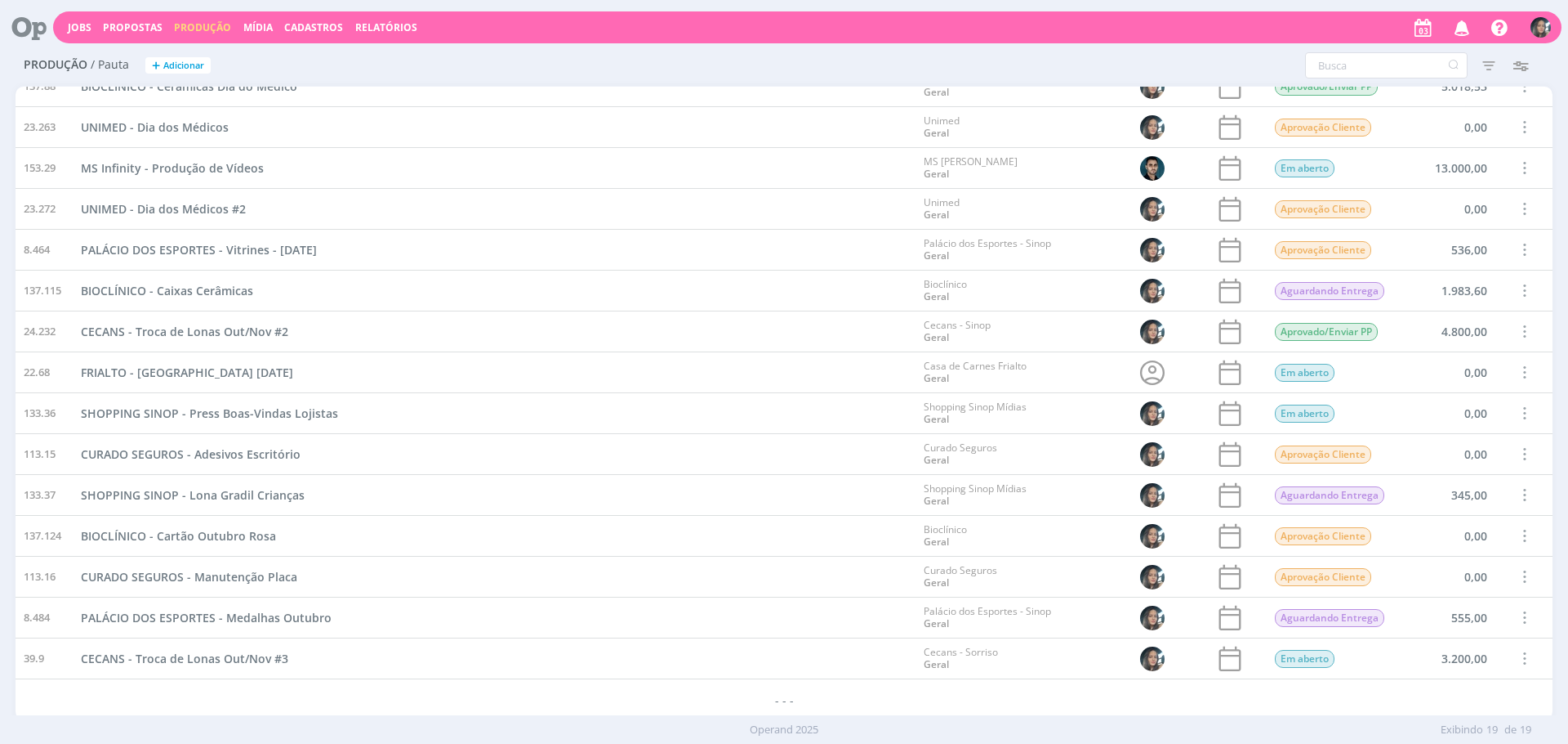
scroll to position [184, 0]
